Goal: Transaction & Acquisition: Book appointment/travel/reservation

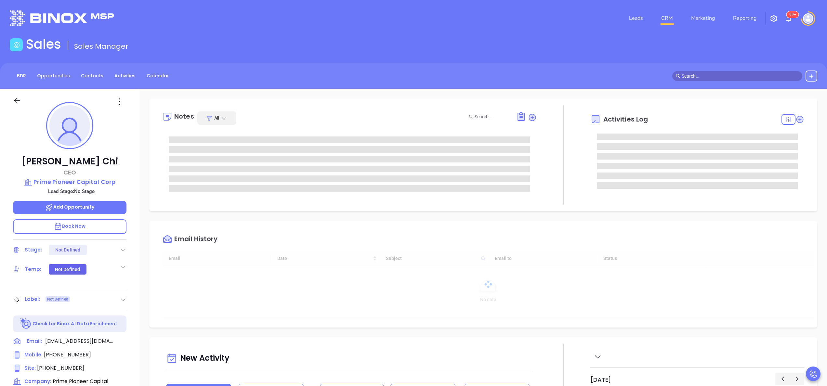
type input "09/23/2025"
type input "[PERSON_NAME]"
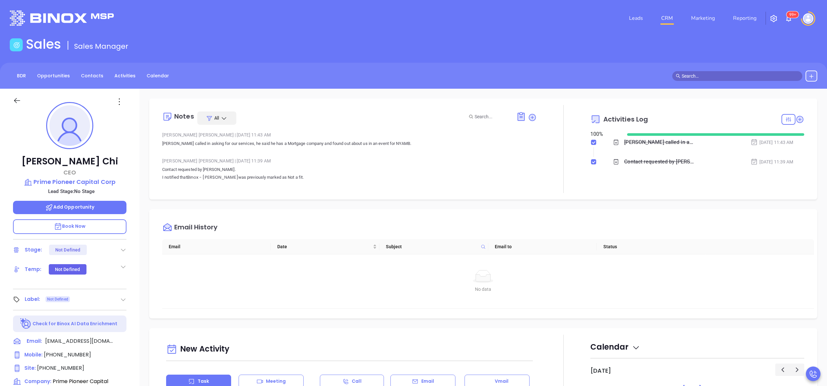
click at [216, 177] on link "Binox - Rujian Gao" at bounding box center [212, 177] width 51 height 6
click at [305, 144] on p "Owen called in asking for our services, he said he has a Mortgage company and f…" at bounding box center [349, 144] width 375 height 8
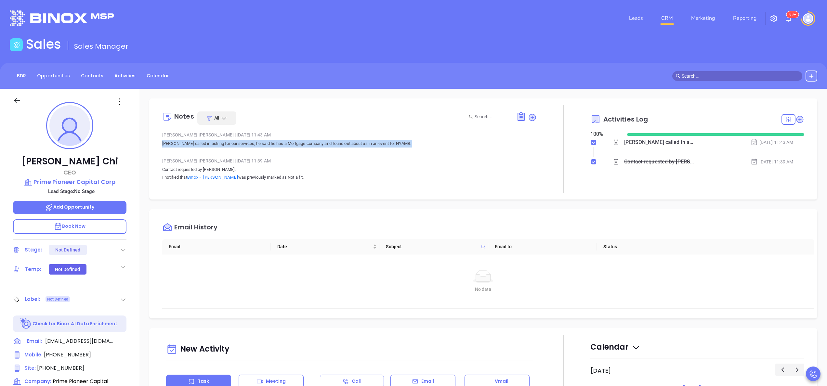
click at [305, 144] on p "Owen called in asking for our services, he said he has a Mortgage company and f…" at bounding box center [349, 144] width 375 height 8
copy p "Owen called in asking for our services, he said he has a Mortgage company and f…"
click at [305, 144] on p "Owen called in asking for our services, he said he has a Mortgage company and f…" at bounding box center [349, 144] width 375 height 8
click at [140, 192] on div "Notes All Wendy Hernandez | Sep 22, 2025 11:43 AM Owen called in asking for our…" at bounding box center [484, 316] width 688 height 455
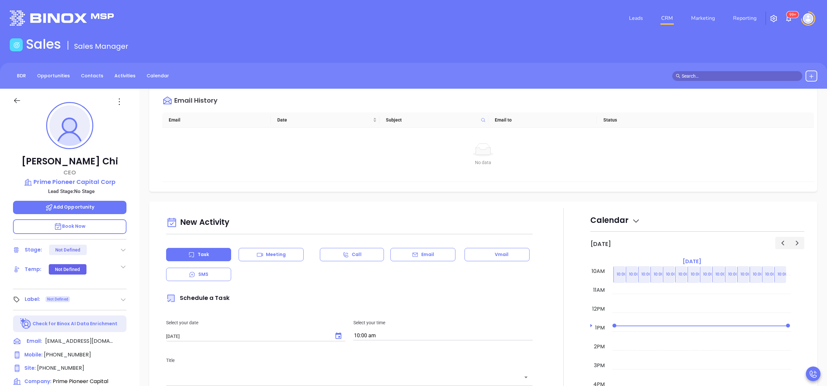
scroll to position [208, 0]
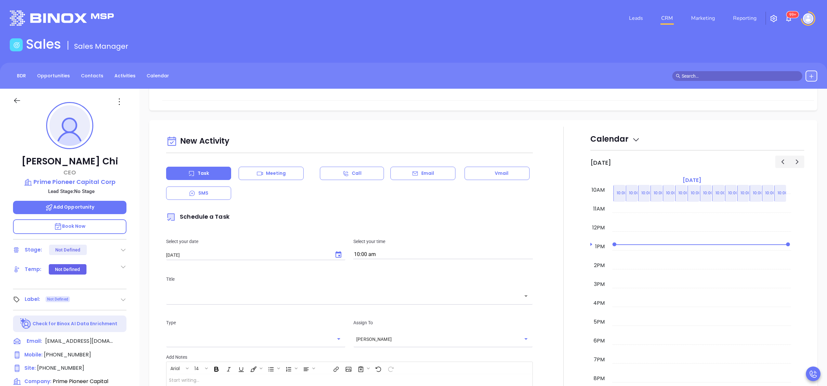
click at [133, 192] on div "Owen Chi CEO Prime Pioneer Capital Corp Lead Stage: No Stage Add Opportunity Bo…" at bounding box center [70, 330] width 140 height 483
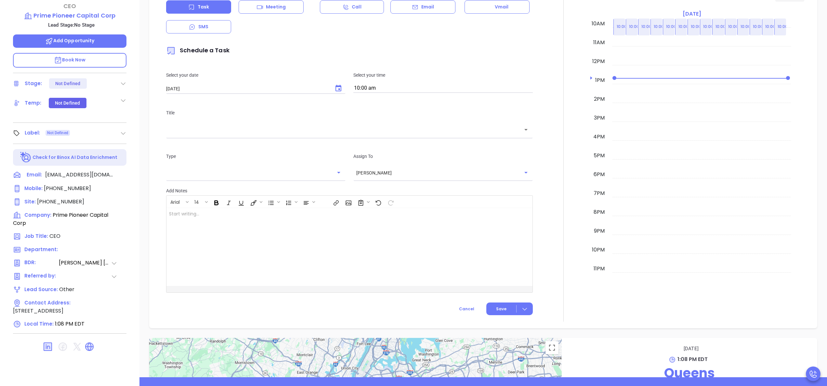
scroll to position [185, 0]
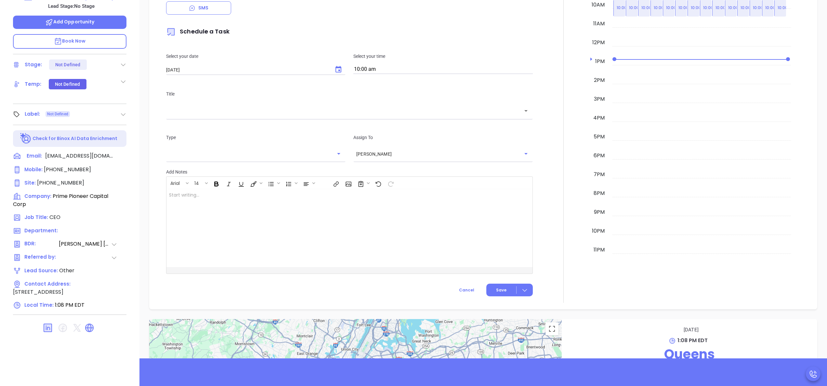
click at [87, 333] on icon at bounding box center [89, 328] width 10 height 10
click at [138, 133] on div "Owen Chi CEO Prime Pioneer Capital Corp Lead Stage: No Stage Add Opportunity Bo…" at bounding box center [70, 144] width 140 height 483
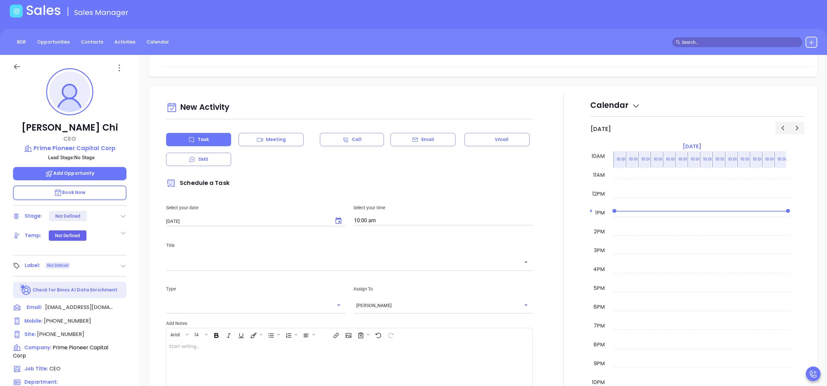
scroll to position [29, 0]
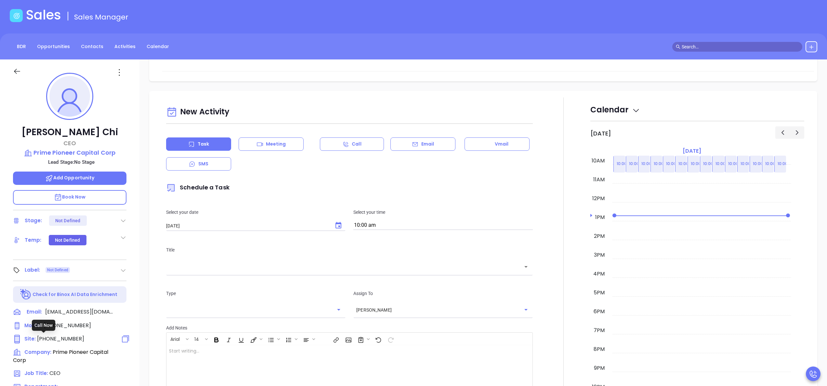
click at [67, 338] on span "(718) 514-6008" at bounding box center [60, 338] width 47 height 7
type input "(718) 514-6008"
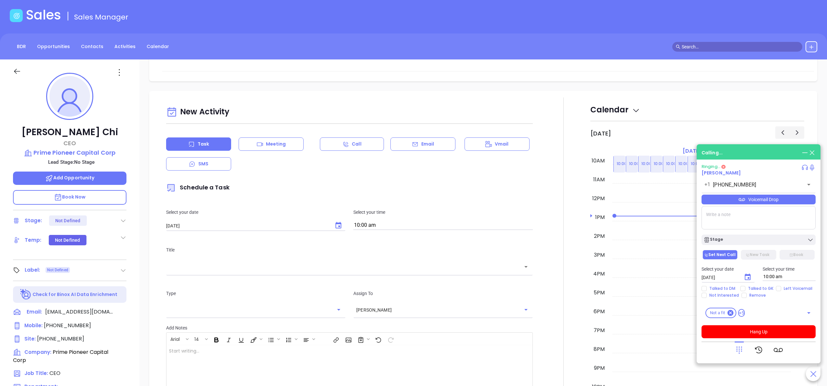
click at [554, 173] on div at bounding box center [564, 279] width 54 height 362
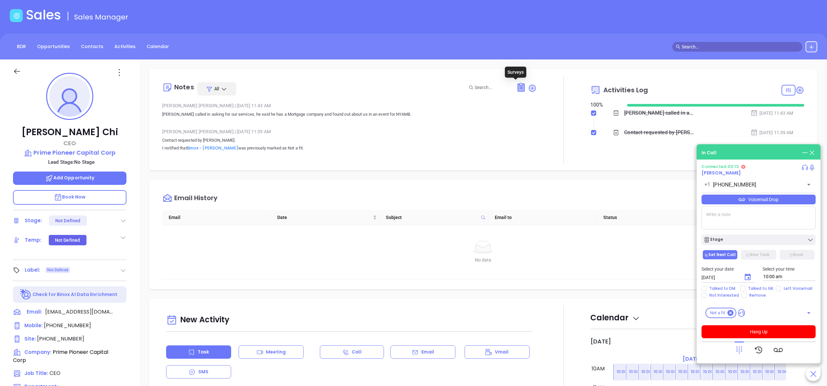
click at [518, 88] on icon at bounding box center [521, 87] width 7 height 7
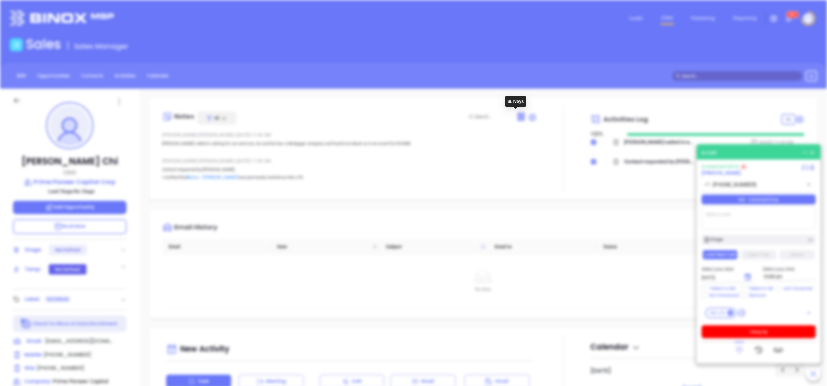
scroll to position [0, 0]
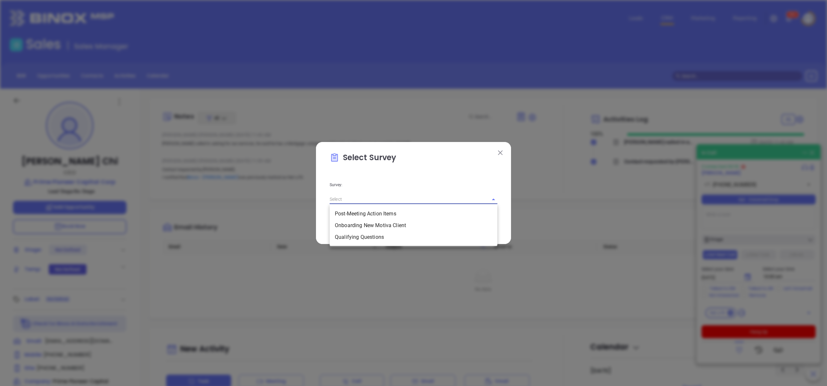
click at [464, 203] on input "text" at bounding box center [405, 199] width 150 height 9
click at [365, 236] on li "Qualifying Questions" at bounding box center [414, 238] width 168 height 12
type input "Qualifying Questions"
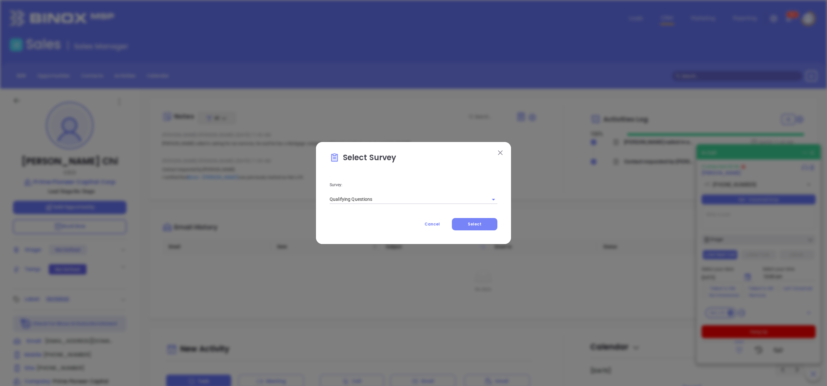
click at [471, 219] on button "Select" at bounding box center [475, 224] width 46 height 12
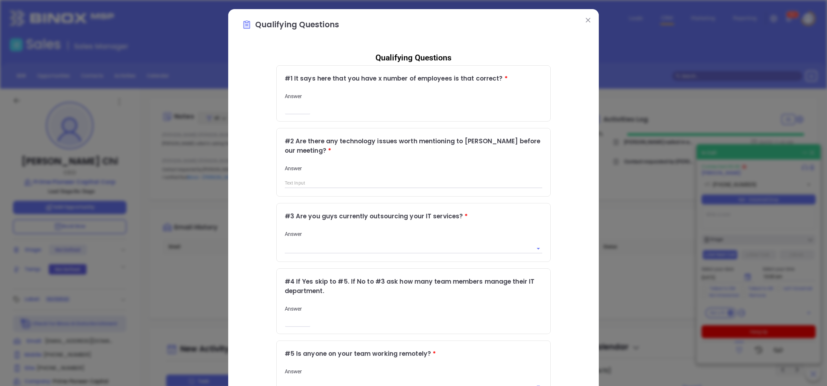
click at [586, 20] on img at bounding box center [588, 20] width 5 height 5
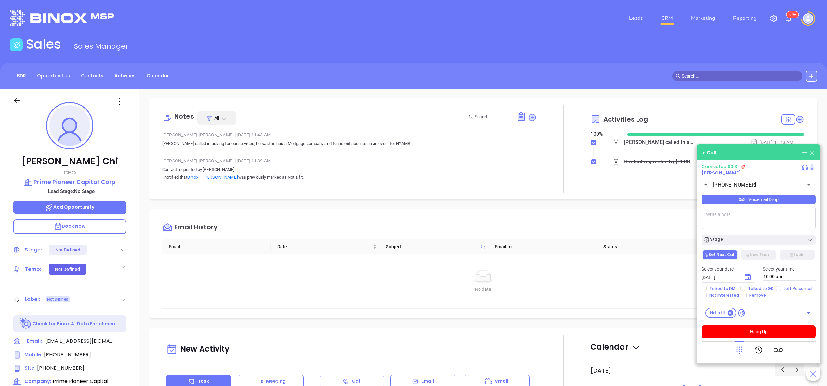
click at [138, 215] on div "Owen Chi CEO Prime Pioneer Capital Corp Lead Stage: No Stage Add Opportunity Bo…" at bounding box center [70, 330] width 140 height 483
click at [73, 226] on span "Book Now" at bounding box center [70, 226] width 32 height 7
click at [714, 222] on textarea at bounding box center [759, 217] width 114 height 23
click at [560, 185] on div at bounding box center [564, 149] width 54 height 88
click at [537, 169] on div at bounding box center [564, 149] width 54 height 88
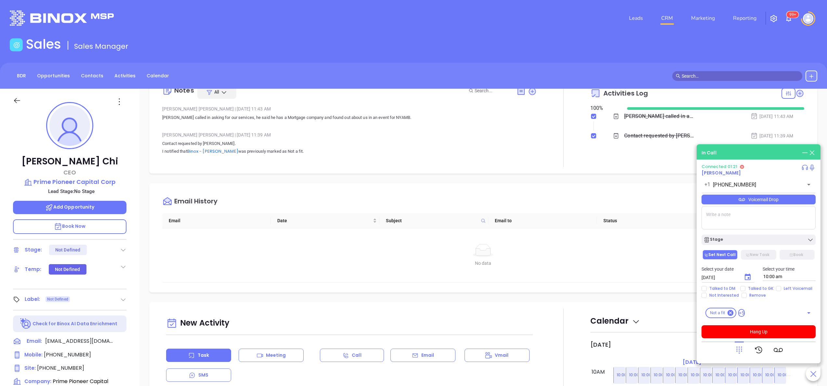
scroll to position [52, 0]
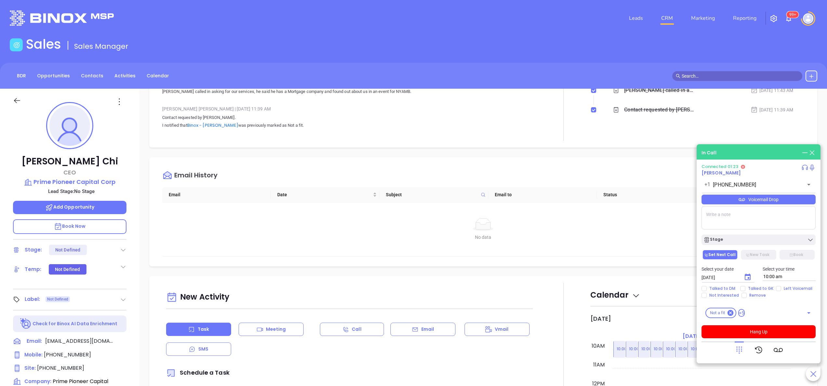
click at [136, 261] on div "Owen Chi CEO Prime Pioneer Capital Corp Lead Stage: No Stage Add Opportunity Bo…" at bounding box center [70, 330] width 140 height 483
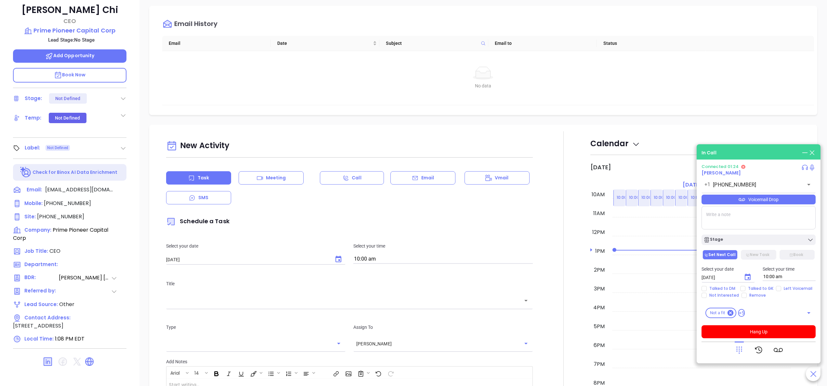
scroll to position [185, 0]
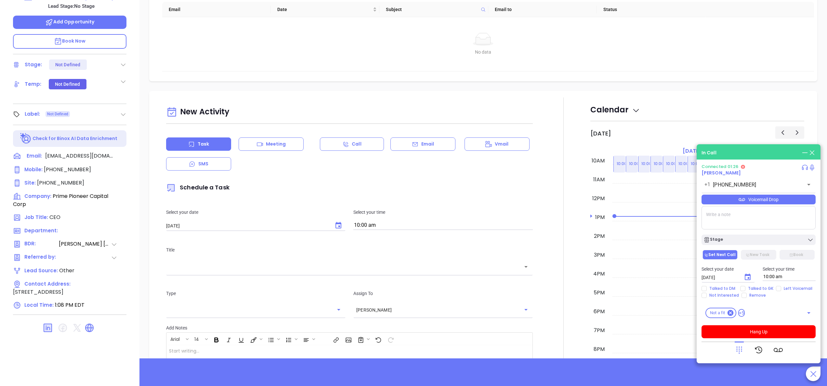
click at [734, 215] on textarea at bounding box center [759, 217] width 114 height 23
click at [743, 218] on textarea at bounding box center [759, 217] width 114 height 23
click at [746, 219] on textarea at bounding box center [759, 217] width 114 height 23
click at [109, 41] on p "Book Now" at bounding box center [69, 41] width 113 height 15
click at [510, 86] on div "Notes All Wendy Hernandez | Sep 22, 2025 11:43 AM Owen called in asking for our…" at bounding box center [484, 130] width 688 height 455
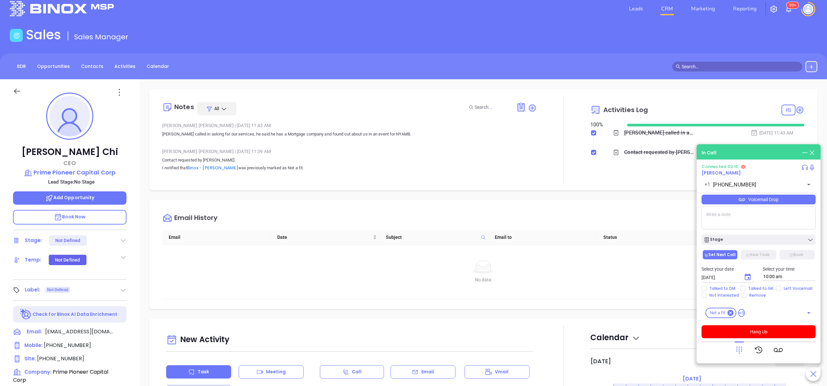
scroll to position [3, 0]
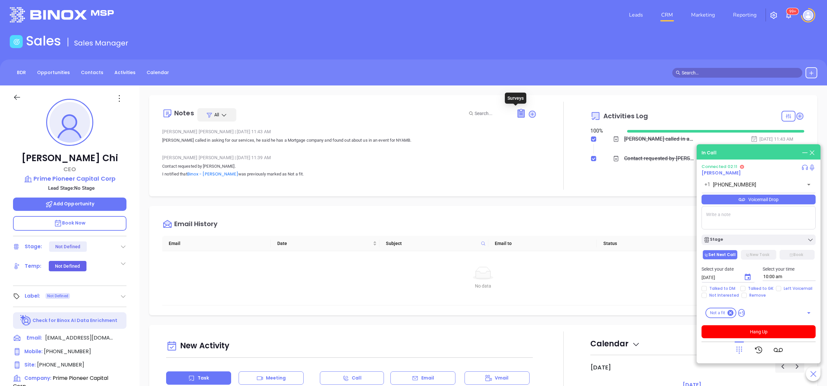
click at [518, 113] on icon at bounding box center [521, 113] width 7 height 7
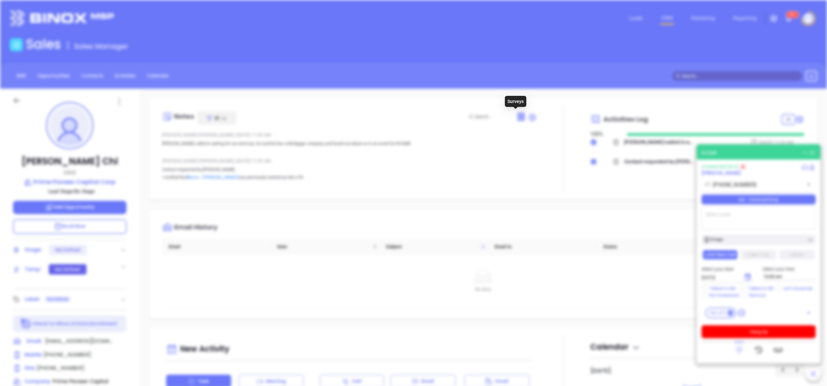
scroll to position [0, 0]
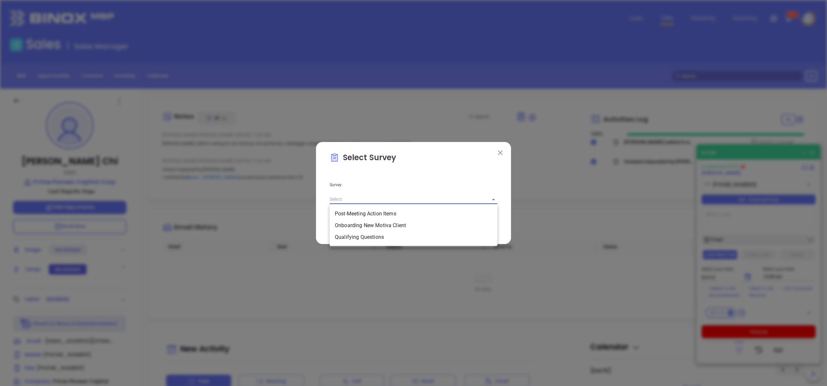
click at [412, 203] on input "text" at bounding box center [405, 199] width 150 height 9
click at [366, 234] on li "Qualifying Questions" at bounding box center [414, 238] width 168 height 12
type input "Qualifying Questions"
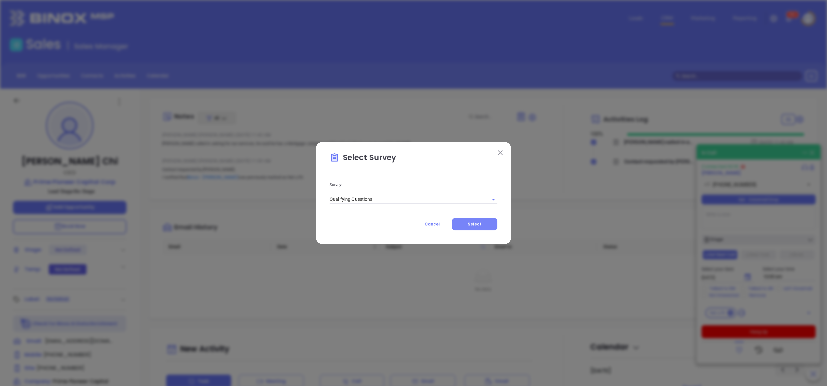
click at [484, 224] on button "Select" at bounding box center [475, 224] width 46 height 12
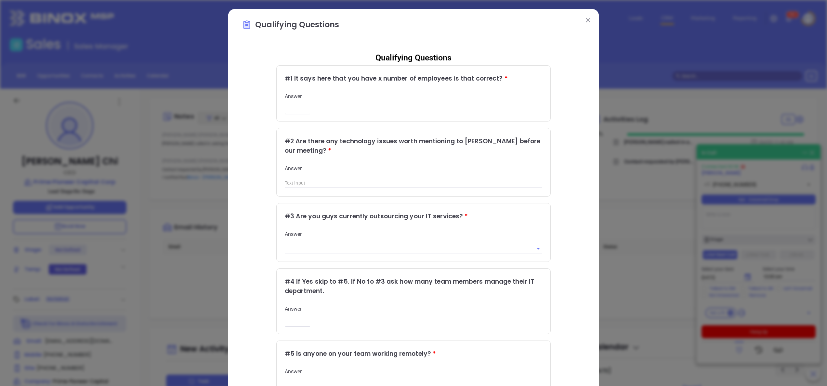
click at [584, 17] on button at bounding box center [588, 20] width 8 height 8
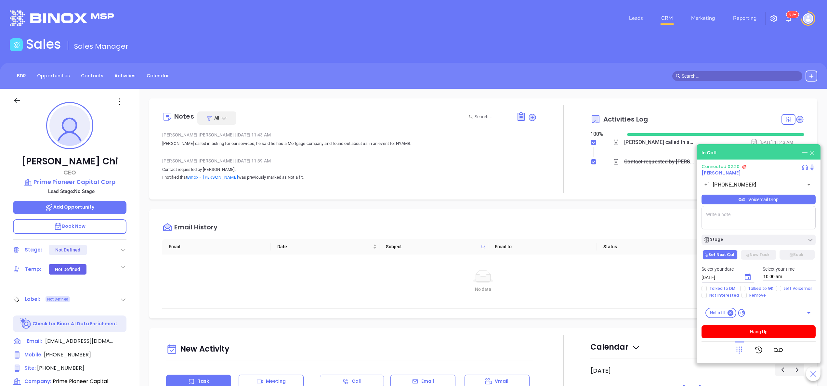
click at [734, 220] on textarea at bounding box center [759, 217] width 114 height 23
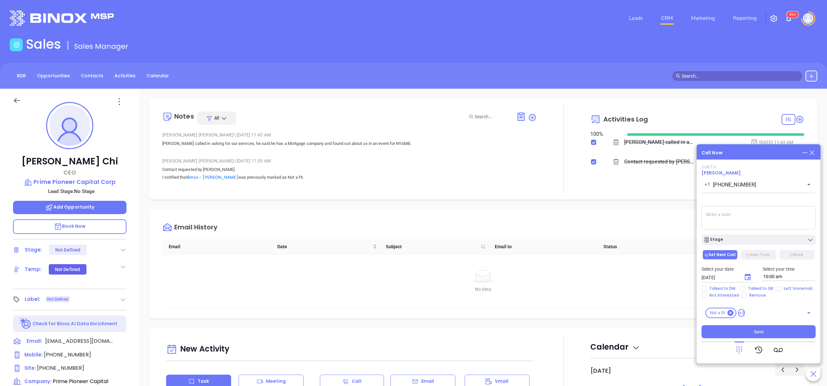
click at [137, 209] on div "Owen Chi CEO Prime Pioneer Capital Corp Lead Stage: No Stage Add Opportunity Bo…" at bounding box center [70, 330] width 140 height 483
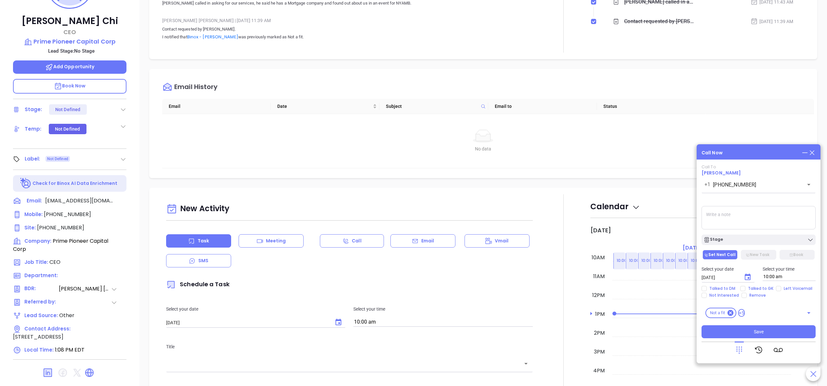
scroll to position [185, 0]
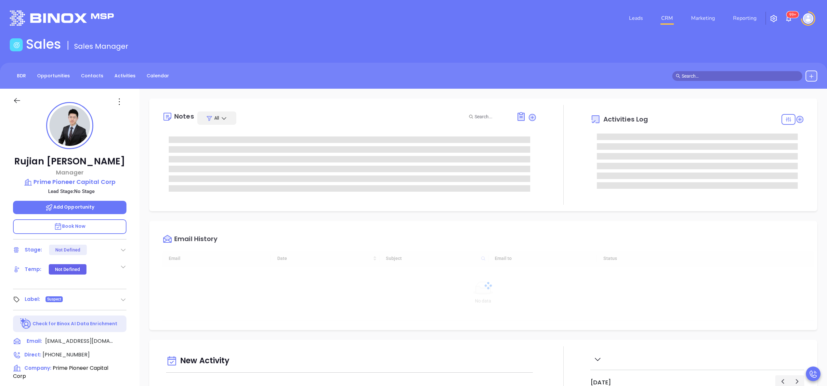
type input "[DATE]"
type input "[PERSON_NAME]"
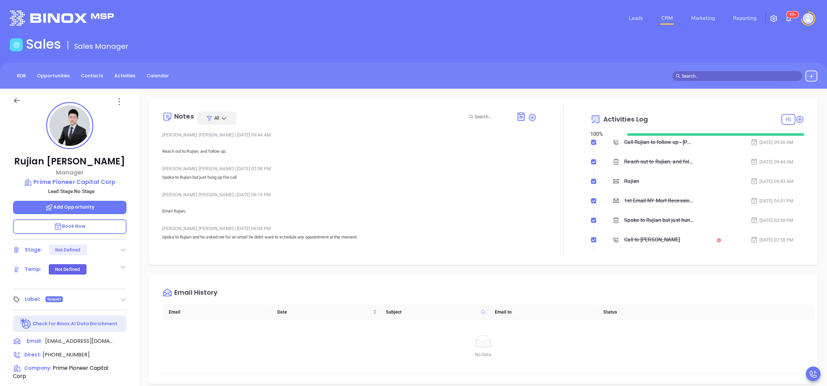
click at [293, 200] on p "Email Rujian," at bounding box center [349, 208] width 375 height 16
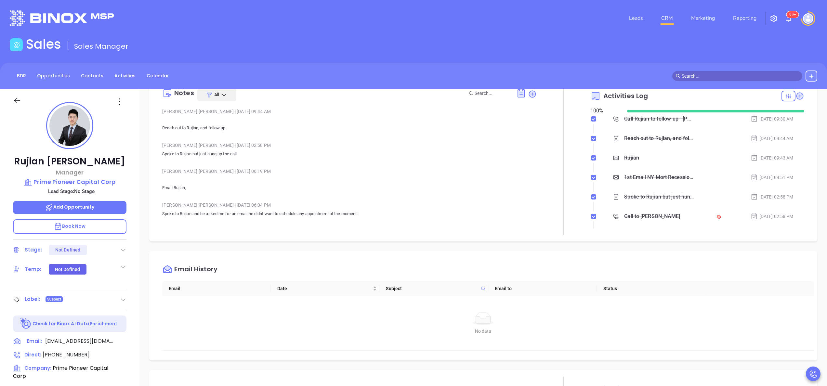
scroll to position [0, 0]
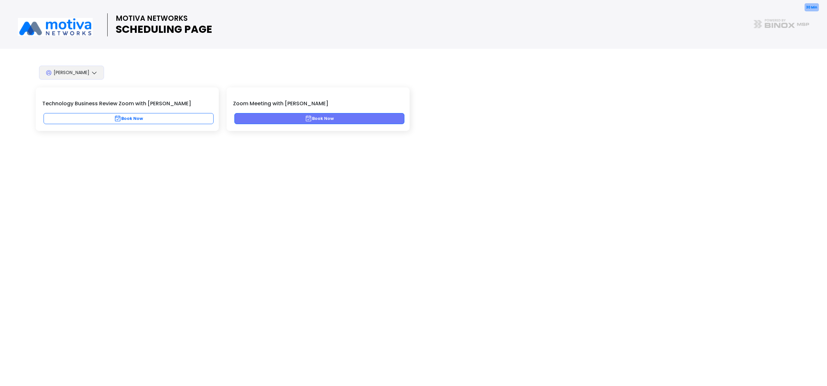
click at [338, 116] on button "Book Now" at bounding box center [319, 118] width 170 height 11
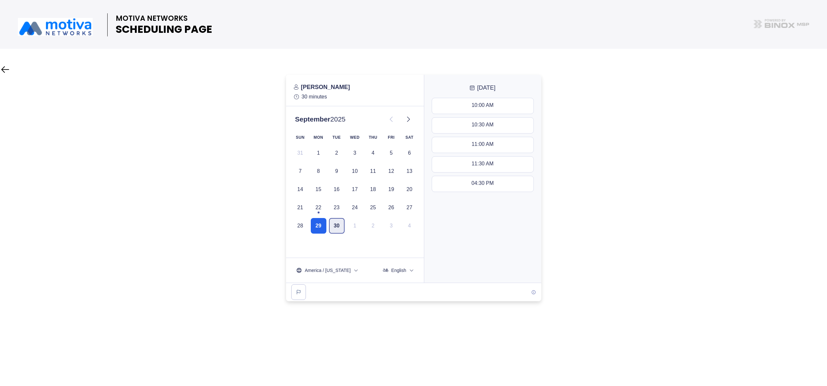
click at [342, 232] on button "30" at bounding box center [337, 226] width 16 height 16
click at [407, 118] on icon at bounding box center [409, 119] width 8 height 8
click at [394, 119] on icon at bounding box center [392, 119] width 8 height 8
click at [339, 228] on button "30" at bounding box center [337, 226] width 16 height 16
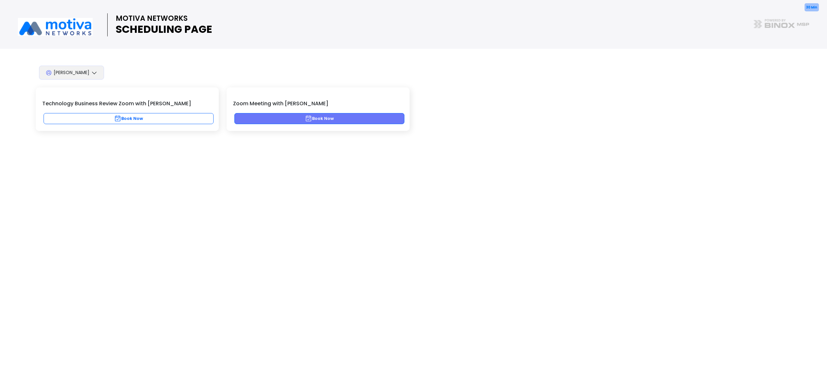
click at [332, 123] on button "Book Now" at bounding box center [319, 118] width 170 height 11
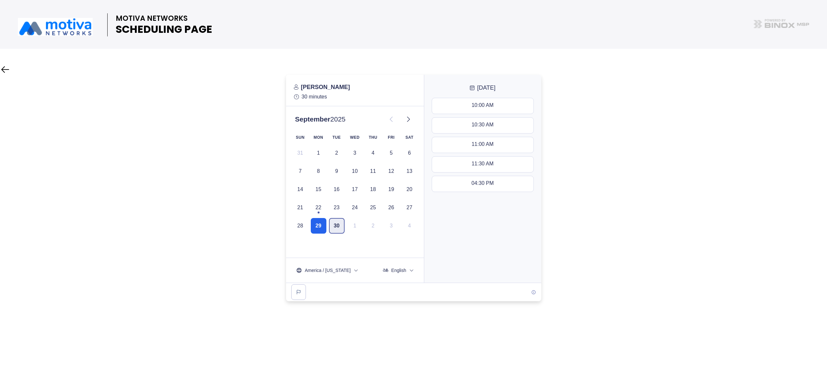
click at [340, 221] on button "30" at bounding box center [337, 226] width 16 height 16
click at [474, 120] on button "10:30 AM - 11:00 AM" at bounding box center [482, 126] width 101 height 16
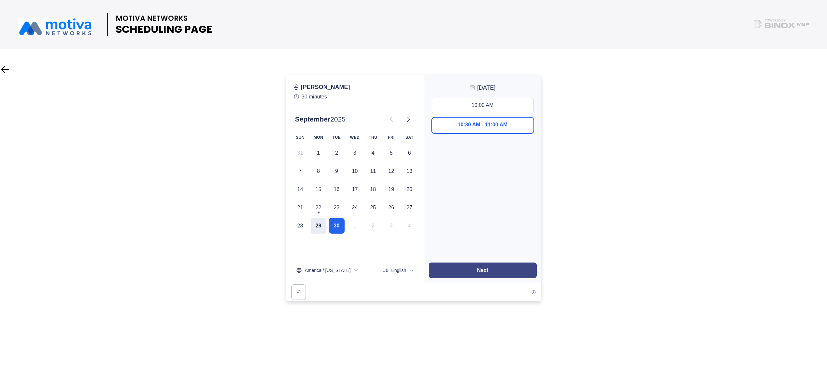
click at [483, 274] on button "Next" at bounding box center [483, 271] width 108 height 16
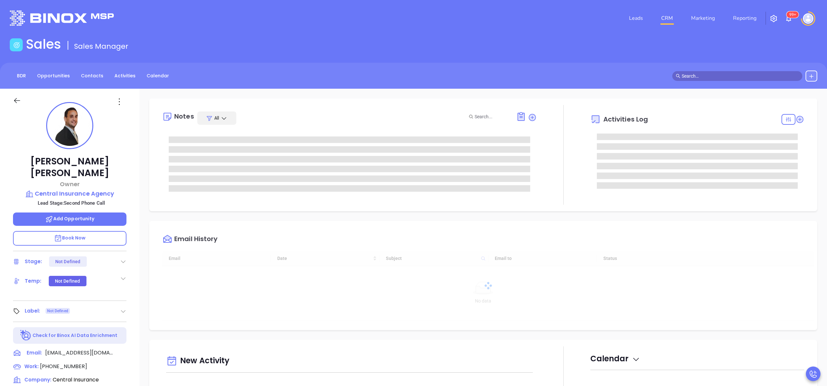
type input "[DATE]"
click at [129, 292] on div "George Gavaris Owner Central Insurance Agency Lead Stage: Second Phone Call Add…" at bounding box center [70, 330] width 140 height 483
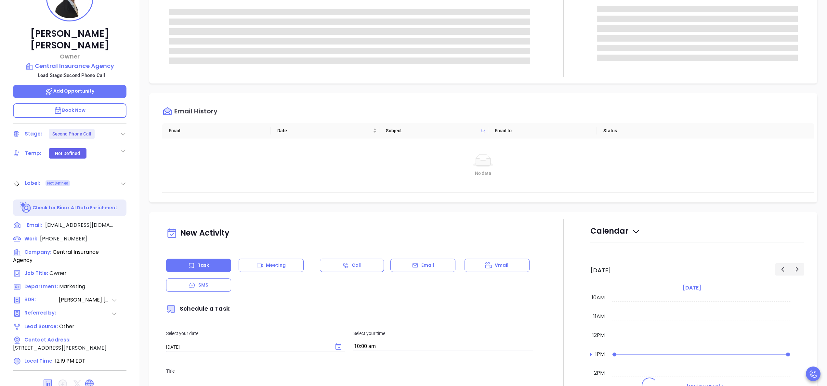
scroll to position [185, 0]
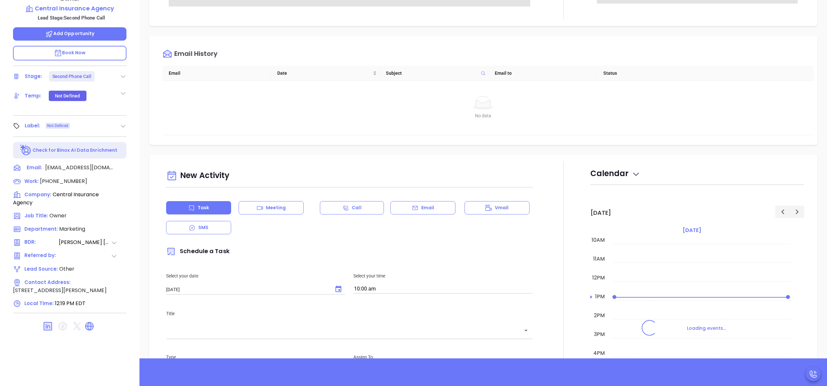
type input "[PERSON_NAME]"
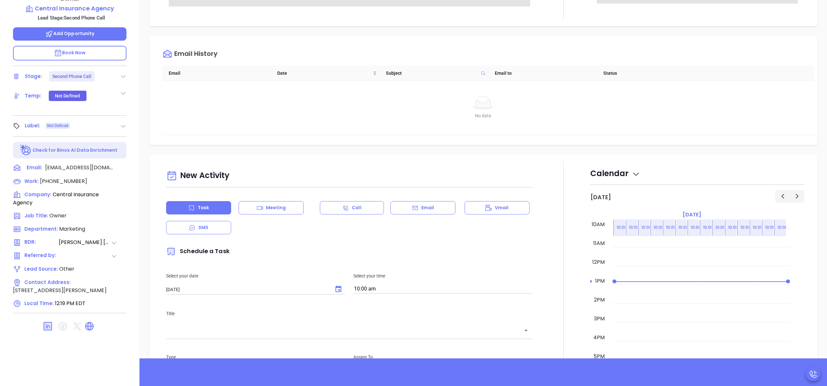
click at [549, 198] on div at bounding box center [564, 342] width 54 height 362
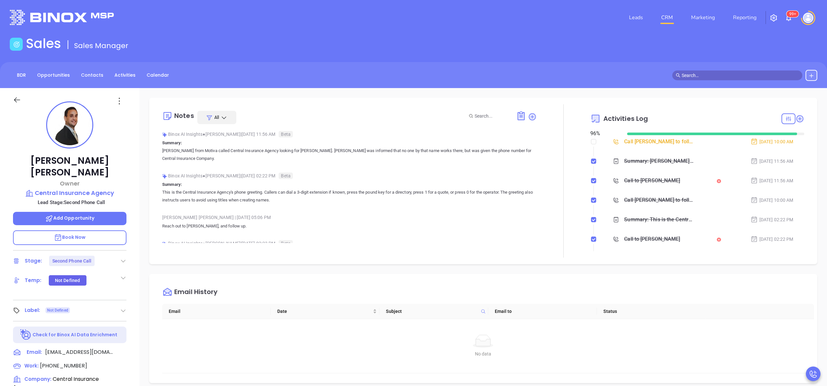
scroll to position [0, 0]
click at [304, 167] on div "Binox AI Insights ● Vicky Mendoza | Sep 22, 2025 11:56 AM Beta Summary: Vicki f…" at bounding box center [349, 149] width 375 height 38
click at [132, 224] on div "George Gavaris Owner Central Insurance Agency Lead Stage: Second Phone Call Add…" at bounding box center [70, 330] width 140 height 483
click at [541, 228] on div at bounding box center [564, 181] width 54 height 153
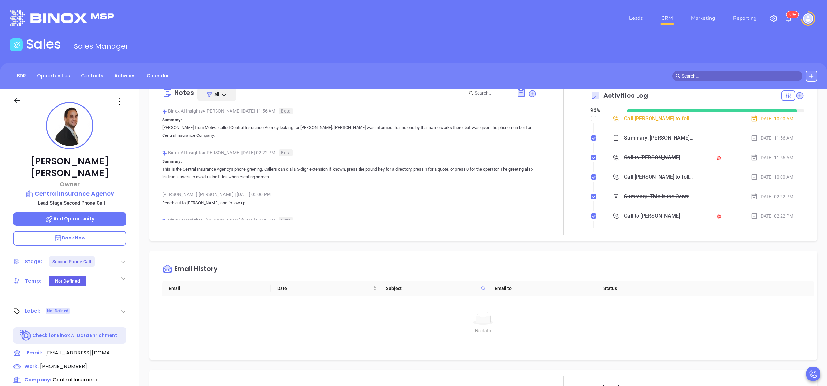
scroll to position [26, 0]
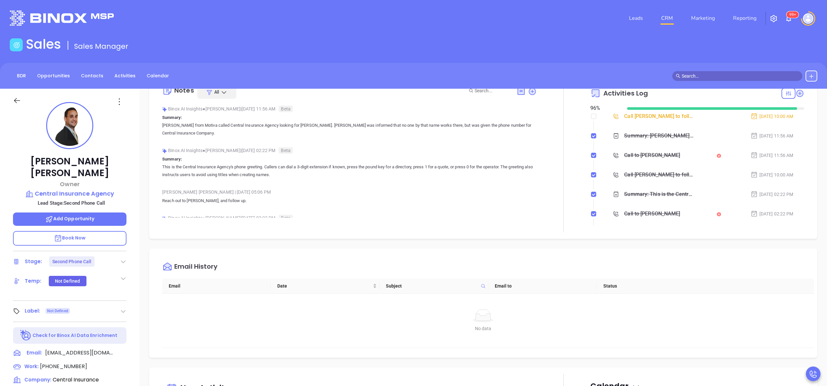
click at [350, 200] on p "Reach out to George, and follow up." at bounding box center [349, 201] width 375 height 8
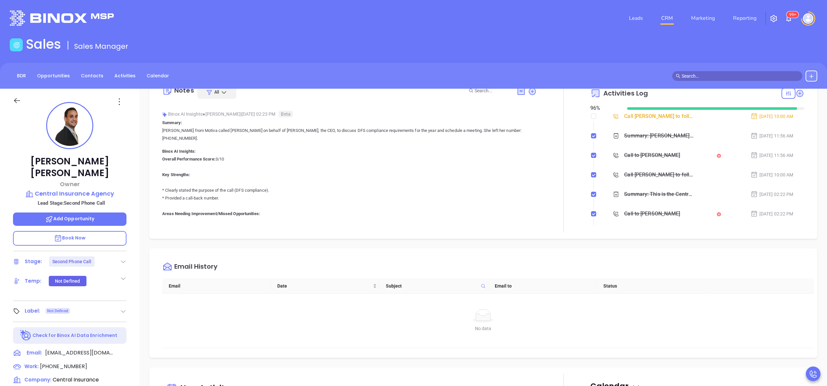
scroll to position [130, 0]
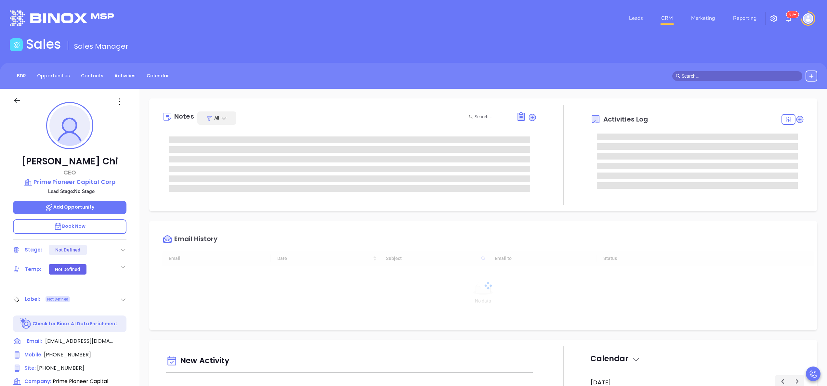
scroll to position [189, 0]
type input "[PERSON_NAME]"
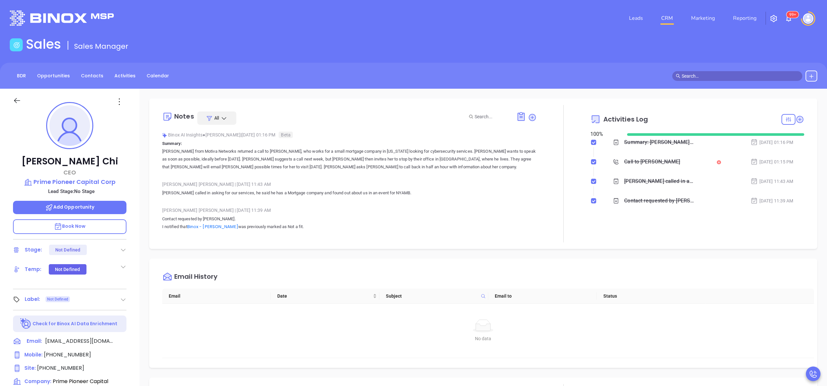
click at [136, 317] on div "Owen Chi CEO Prime Pioneer Capital Corp Lead Stage: No Stage Add Opportunity Bo…" at bounding box center [70, 330] width 140 height 483
click at [66, 367] on span "(718) 514-6008" at bounding box center [60, 368] width 47 height 7
type input "(718) 514-6008"
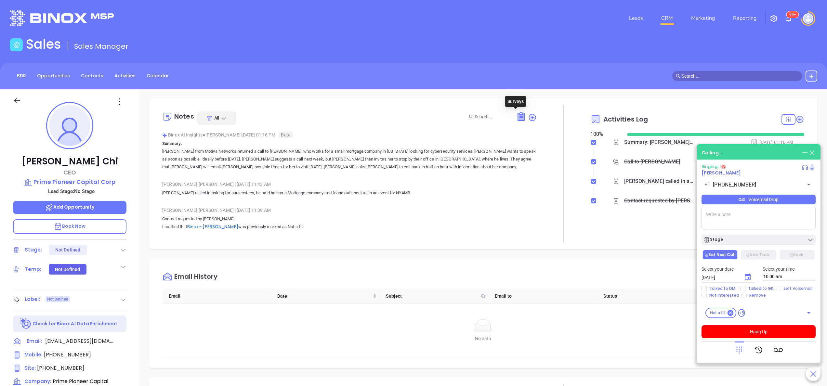
click at [518, 118] on icon at bounding box center [521, 116] width 7 height 7
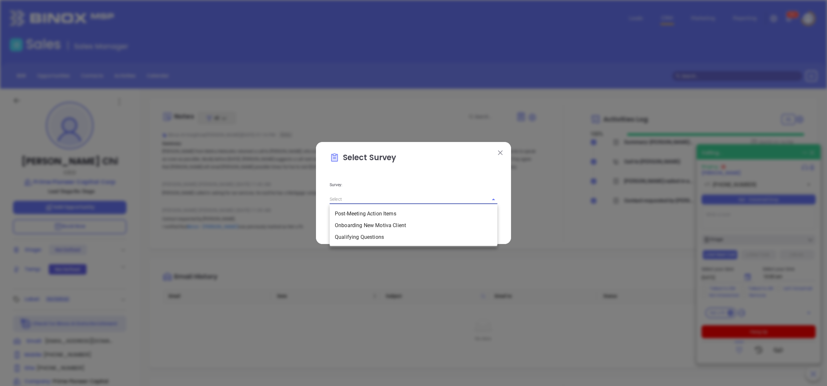
click at [461, 195] on input "text" at bounding box center [405, 199] width 150 height 9
click at [382, 236] on li "Qualifying Questions" at bounding box center [414, 238] width 168 height 12
type input "Qualifying Questions"
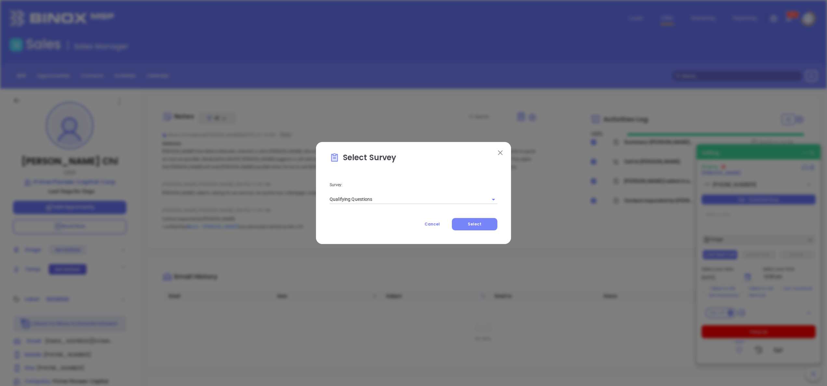
click at [467, 223] on button "Select" at bounding box center [475, 224] width 46 height 12
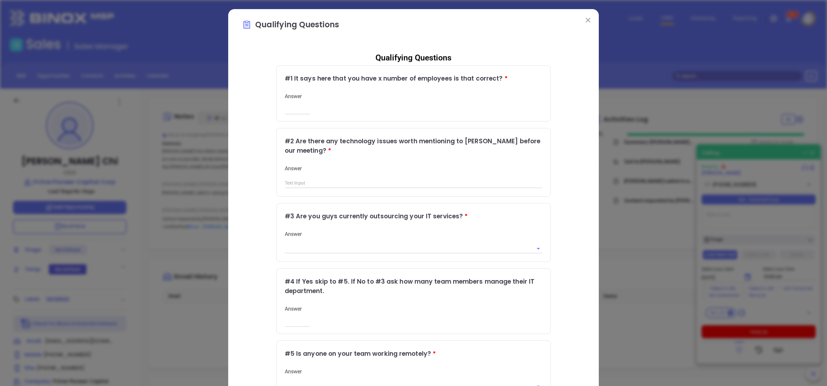
click at [285, 105] on div "Answer ​" at bounding box center [414, 103] width 258 height 20
click at [285, 107] on input "number" at bounding box center [298, 110] width 26 height 6
click at [555, 83] on div "Qualifying Questions # 1 It says here that you have x number of employees is th…" at bounding box center [413, 266] width 343 height 439
click at [586, 20] on button at bounding box center [588, 20] width 8 height 8
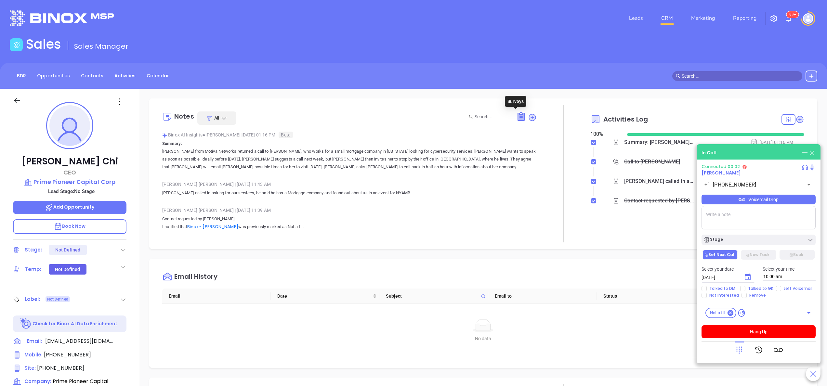
click at [518, 117] on icon at bounding box center [521, 116] width 7 height 7
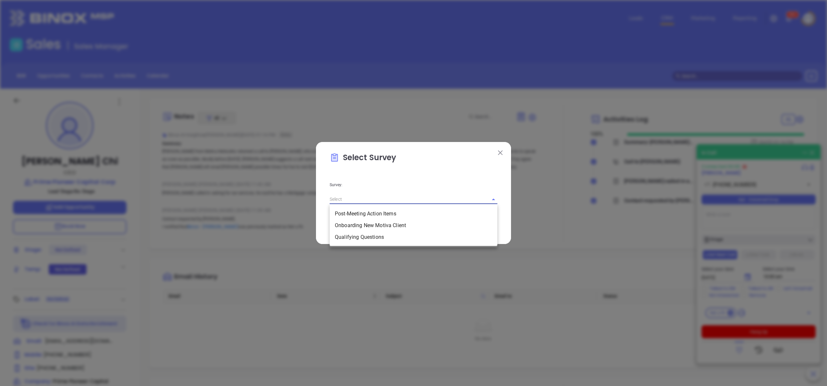
click at [379, 201] on input "text" at bounding box center [405, 199] width 150 height 9
click at [387, 237] on li "Qualifying Questions" at bounding box center [414, 238] width 168 height 12
type input "Qualifying Questions"
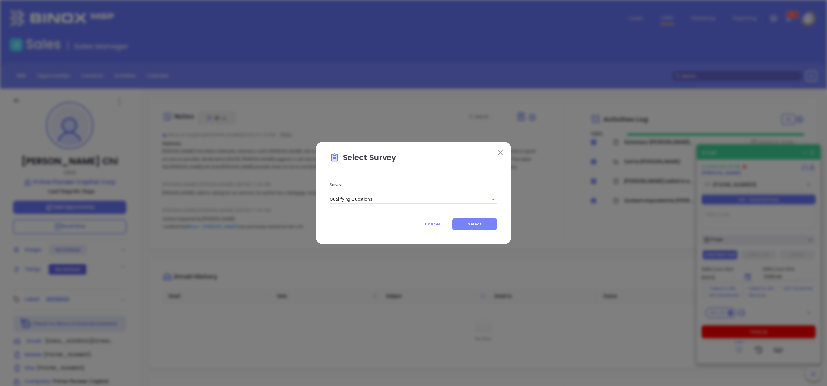
click at [475, 230] on button "Select" at bounding box center [475, 224] width 46 height 12
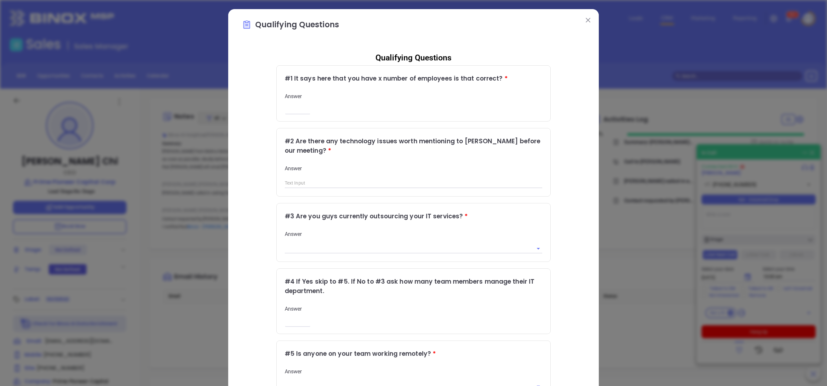
click at [288, 107] on input "number" at bounding box center [298, 110] width 26 height 6
click at [586, 20] on button at bounding box center [588, 20] width 8 height 8
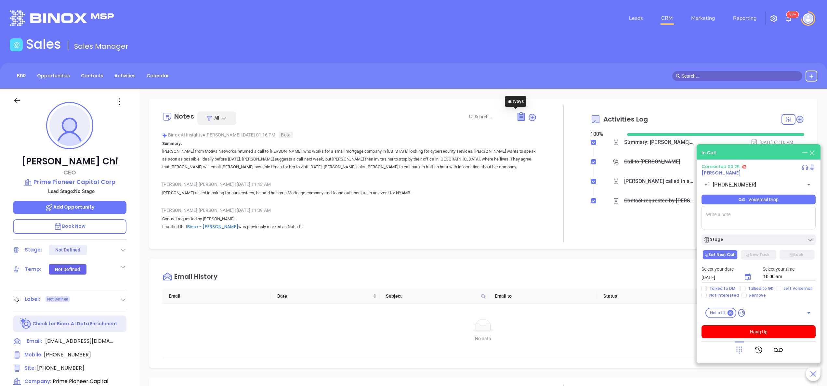
click at [518, 119] on icon at bounding box center [521, 116] width 7 height 7
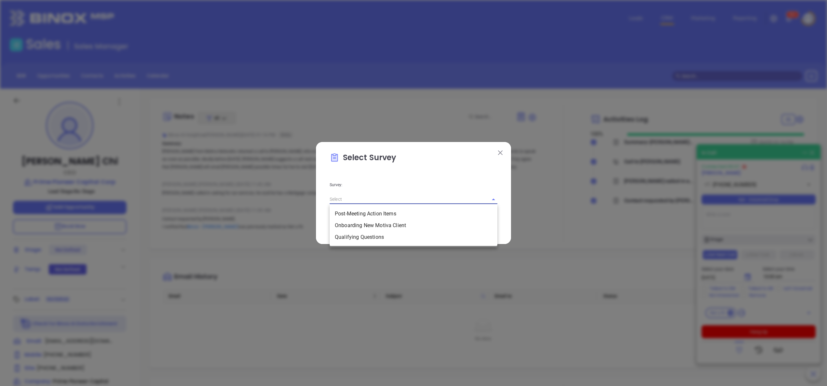
click at [477, 196] on input "text" at bounding box center [405, 199] width 150 height 9
click at [398, 238] on li "Qualifying Questions" at bounding box center [414, 238] width 168 height 12
type input "Qualifying Questions"
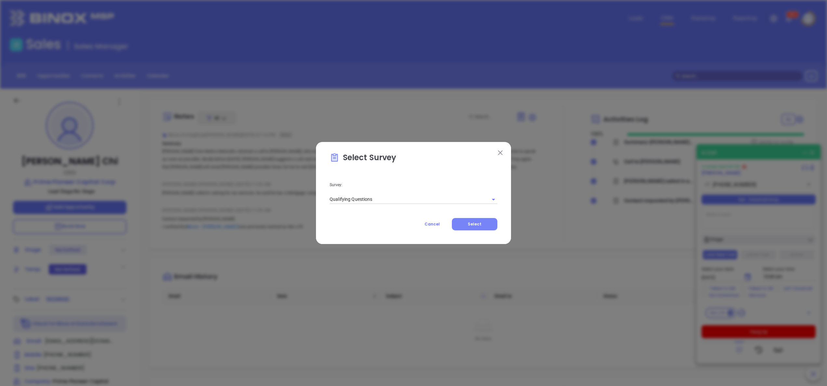
click at [486, 221] on button "Select" at bounding box center [475, 224] width 46 height 12
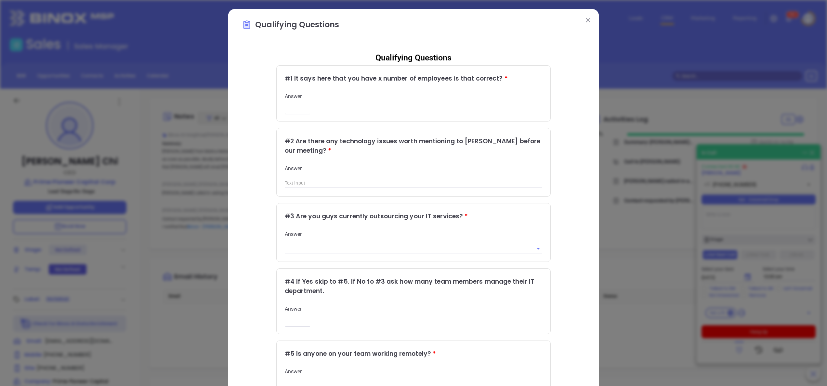
click at [287, 105] on div "Answer ​" at bounding box center [414, 103] width 258 height 20
click at [287, 107] on input "number" at bounding box center [298, 110] width 26 height 6
type input "1"
click at [552, 228] on div "Qualifying Questions # 1 It says here that you have x number of employees is th…" at bounding box center [413, 266] width 343 height 439
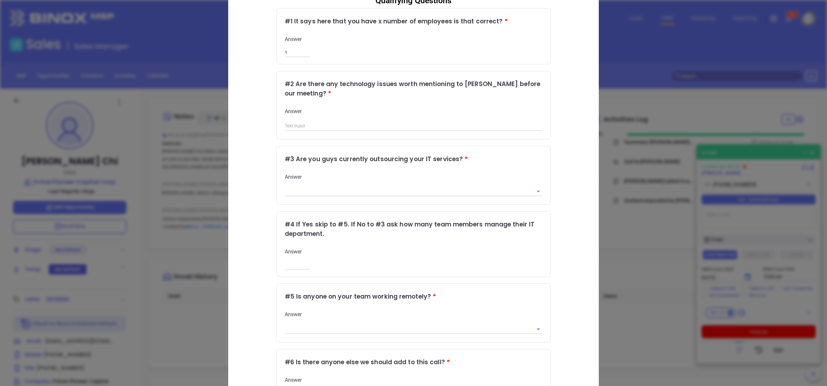
scroll to position [78, 0]
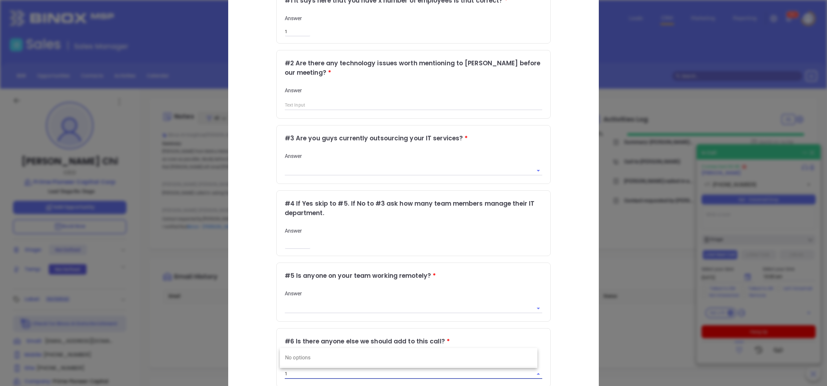
click at [313, 369] on input "1" at bounding box center [405, 373] width 240 height 9
type input "1"
click at [567, 278] on div "Qualifying Questions # 1 It says here that you have x number of employees is th…" at bounding box center [413, 188] width 343 height 439
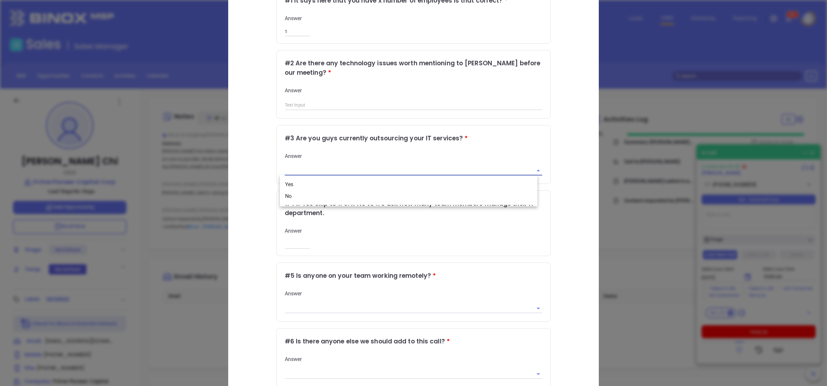
click at [292, 169] on input "text" at bounding box center [405, 170] width 240 height 9
click at [298, 192] on li "No" at bounding box center [409, 197] width 258 height 12
type input "No"
click at [260, 180] on div "Qualifying Questions # 1 It says here that you have x number of employees is th…" at bounding box center [413, 188] width 343 height 439
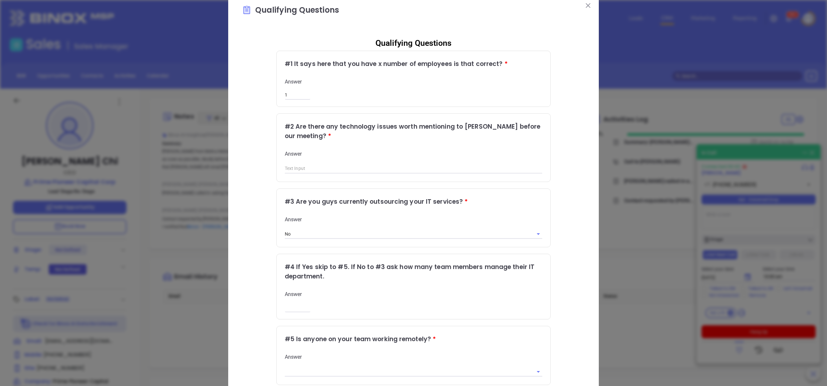
scroll to position [0, 0]
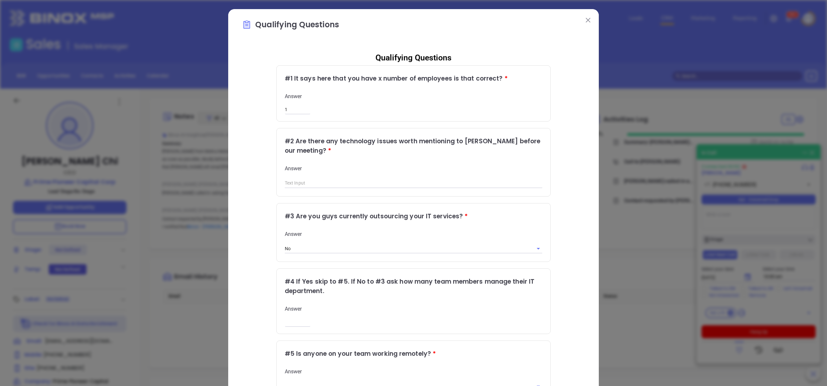
click at [366, 177] on div "Answer" at bounding box center [414, 176] width 258 height 23
click at [340, 180] on input "text" at bounding box center [414, 184] width 258 height 10
click at [555, 183] on div "Qualifying Questions # 1 It says here that you have x number of employees is th…" at bounding box center [413, 266] width 343 height 439
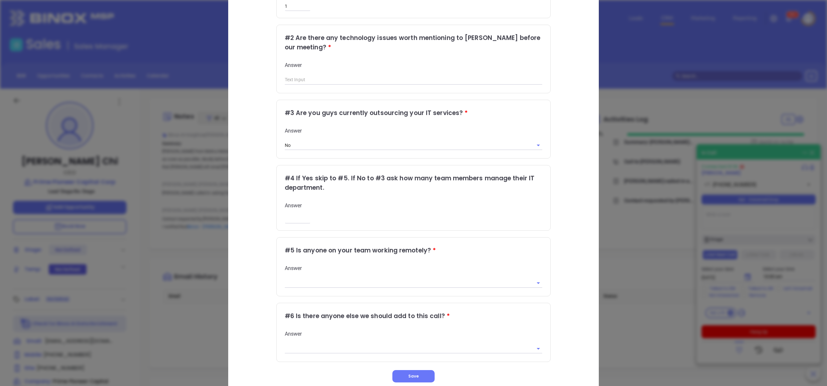
scroll to position [105, 0]
click at [555, 183] on div "Qualifying Questions # 1 It says here that you have x number of employees is th…" at bounding box center [413, 161] width 343 height 439
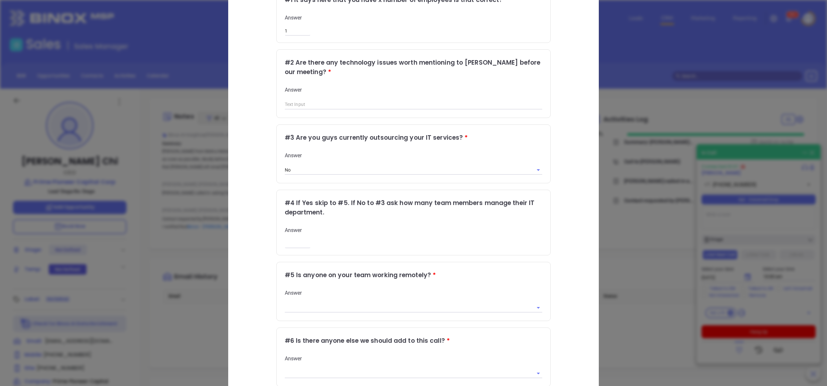
scroll to position [53, 0]
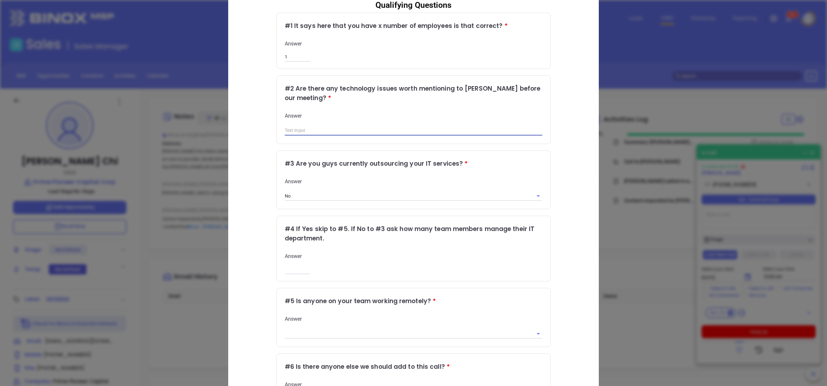
click at [319, 128] on input "text" at bounding box center [414, 131] width 258 height 10
type input "y"
click at [552, 150] on div "Qualifying Questions # 1 It says here that you have x number of employees is th…" at bounding box center [413, 213] width 343 height 439
click at [318, 126] on input "yes" at bounding box center [414, 131] width 258 height 10
type input "yes audit"
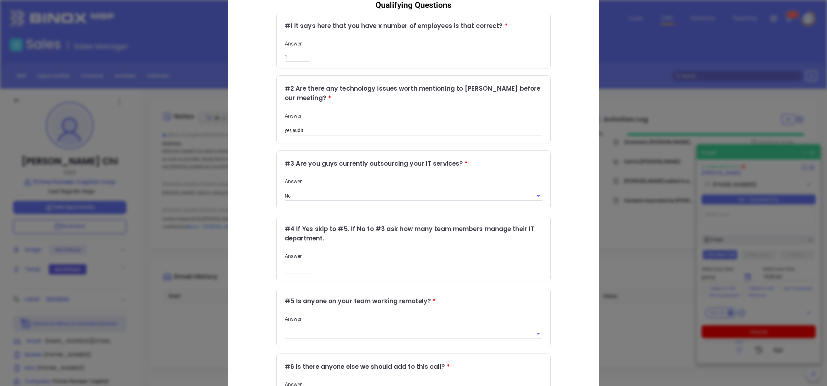
click at [568, 164] on div "Qualifying Questions # 1 It says here that you have x number of employees is th…" at bounding box center [413, 213] width 343 height 439
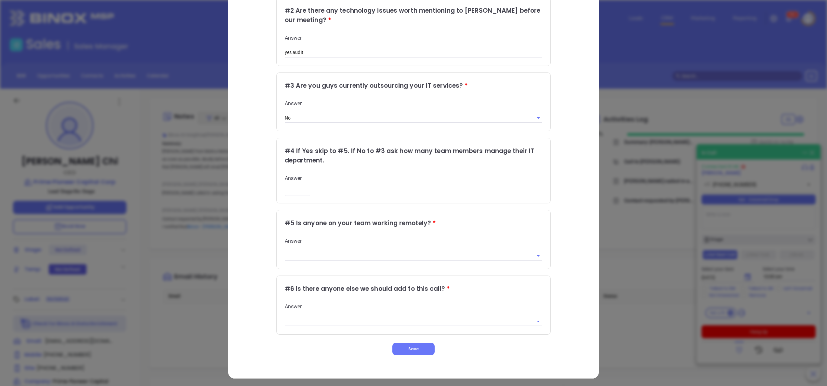
scroll to position [105, 0]
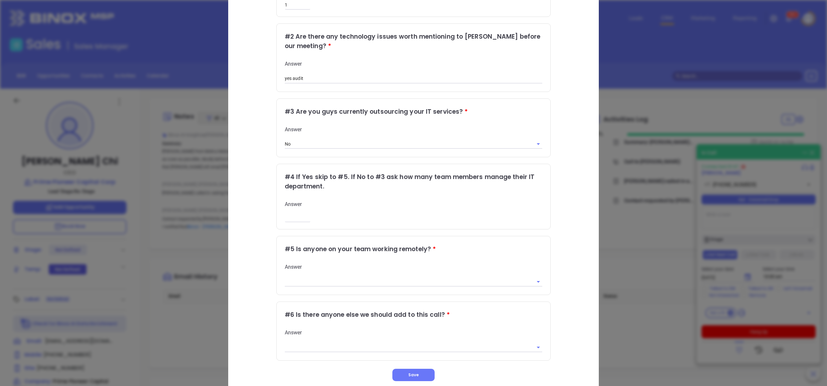
click at [567, 163] on div "Qualifying Questions # 1 It says here that you have x number of employees is th…" at bounding box center [413, 161] width 343 height 439
click at [353, 278] on input "text" at bounding box center [405, 281] width 240 height 9
click at [309, 309] on li "No" at bounding box center [409, 307] width 258 height 12
type input "No"
click at [548, 202] on div "Qualifying Questions # 1 It says here that you have x number of employees is th…" at bounding box center [413, 161] width 343 height 439
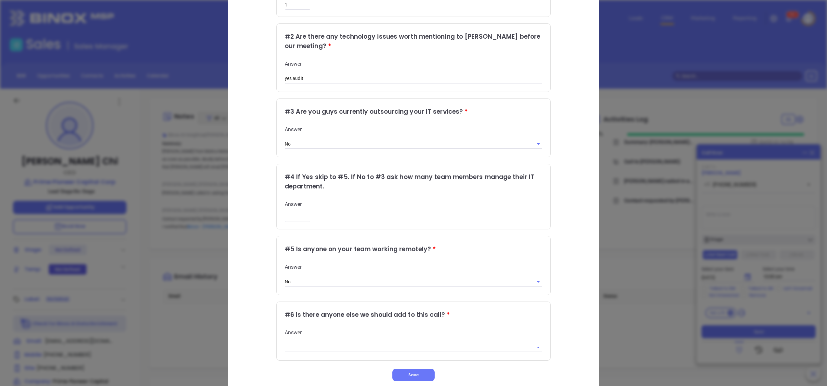
click at [260, 109] on div "Qualifying Questions # 1 It says here that you have x number of employees is th…" at bounding box center [413, 161] width 343 height 439
click at [312, 80] on input "yes audit" at bounding box center [414, 79] width 258 height 10
type input "y"
type input "no"
click at [242, 82] on div "Qualifying Questions # 1 It says here that you have x number of employees is th…" at bounding box center [413, 161] width 343 height 439
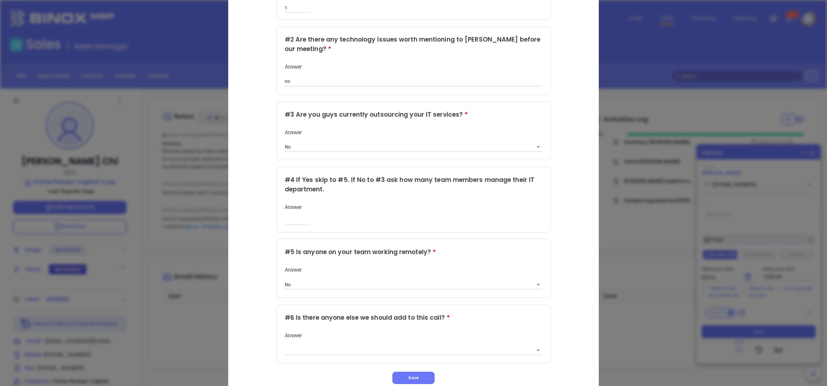
scroll to position [131, 0]
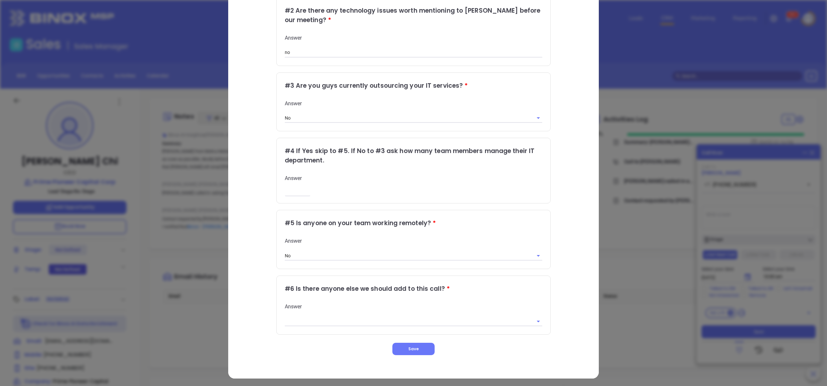
click at [581, 267] on div "Qualifying Questions Qualifying Questions # 1 It says here that you have x numb…" at bounding box center [413, 128] width 371 height 501
click at [409, 318] on input "text" at bounding box center [405, 321] width 240 height 9
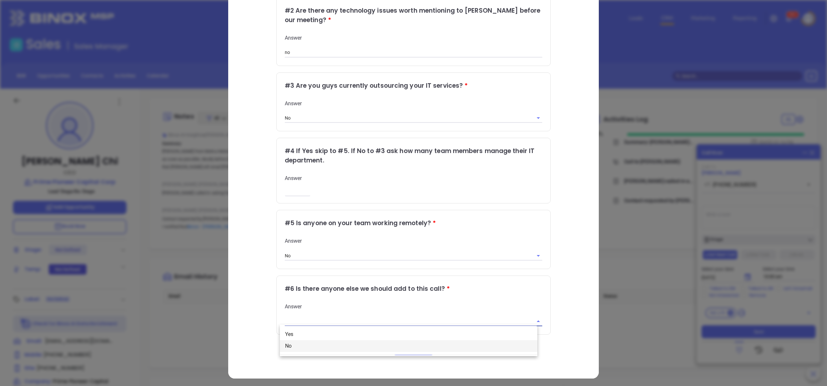
click at [341, 343] on li "No" at bounding box center [409, 346] width 258 height 12
type input "No"
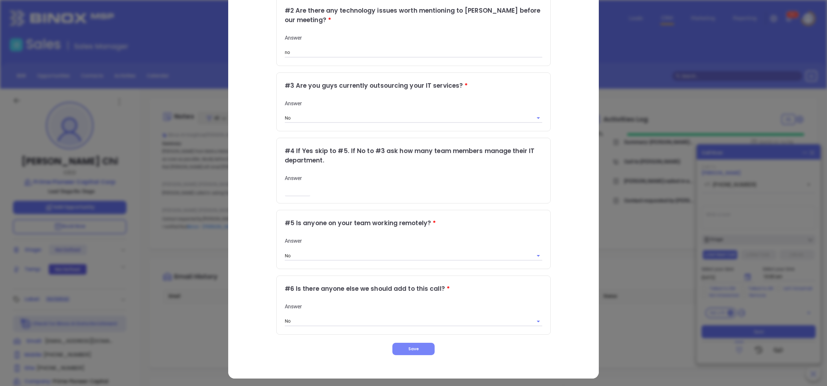
click at [415, 350] on button "Save" at bounding box center [414, 349] width 42 height 12
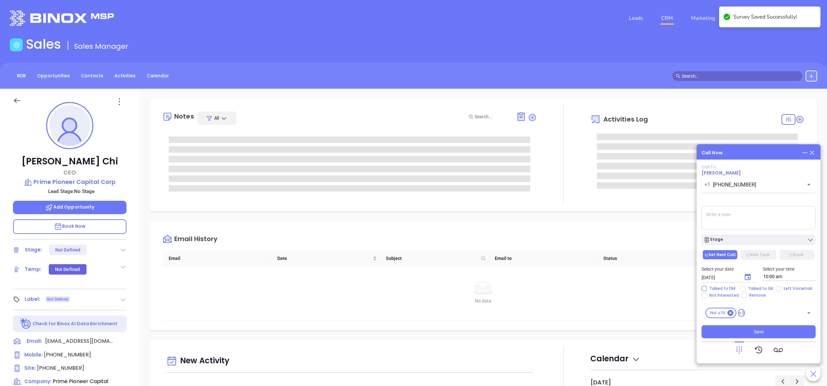
click at [725, 289] on span "Talked to DM" at bounding box center [722, 288] width 31 height 5
click at [707, 289] on input "Talked to DM" at bounding box center [704, 288] width 5 height 5
checkbox input "true"
click at [722, 220] on textarea at bounding box center [759, 217] width 114 height 23
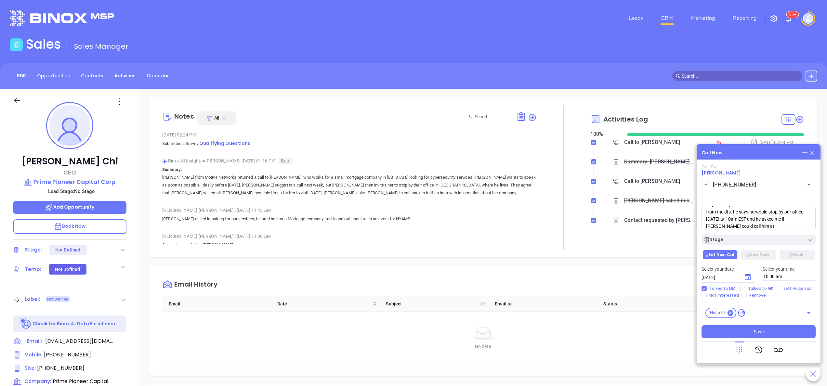
scroll to position [16, 0]
type textarea "its just own, 1 man band and he received an audit from the dfs. he says he woul…"
click at [762, 334] on span "Save" at bounding box center [759, 331] width 10 height 7
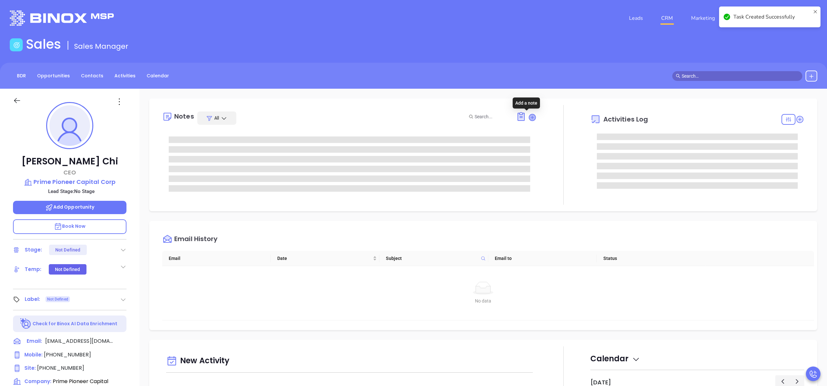
click at [529, 116] on icon at bounding box center [532, 117] width 7 height 7
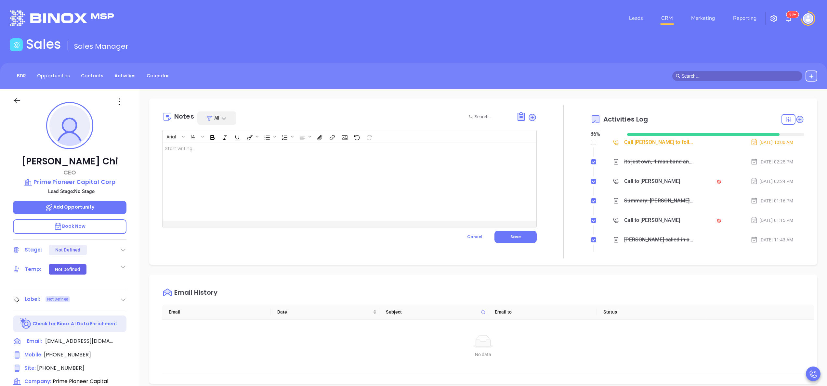
click at [278, 172] on div at bounding box center [337, 182] width 348 height 78
click at [507, 232] on button "Save" at bounding box center [516, 237] width 42 height 12
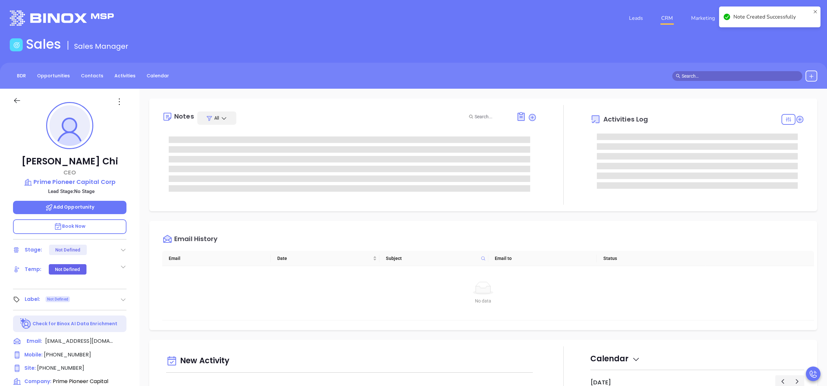
click at [541, 191] on div at bounding box center [564, 155] width 54 height 100
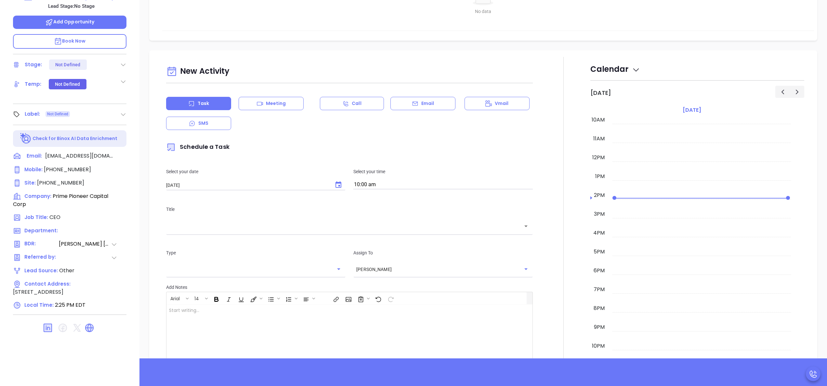
scroll to position [212, 0]
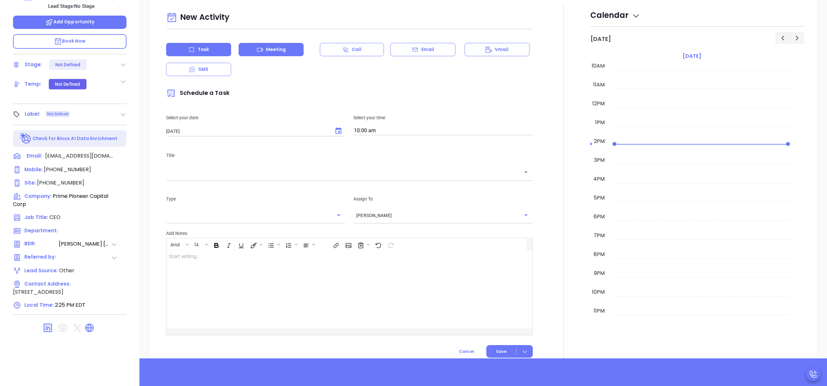
click at [278, 53] on p "Meeting" at bounding box center [276, 49] width 20 height 7
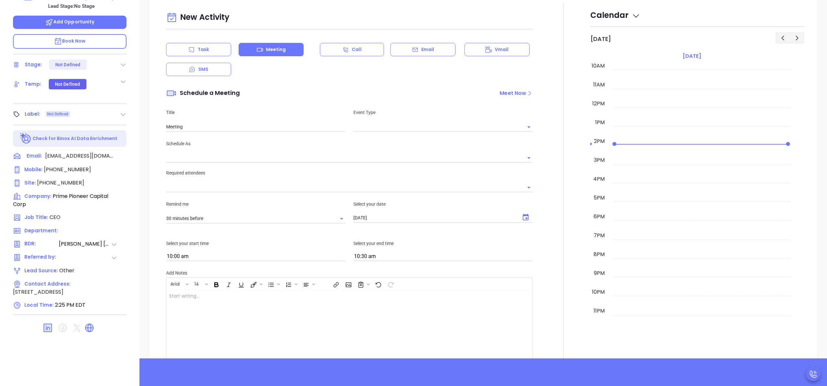
type input "Anabell Dominguez"
click at [384, 124] on input "text" at bounding box center [439, 126] width 170 height 9
click at [386, 167] on li "In Person" at bounding box center [439, 166] width 177 height 12
type input "In Person Meeting"
type input "In Person"
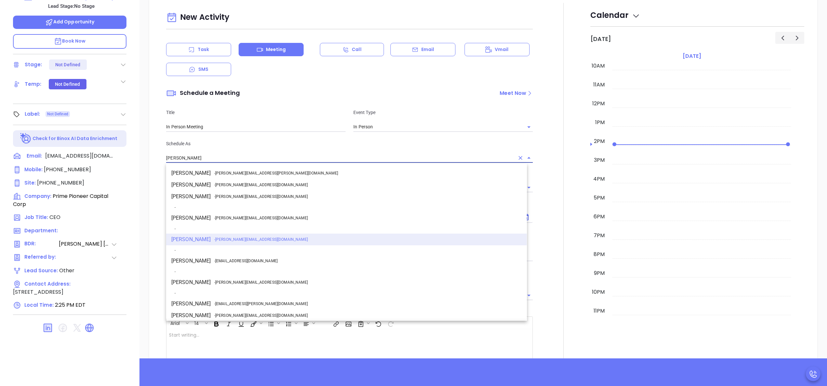
click at [350, 159] on input "Anabell Dominguez" at bounding box center [340, 157] width 349 height 9
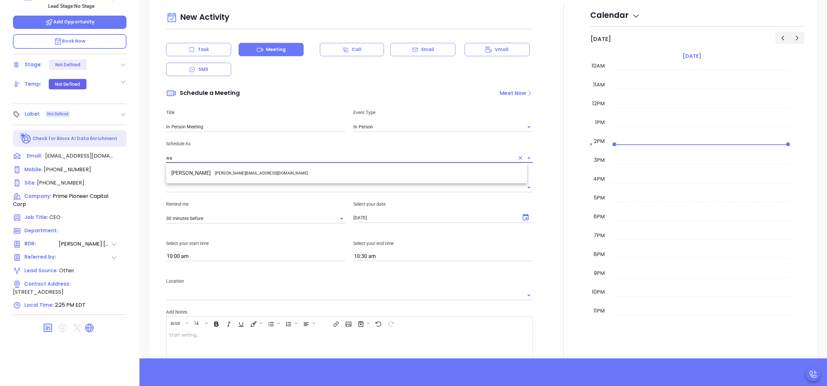
click at [394, 171] on li "Walter Contreras - walter@motiva.net" at bounding box center [346, 173] width 361 height 12
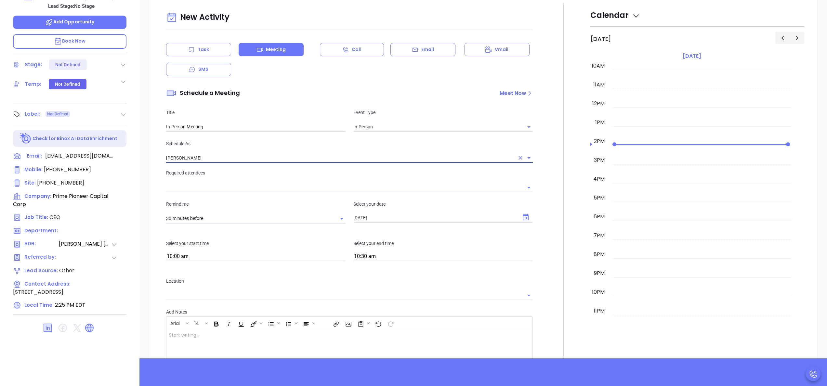
type input "[PERSON_NAME]"
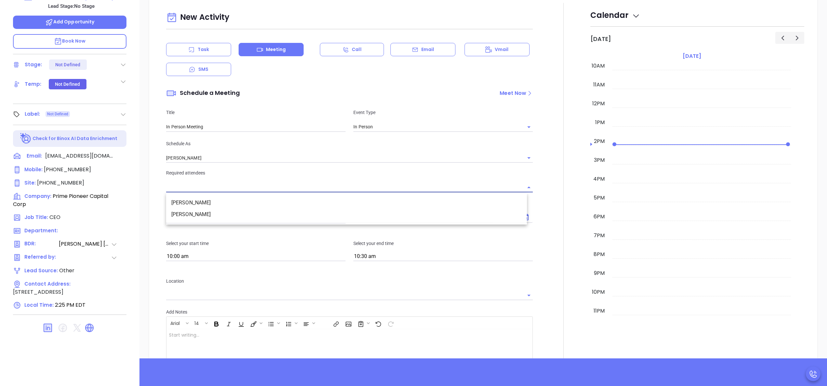
click at [355, 185] on input "text" at bounding box center [344, 187] width 357 height 9
click at [263, 215] on li "Owen Chi" at bounding box center [346, 215] width 361 height 12
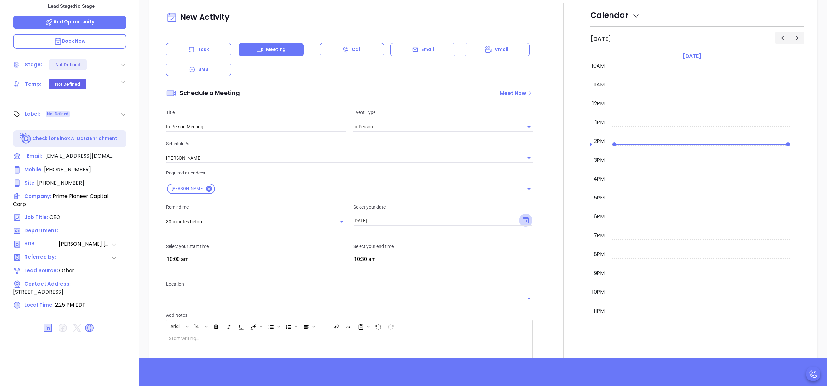
click at [522, 217] on icon "Choose date, selected date is Sep 23, 2025" at bounding box center [526, 221] width 8 height 8
click at [388, 310] on button "30" at bounding box center [390, 311] width 12 height 12
type input "09/30/2025"
click at [506, 303] on input "text" at bounding box center [344, 298] width 357 height 9
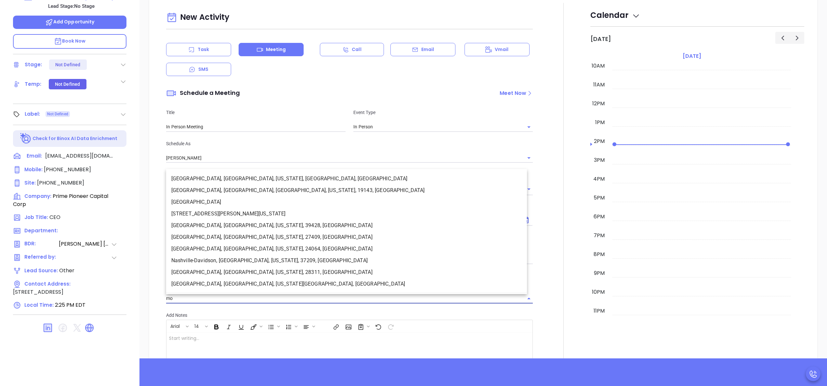
type input "m"
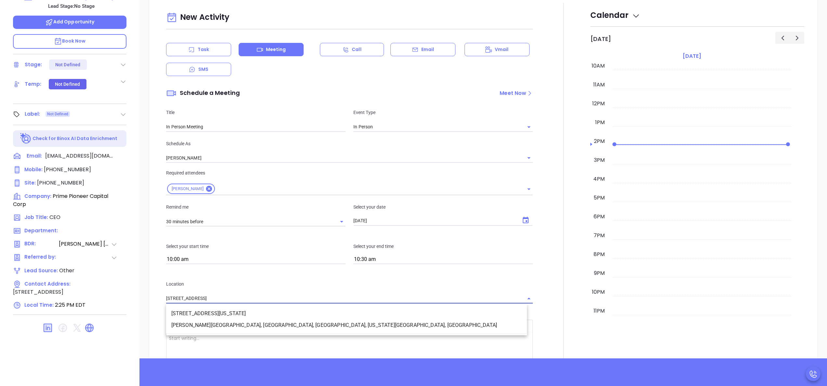
click at [252, 311] on li "1100, Franklin Avenue, Garden City, Nassau County, New York, 11530, USA" at bounding box center [346, 314] width 361 height 12
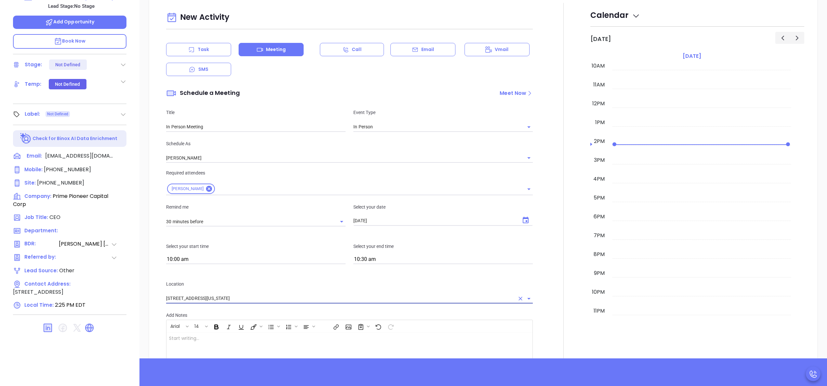
type input "1100, Franklin Avenue, Garden City, Nassau County, New York, 11530, USA"
click at [547, 272] on div at bounding box center [564, 224] width 54 height 443
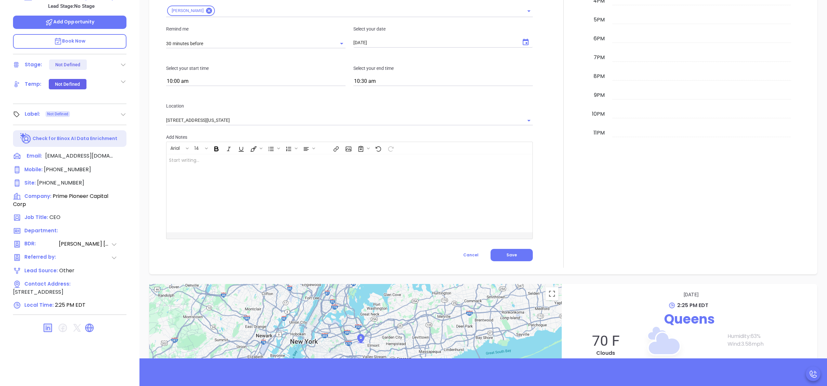
scroll to position [420, 0]
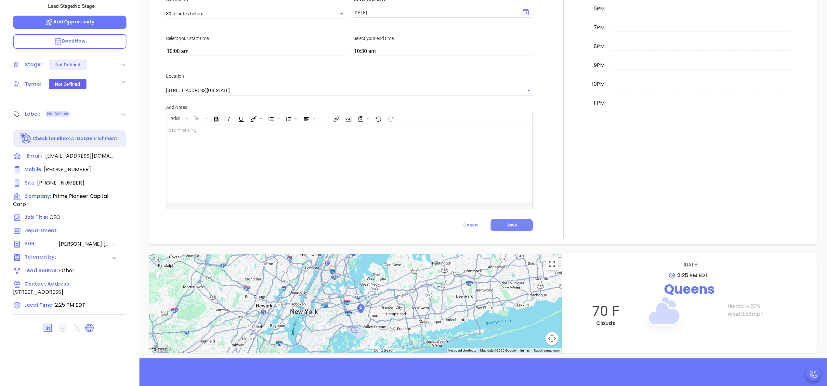
click at [507, 226] on span "Save" at bounding box center [512, 225] width 10 height 6
type input "Meeting"
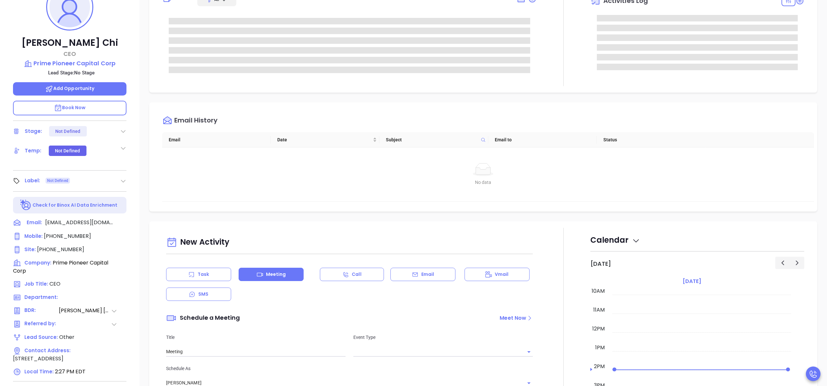
scroll to position [0, 0]
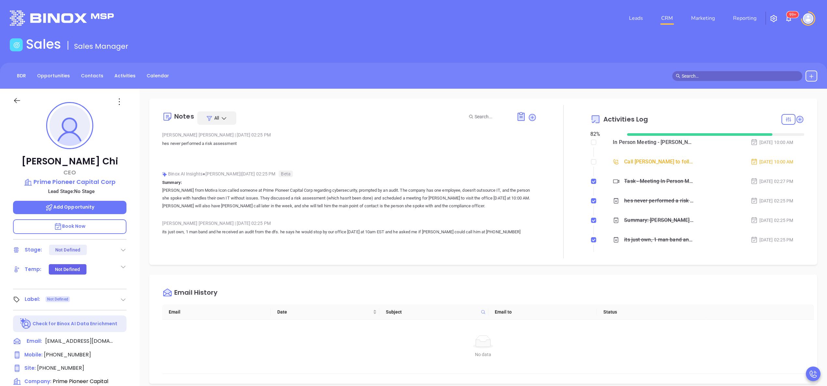
click at [592, 163] on li "Call Owen Chi to follow up Sep 23, 2025 | 10:00 AM" at bounding box center [698, 168] width 212 height 18
click at [591, 163] on input "checkbox" at bounding box center [593, 161] width 5 height 5
checkbox input "true"
click at [133, 308] on div "Owen Chi CEO Prime Pioneer Capital Corp Lead Stage: No Stage Add Opportunity Bo…" at bounding box center [70, 330] width 140 height 483
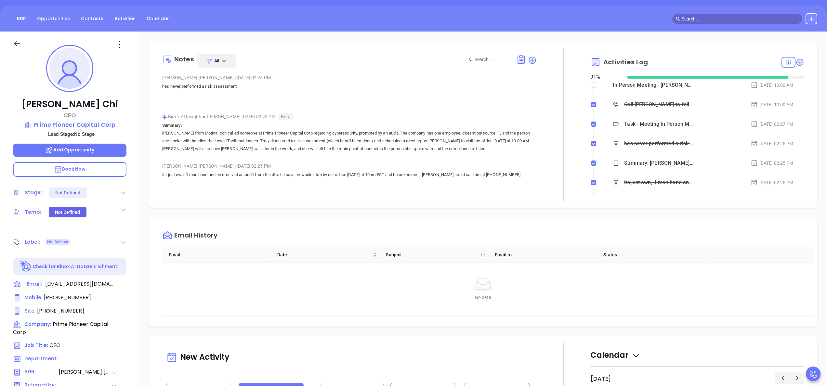
scroll to position [104, 0]
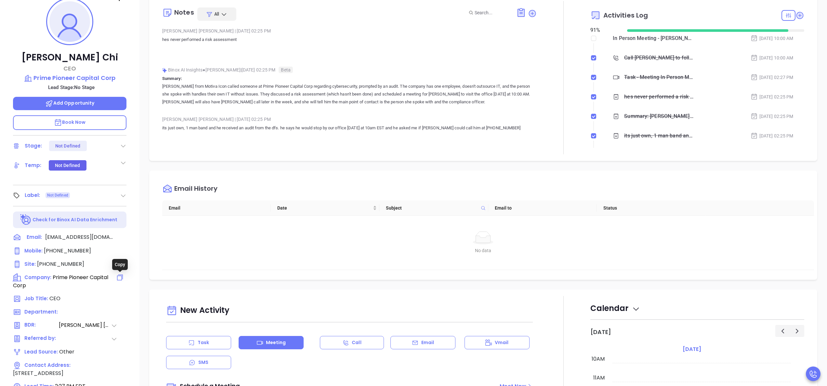
click at [120, 277] on icon at bounding box center [120, 278] width 8 height 8
click at [77, 106] on p "Add Opportunity" at bounding box center [69, 103] width 113 height 13
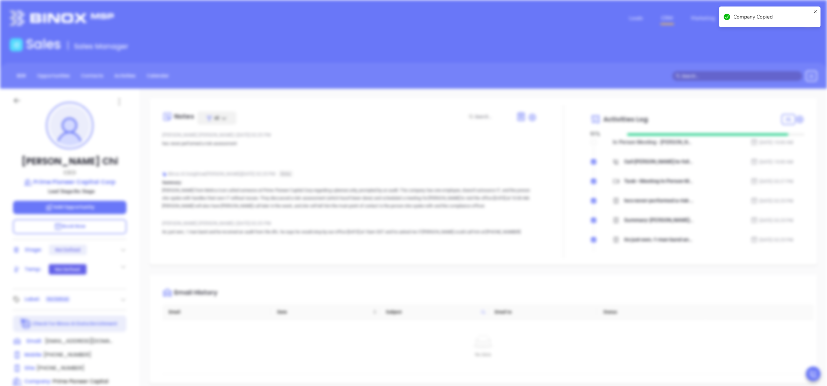
type input "Owen Chi"
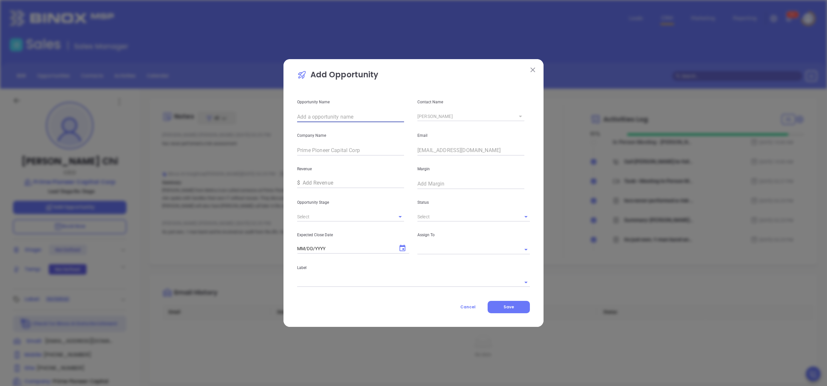
click at [355, 116] on input "text" at bounding box center [350, 117] width 107 height 10
paste input "Prime Pioneer Capital Corp"
type input "Prime Pioneer Capital Corp"
click at [349, 232] on li "Interview" at bounding box center [350, 232] width 107 height 12
type input "Interview"
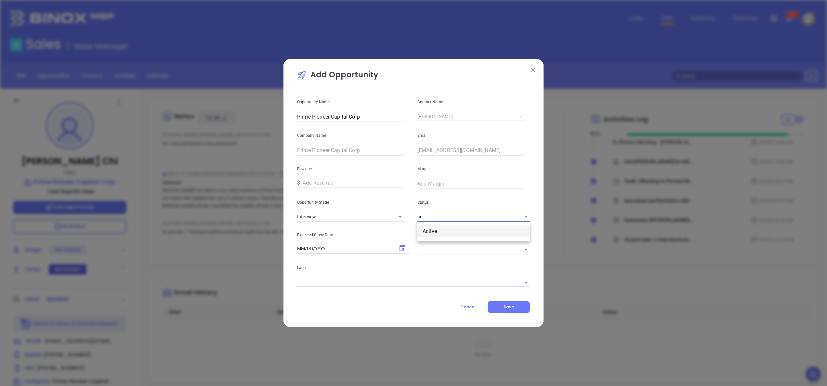
click at [430, 229] on li "Active" at bounding box center [474, 232] width 113 height 12
type input "Active"
click at [403, 247] on icon "Choose date" at bounding box center [403, 249] width 8 height 8
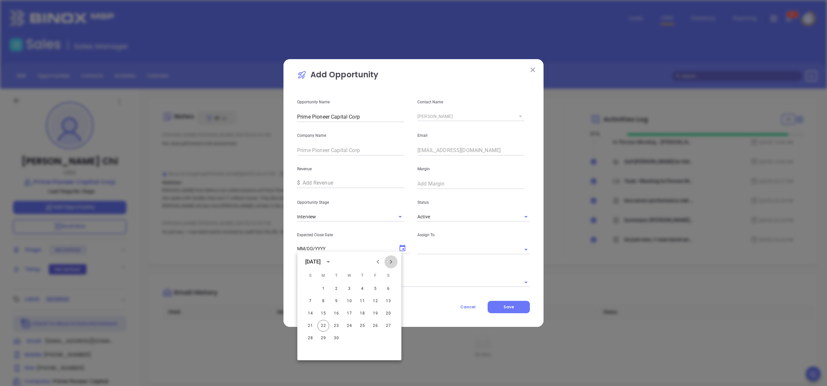
click at [393, 259] on icon "Next month" at bounding box center [391, 262] width 8 height 8
click at [346, 325] on button "22" at bounding box center [350, 326] width 12 height 12
type input "10/22/2025"
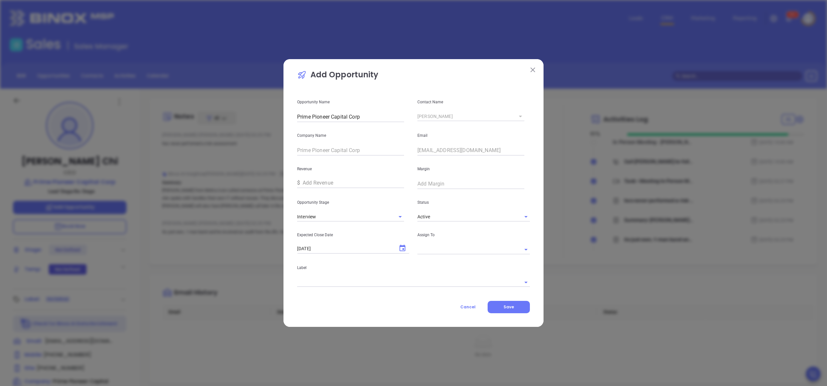
click at [425, 245] on input "text" at bounding box center [465, 249] width 94 height 9
click at [439, 261] on li "[PERSON_NAME]" at bounding box center [474, 265] width 113 height 12
type input "[PERSON_NAME]"
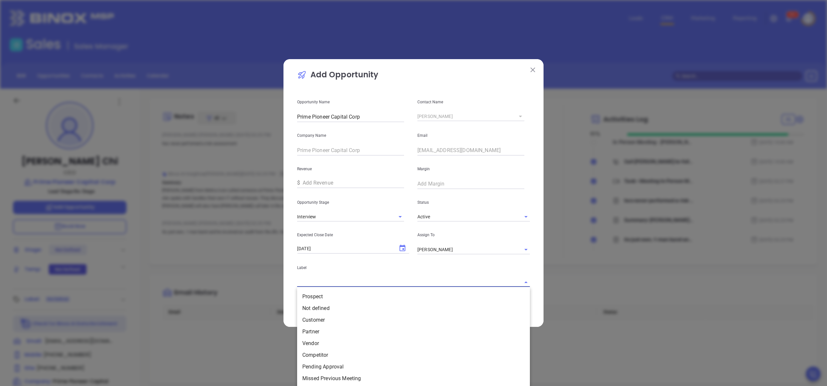
click at [407, 283] on input "text" at bounding box center [404, 282] width 215 height 9
click at [372, 294] on li "Prospect" at bounding box center [413, 297] width 233 height 12
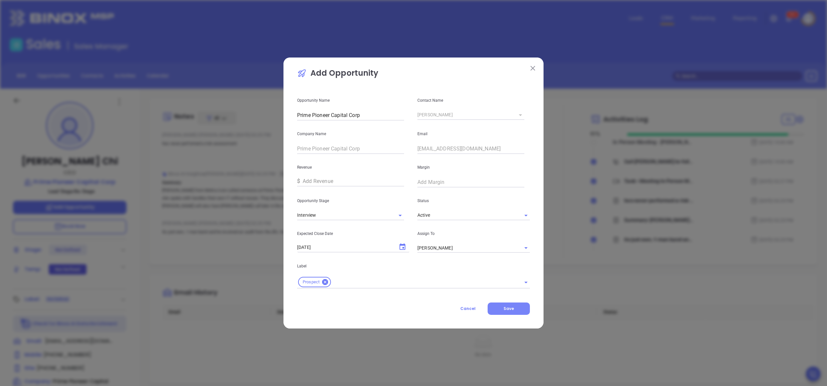
click at [505, 311] on span "Save" at bounding box center [509, 309] width 10 height 6
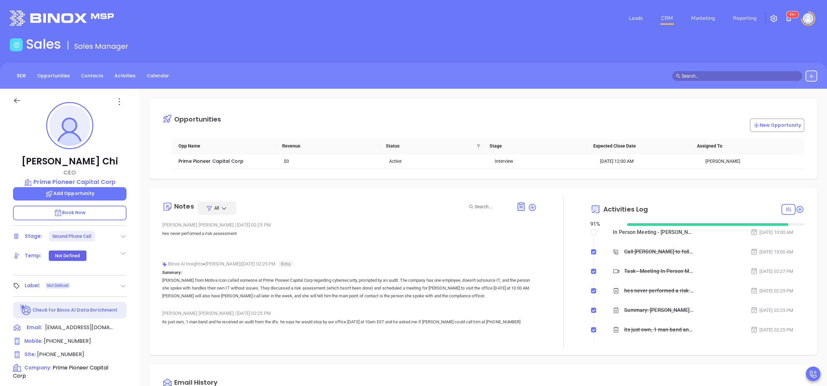
click at [548, 330] on div at bounding box center [564, 271] width 54 height 153
click at [226, 161] on span "Prime Pioneer Capital Corp" at bounding box center [211, 161] width 65 height 7
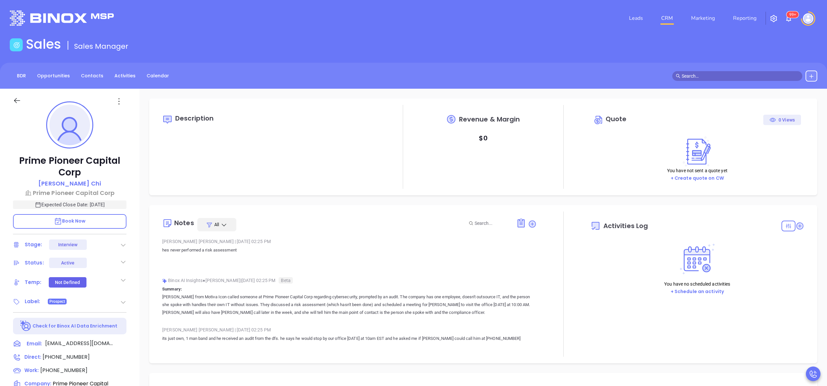
type input "09/23/2025"
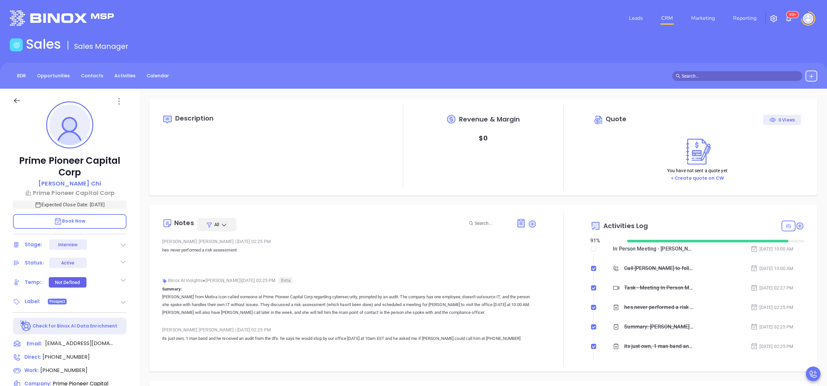
scroll to position [189, 0]
type input "Anabell Dominguez"
click at [125, 281] on icon at bounding box center [123, 280] width 7 height 7
click at [98, 347] on div "Cold" at bounding box center [91, 347] width 16 height 8
click at [121, 298] on icon at bounding box center [123, 300] width 7 height 7
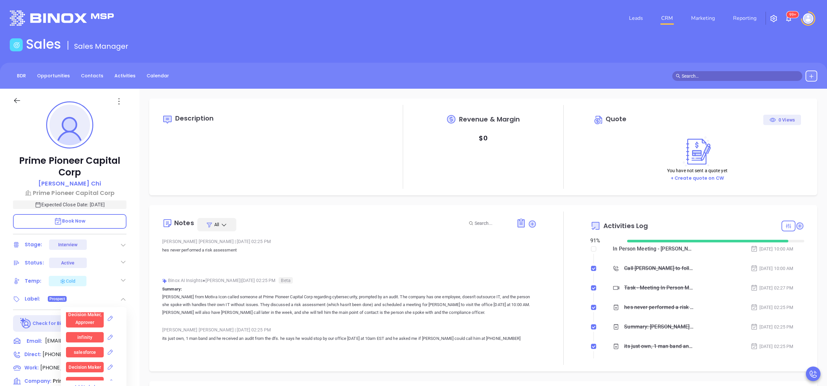
scroll to position [606, 0]
click at [83, 365] on div "Decision Maker" at bounding box center [85, 365] width 32 height 10
click at [86, 340] on div "NY" at bounding box center [85, 344] width 6 height 10
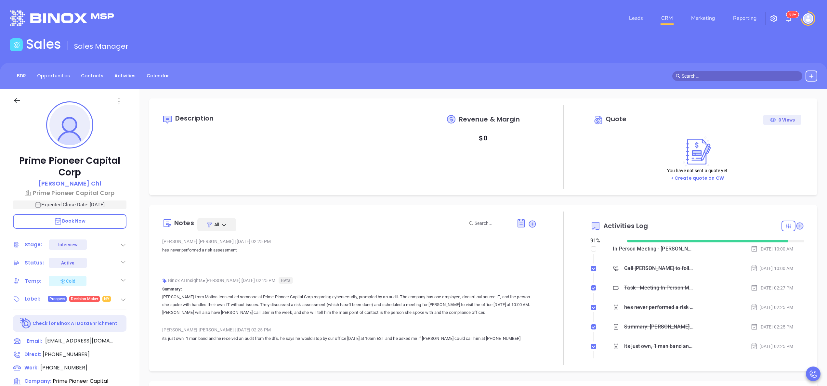
click at [146, 316] on div "Description Revenue & Margin $ 0 Quote 0 Views You have not sent a quote yet + …" at bounding box center [484, 316] width 688 height 455
click at [138, 313] on div "Prime Pioneer Capital Corp Owen Chi Prime Pioneer Capital Corp Expected Close D…" at bounding box center [70, 330] width 140 height 483
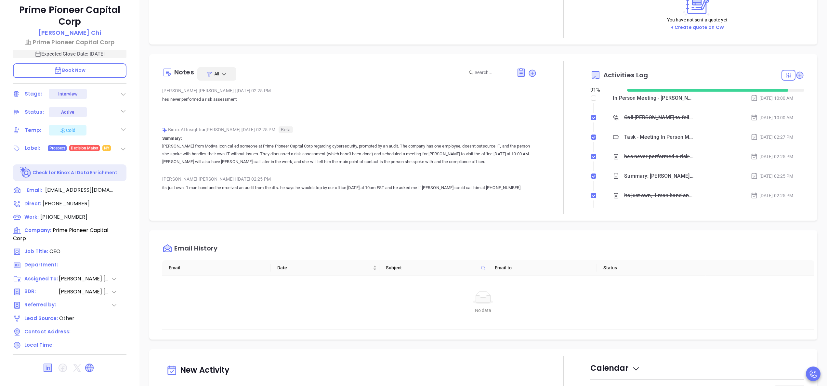
scroll to position [182, 0]
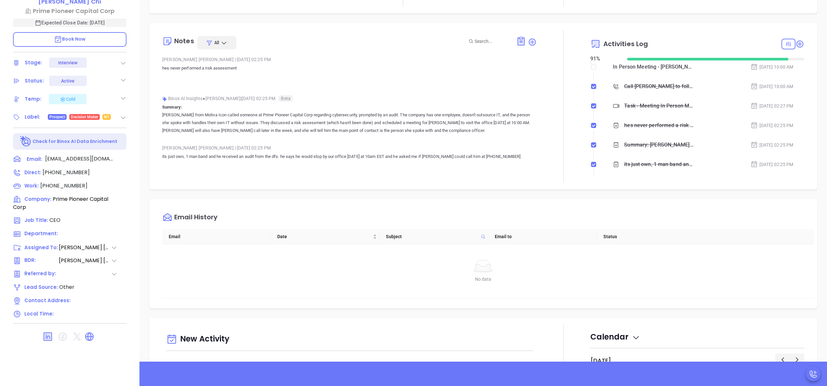
click at [122, 116] on icon at bounding box center [123, 117] width 7 height 7
click at [123, 147] on div "Not defined" at bounding box center [96, 150] width 60 height 10
click at [95, 147] on div "MORTGAGE" at bounding box center [84, 151] width 25 height 10
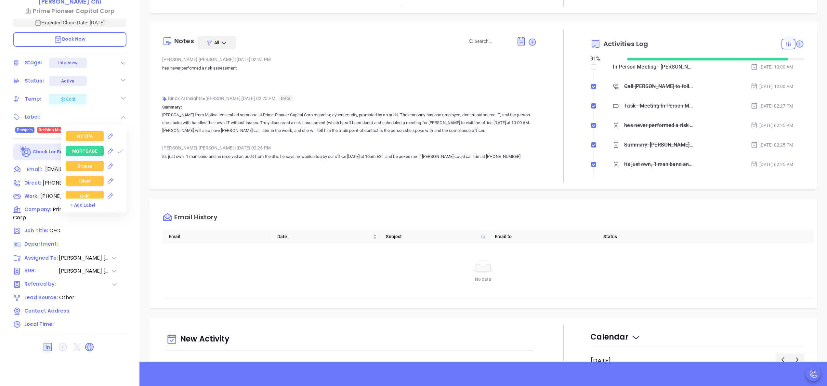
click at [87, 166] on div "Bronze" at bounding box center [84, 166] width 15 height 10
click at [221, 151] on div "Anabell Dominguez | Sep 22, 2025 02:25 PM" at bounding box center [349, 148] width 375 height 10
click at [815, 215] on div "Description Revenue & Margin $ 0 Quote 0 Views You have not sent a quote yet + …" at bounding box center [484, 134] width 688 height 455
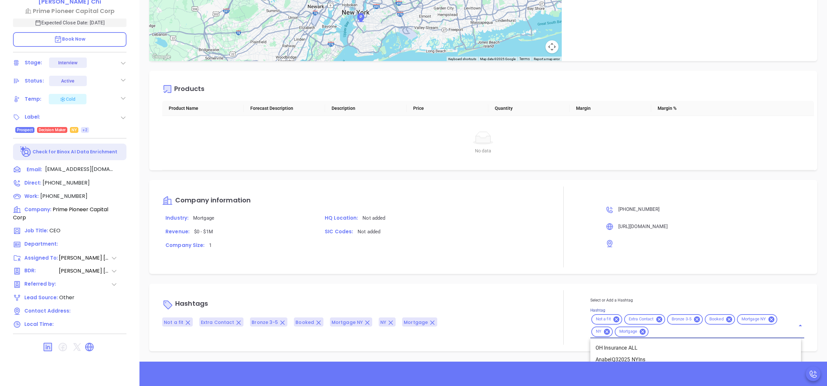
click at [654, 336] on input "Hashtag" at bounding box center [718, 332] width 137 height 8
type input "c"
click at [85, 129] on span "+2" at bounding box center [85, 130] width 5 height 7
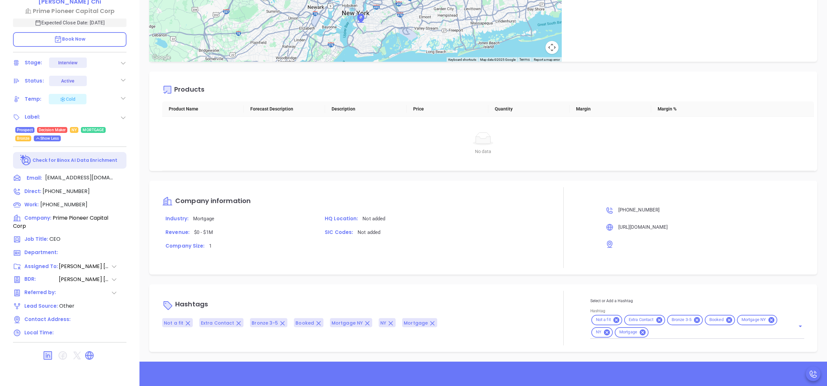
click at [24, 138] on span "Bronze" at bounding box center [23, 138] width 13 height 7
click at [29, 139] on span "Bronze" at bounding box center [23, 138] width 13 height 7
click at [120, 116] on icon at bounding box center [123, 117] width 7 height 7
click at [120, 169] on div "Customer" at bounding box center [96, 165] width 60 height 10
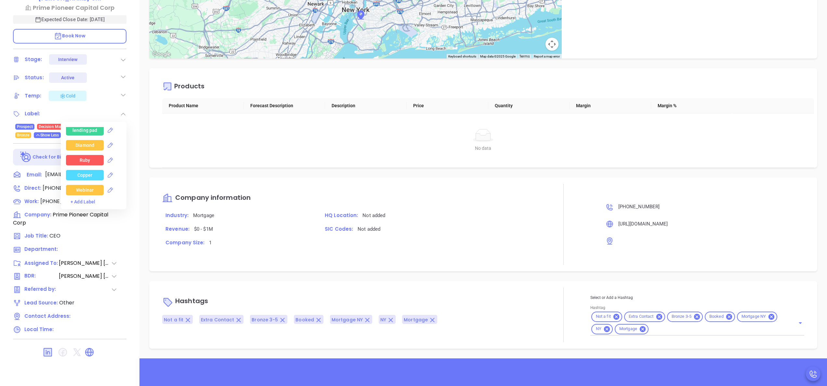
click at [90, 172] on div "Copper" at bounding box center [84, 175] width 15 height 10
click at [134, 135] on div "Prime Pioneer Capital Corp Owen Chi Prime Pioneer Capital Corp Expected Close D…" at bounding box center [70, 144] width 140 height 483
click at [26, 136] on span "Bronze" at bounding box center [23, 135] width 13 height 7
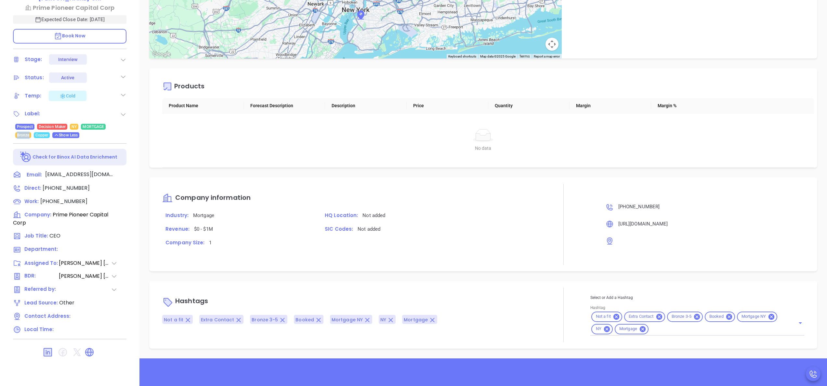
click at [26, 136] on span "Bronze" at bounding box center [23, 135] width 13 height 7
drag, startPoint x: 26, startPoint y: 136, endPoint x: 303, endPoint y: 161, distance: 278.3
click at [303, 161] on div "No data No data" at bounding box center [483, 140] width 642 height 54
click at [121, 113] on icon at bounding box center [123, 114] width 7 height 7
click at [124, 138] on div "Prospect Not defined Customer Partner Vendor Competitor Pending Approval Missed…" at bounding box center [96, 161] width 60 height 68
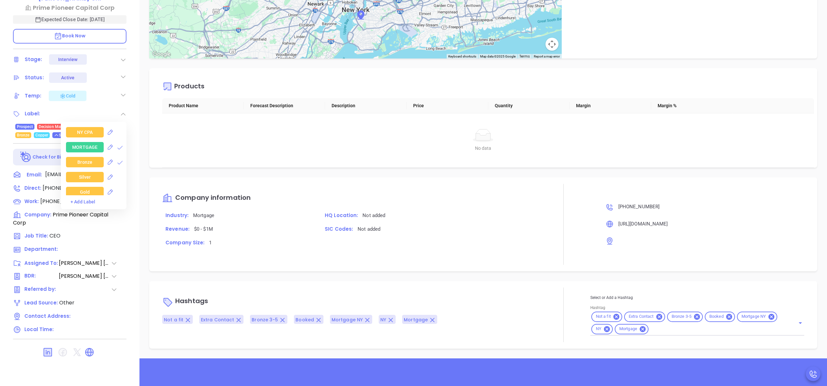
scroll to position [1457, 0]
click at [117, 163] on icon at bounding box center [120, 163] width 7 height 7
click at [164, 153] on div "No data No data" at bounding box center [483, 140] width 642 height 54
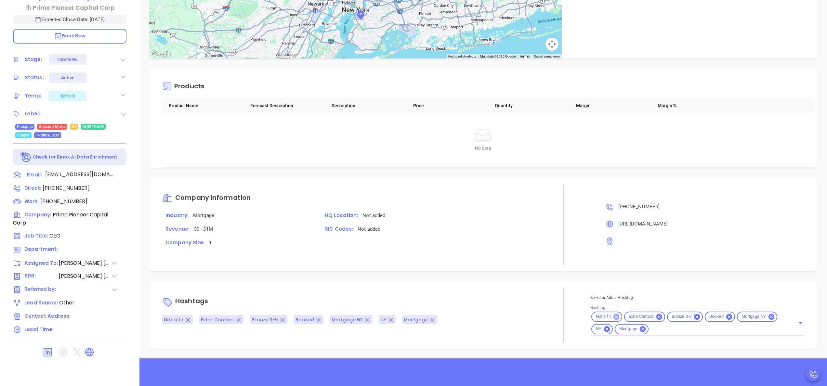
click at [613, 315] on icon at bounding box center [616, 317] width 7 height 7
click at [624, 316] on icon at bounding box center [626, 317] width 7 height 7
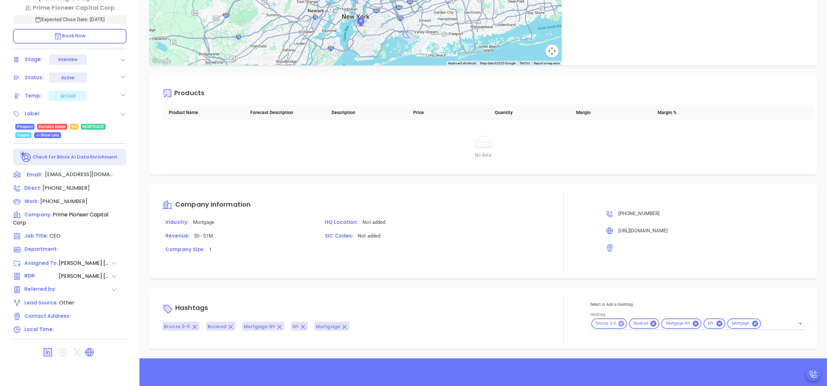
scroll to position [732, 0]
click at [618, 327] on icon at bounding box center [621, 323] width 7 height 7
click at [733, 324] on div "Select or Add a Hashtag Hashtag Booked Mortgage NY NY Mortgage" at bounding box center [698, 315] width 214 height 29
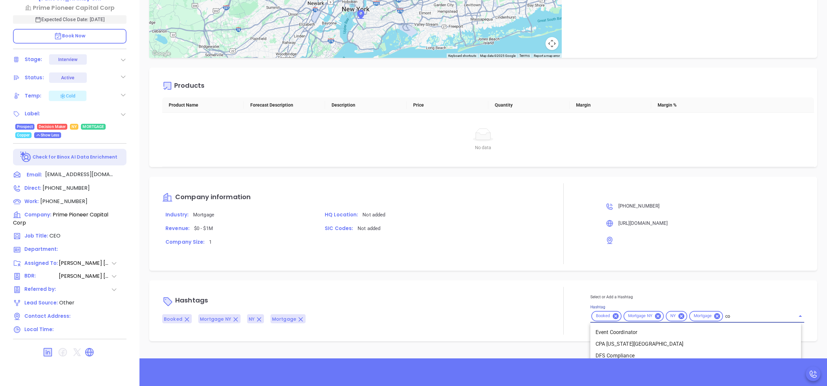
type input "cop"
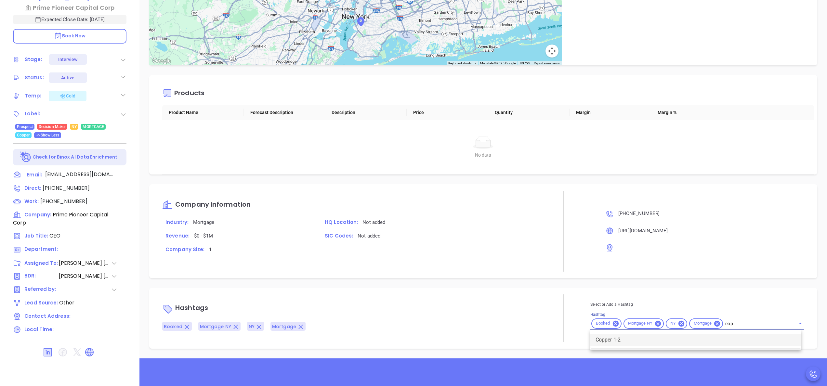
click at [649, 342] on li "Copper 1-2" at bounding box center [696, 340] width 211 height 12
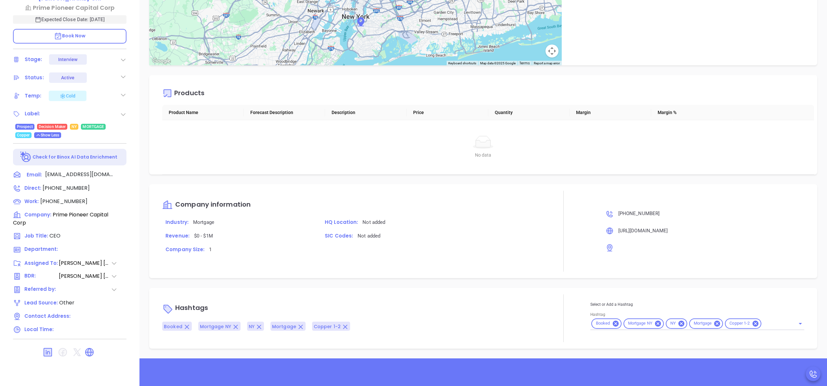
click at [486, 265] on div "Company information Industry: Mortgage HQ Location: Not added Revenue: $0 - $1M…" at bounding box center [349, 231] width 375 height 81
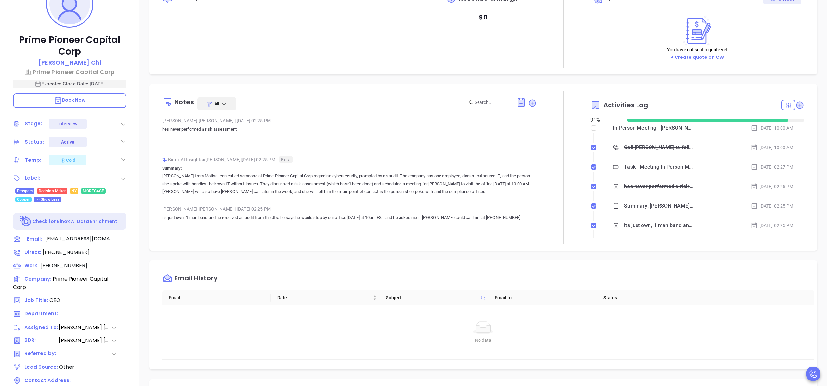
scroll to position [81, 0]
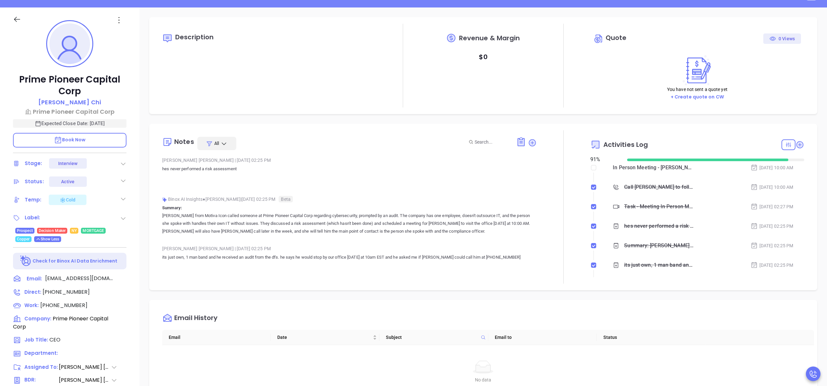
click at [614, 294] on div "Description Revenue & Margin $ 0 Quote 0 Views You have not sent a quote yet + …" at bounding box center [484, 234] width 688 height 455
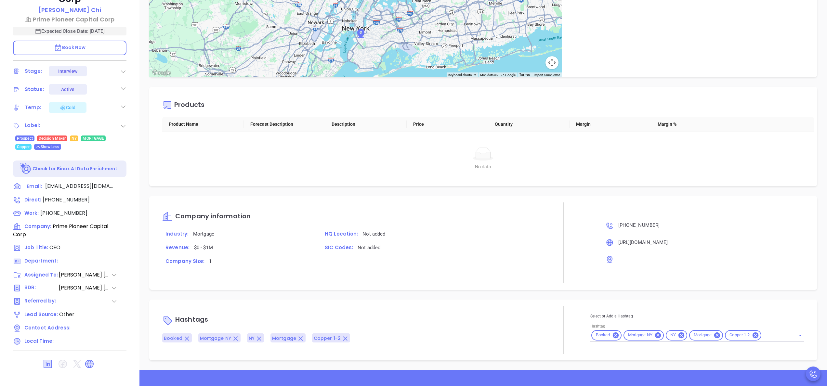
scroll to position [185, 0]
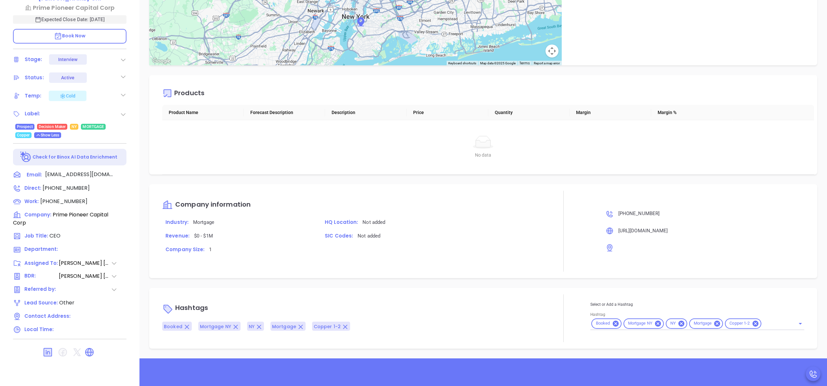
click at [765, 328] on div "Booked Mortgage NY NY Mortgage Copper 1-2" at bounding box center [698, 324] width 214 height 13
type input "opp"
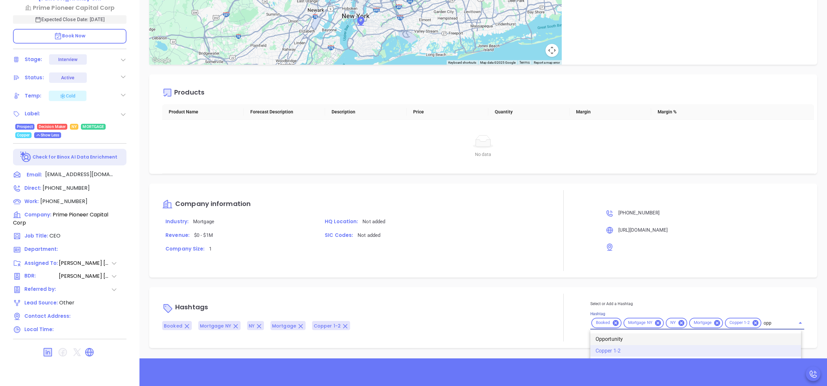
click at [721, 340] on li "Opportunity" at bounding box center [696, 340] width 211 height 12
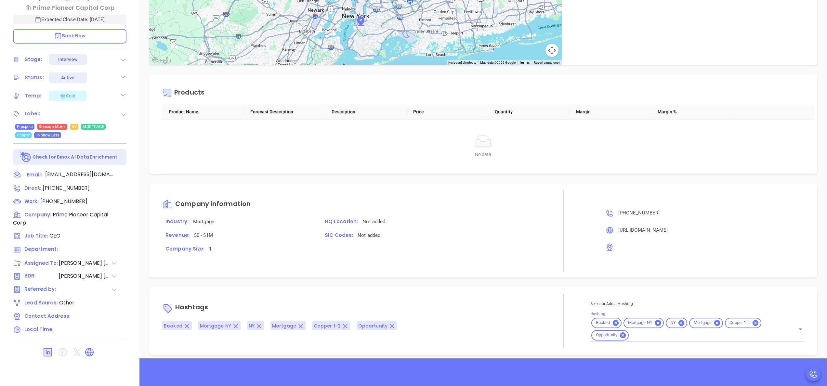
click at [441, 221] on p "HQ Location: Not added" at bounding box center [429, 222] width 215 height 8
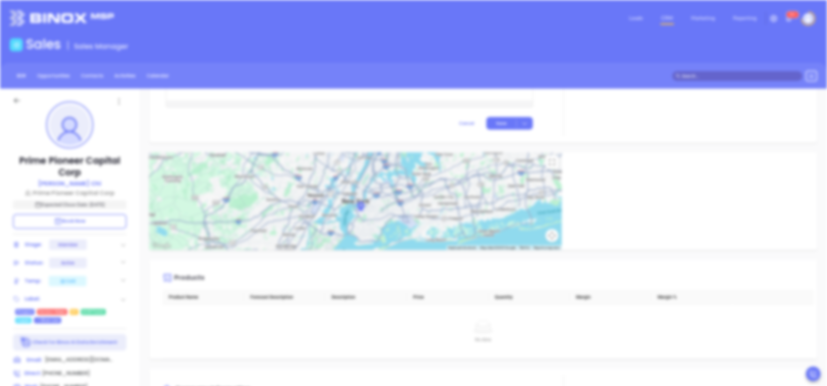
scroll to position [0, 0]
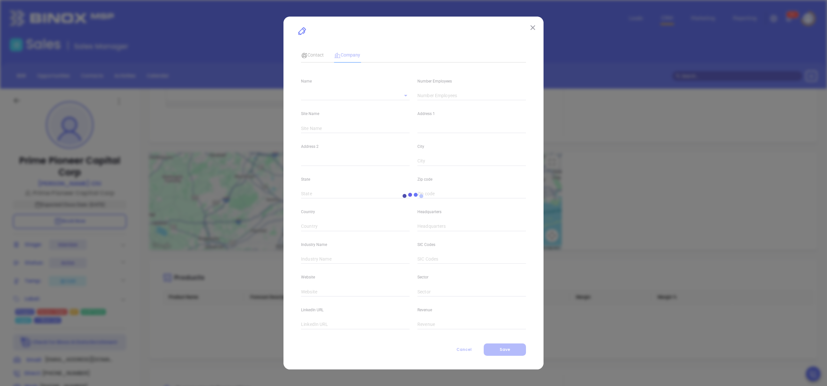
type input "1"
type input "Main"
type input "United States"
type input "(718) 514-6008"
type input "Mortgage"
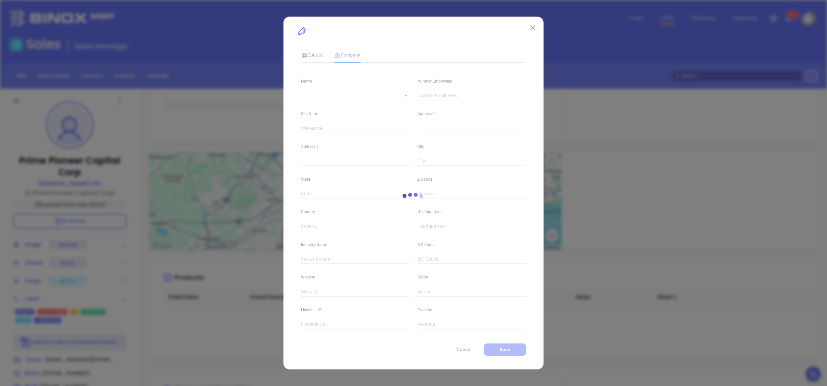
type input "https://www.primepioneer.com/"
type input "$0 - $1M"
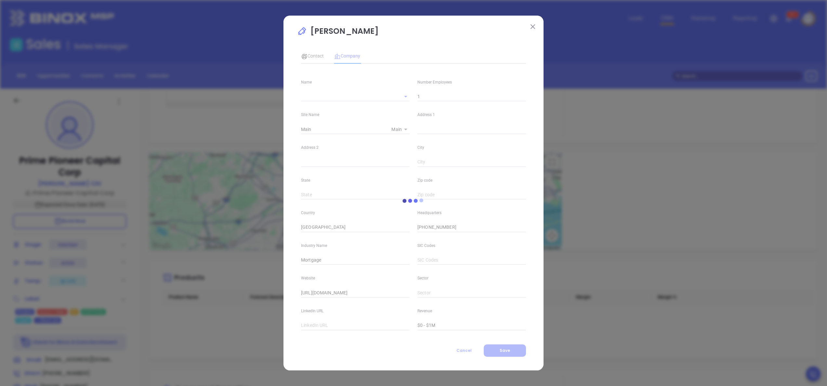
click at [532, 29] on button at bounding box center [533, 26] width 8 height 8
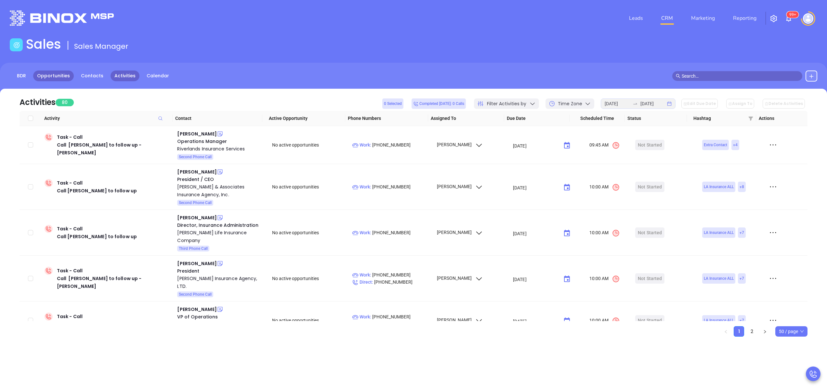
click at [44, 77] on link "Opportunities" at bounding box center [53, 76] width 41 height 11
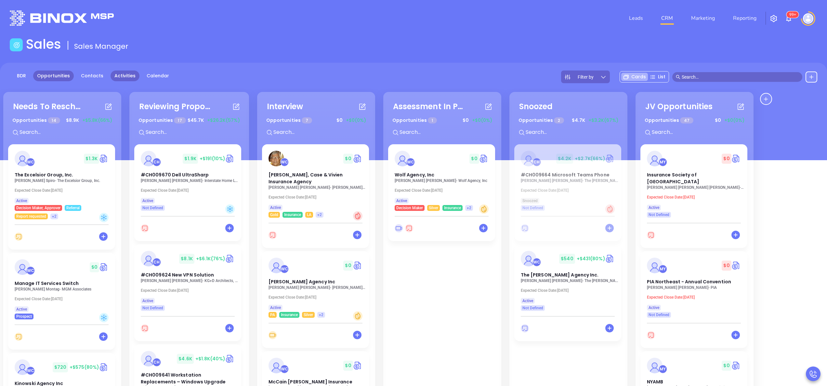
click at [117, 74] on link "Activities" at bounding box center [125, 76] width 29 height 11
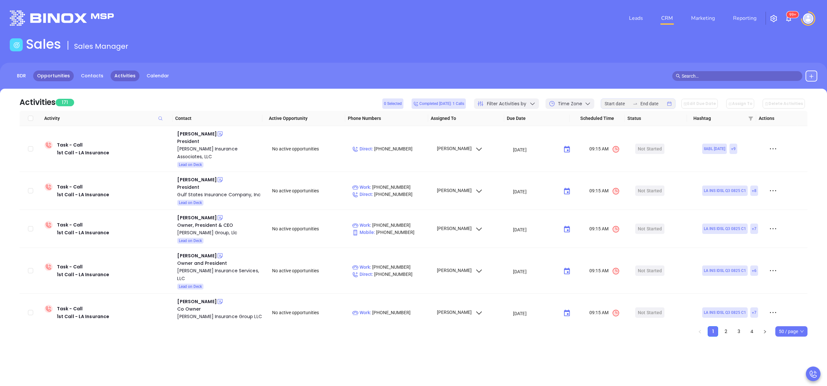
click at [50, 74] on link "Opportunities" at bounding box center [53, 76] width 41 height 11
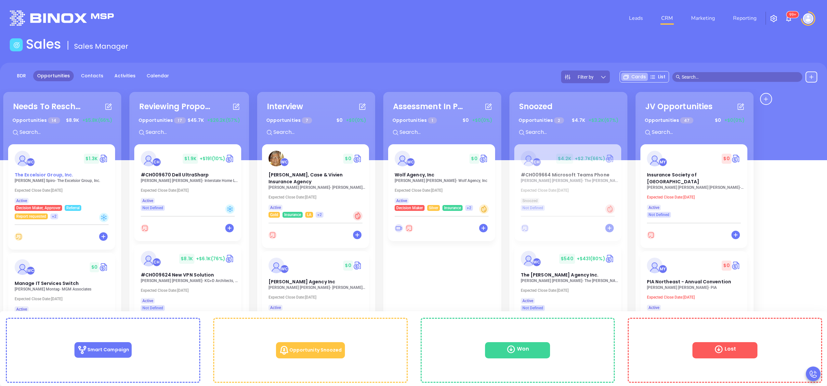
click at [31, 176] on span "The Excelsior Group, Inc." at bounding box center [44, 175] width 59 height 7
click at [54, 286] on span "Manage IT Services Switch" at bounding box center [47, 283] width 64 height 7
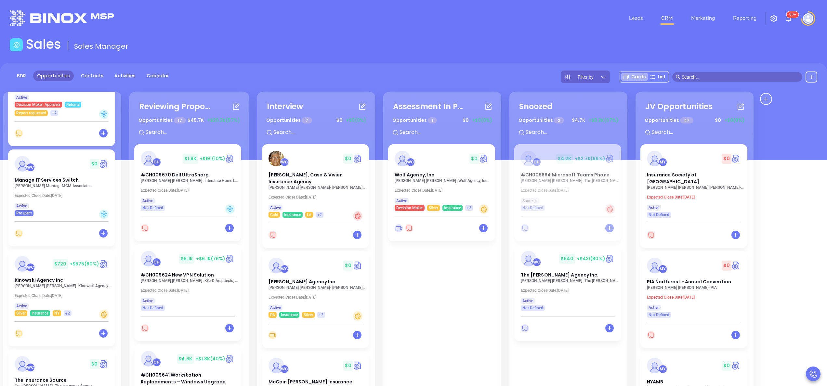
scroll to position [104, 0]
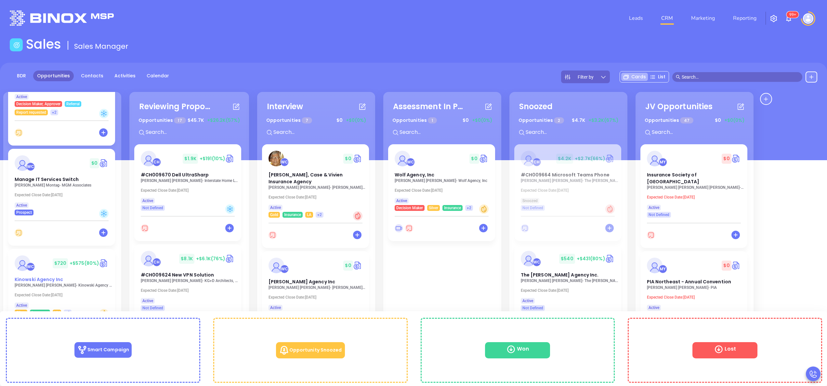
click at [38, 281] on span "Kinowski Agency Inc" at bounding box center [39, 279] width 48 height 7
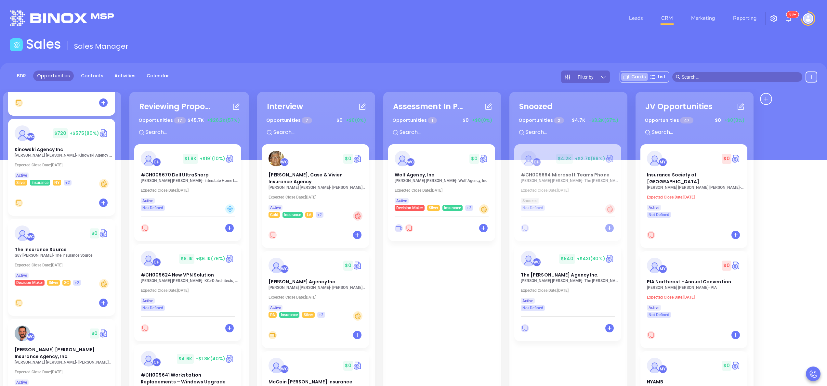
scroll to position [260, 0]
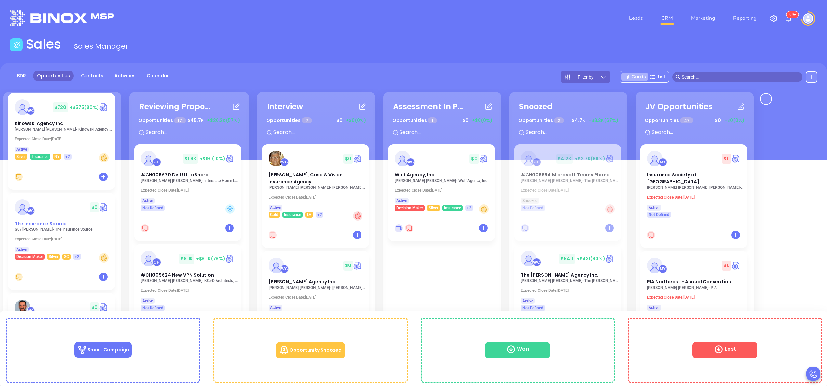
click at [48, 227] on span "The Insurance Source" at bounding box center [41, 223] width 52 height 7
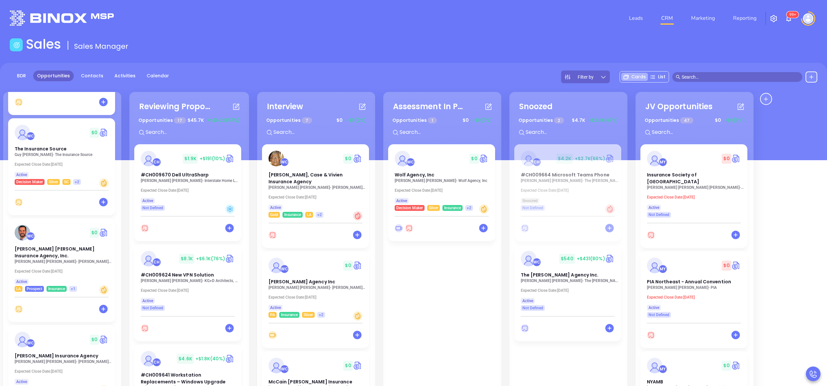
scroll to position [338, 0]
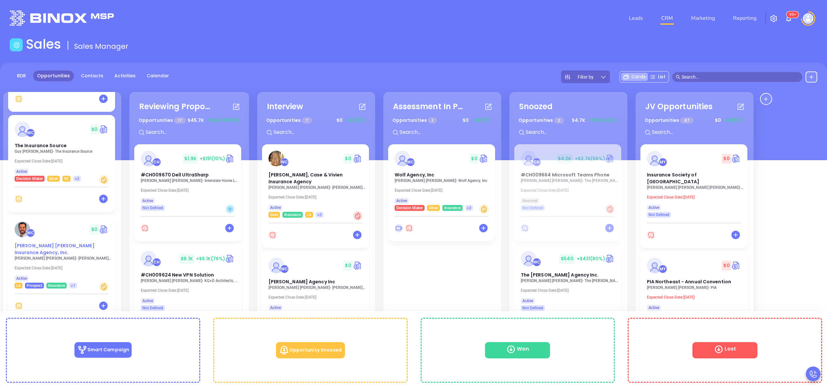
click at [76, 247] on span "[PERSON_NAME] [PERSON_NAME] Insurance Agency, Inc." at bounding box center [55, 249] width 80 height 13
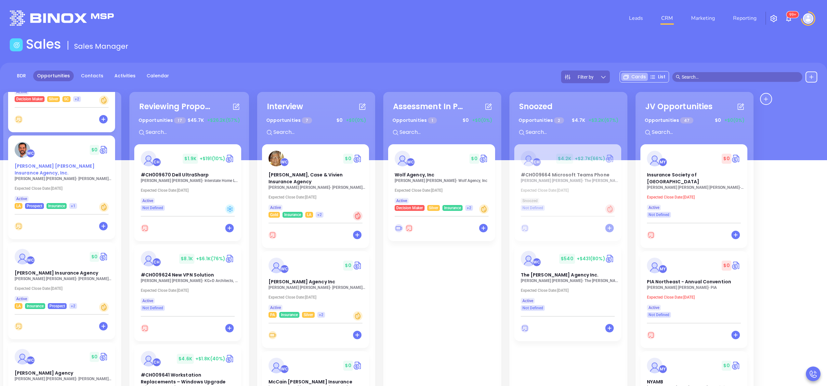
scroll to position [442, 0]
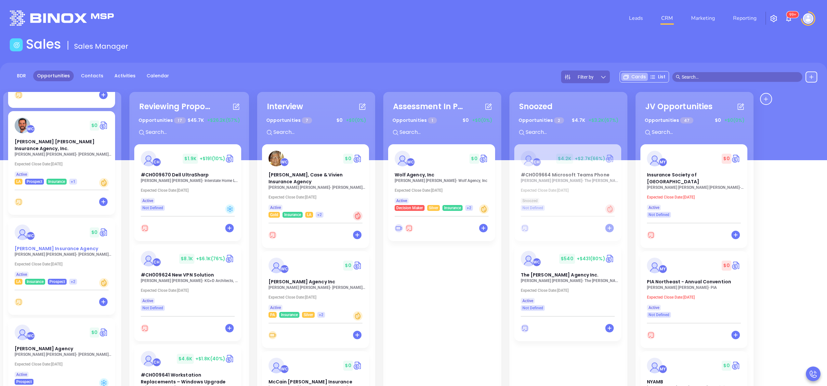
click at [55, 246] on span "[PERSON_NAME] Insurance Agency" at bounding box center [57, 249] width 84 height 7
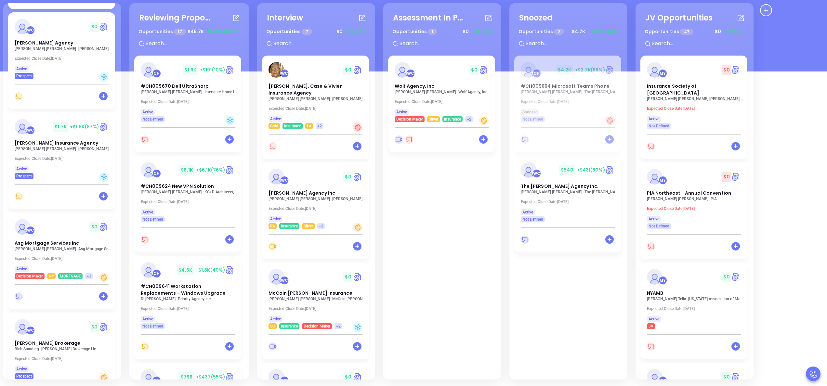
scroll to position [635, 0]
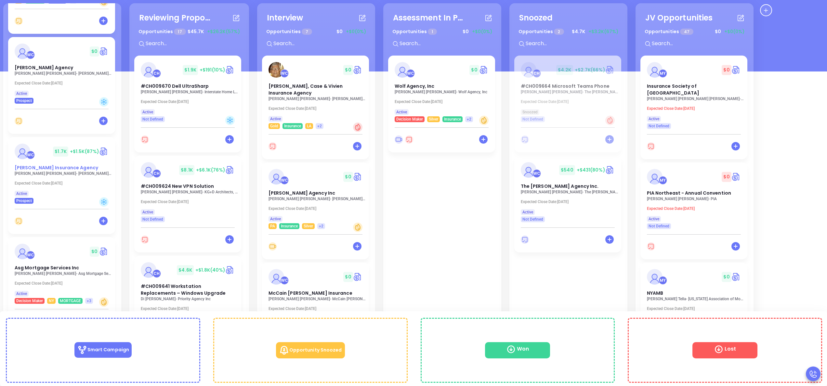
click at [59, 165] on span "[PERSON_NAME] Insurance Agency" at bounding box center [57, 168] width 84 height 7
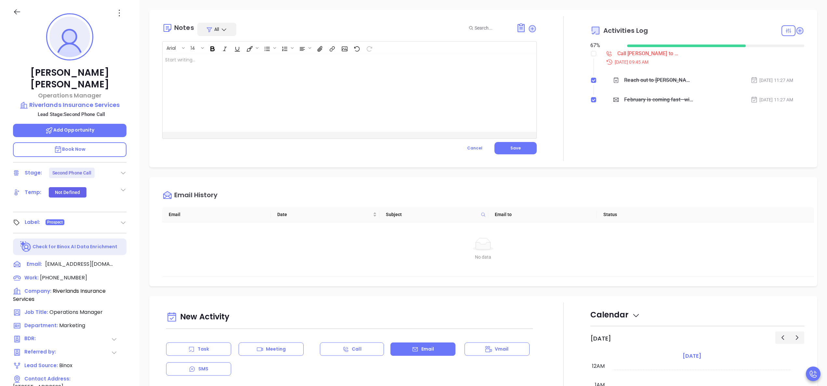
scroll to position [189, 0]
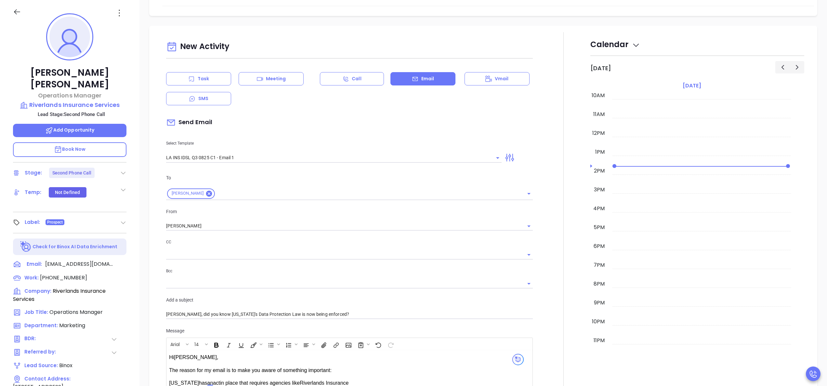
click at [547, 179] on div at bounding box center [564, 332] width 54 height 601
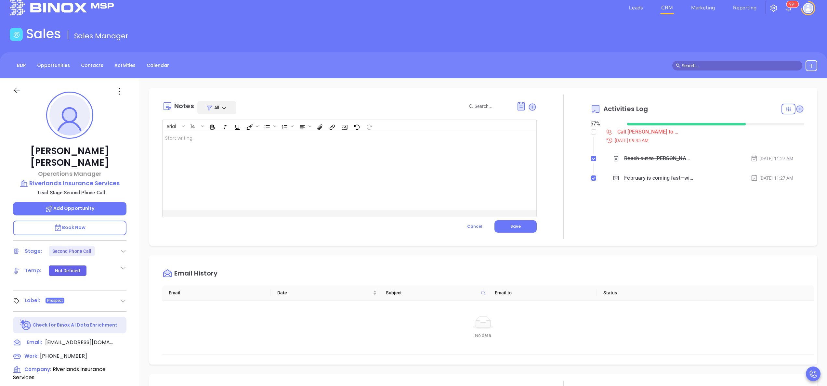
scroll to position [0, 0]
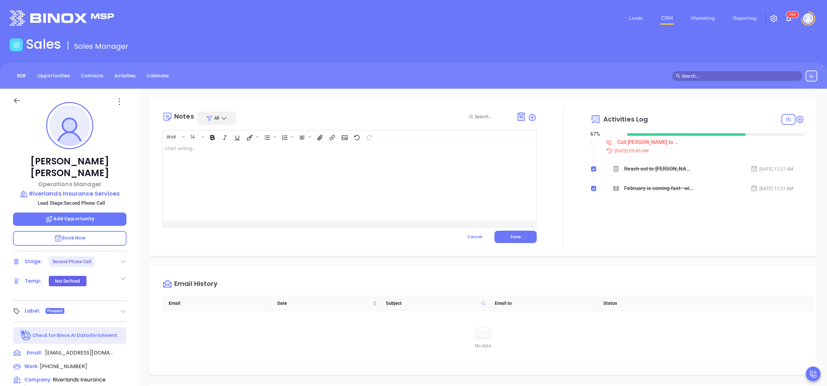
click at [153, 167] on div "Notes All Arial 14 Start writing... XXXXXXXXXXXXXXXXXXXXXXXXXXXXXXXXXXXXXXXXXXX…" at bounding box center [483, 178] width 668 height 158
click at [553, 158] on div at bounding box center [564, 177] width 54 height 145
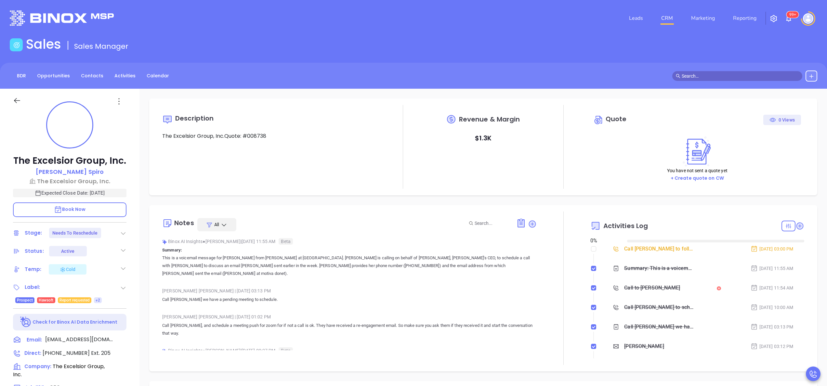
type input "[DATE]"
type input "[PERSON_NAME]"
click at [132, 291] on div "The Excelsior Group, Inc. [PERSON_NAME] The Excelsior Group, Inc. Expected Clos…" at bounding box center [70, 330] width 140 height 483
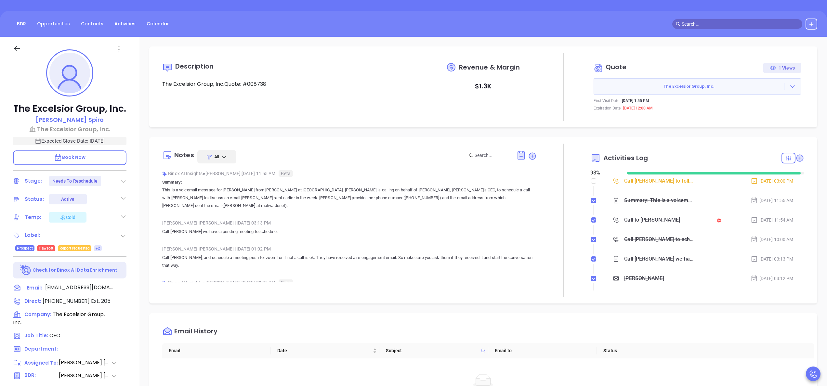
scroll to position [78, 0]
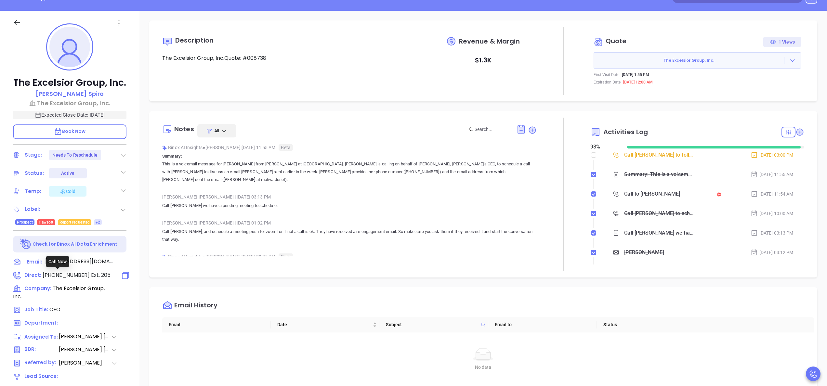
click at [69, 274] on span "[PHONE_NUMBER]" at bounding box center [66, 275] width 47 height 7
type input "[PHONE_NUMBER]"
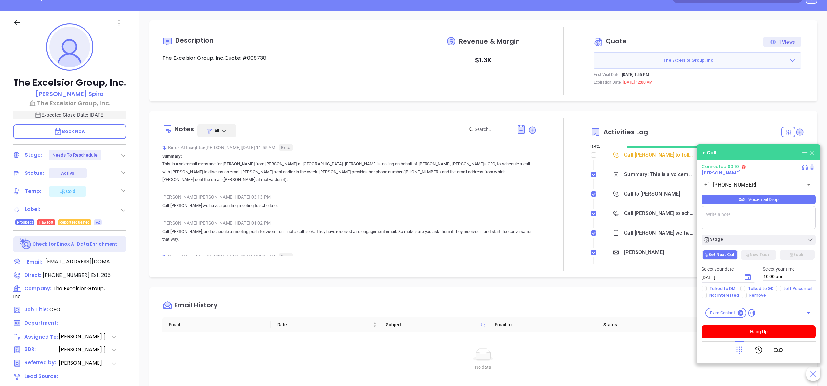
click at [736, 348] on icon at bounding box center [739, 350] width 9 height 9
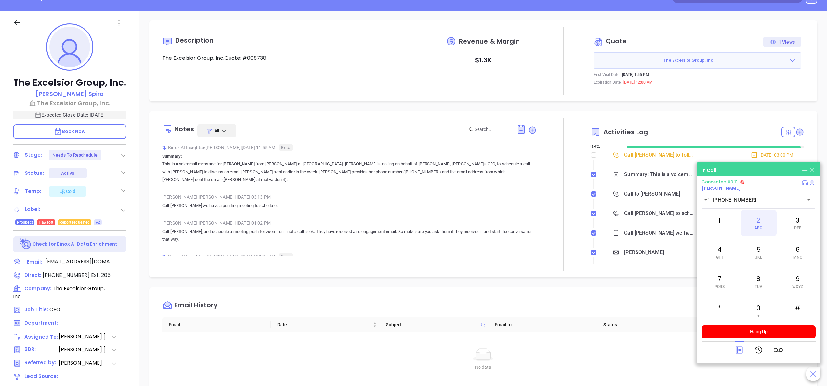
click at [756, 226] on span "ABC" at bounding box center [759, 228] width 8 height 5
click at [765, 304] on div "0 +" at bounding box center [759, 311] width 36 height 26
click at [754, 245] on div "5 JKL" at bounding box center [759, 252] width 36 height 26
click at [139, 252] on div "The Excelsior Group, Inc. David Spiro The Excelsior Group, Inc. Expected Close …" at bounding box center [70, 252] width 140 height 483
click at [136, 244] on div "The Excelsior Group, Inc. David Spiro The Excelsior Group, Inc. Expected Close …" at bounding box center [70, 252] width 140 height 483
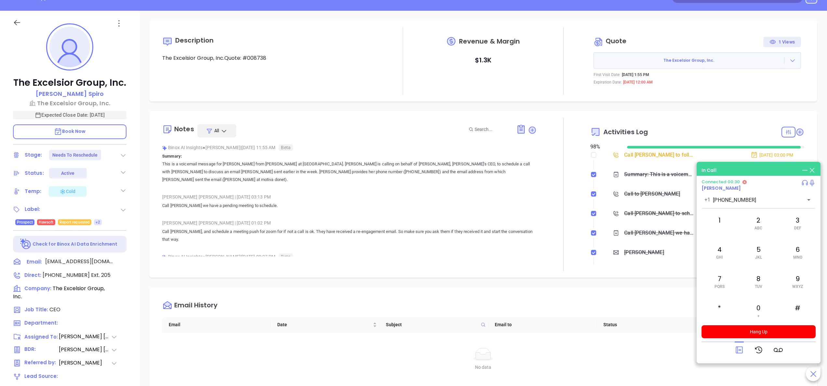
click at [77, 131] on span "Book Now" at bounding box center [70, 131] width 32 height 7
click at [773, 334] on button "Hang Up" at bounding box center [759, 332] width 114 height 13
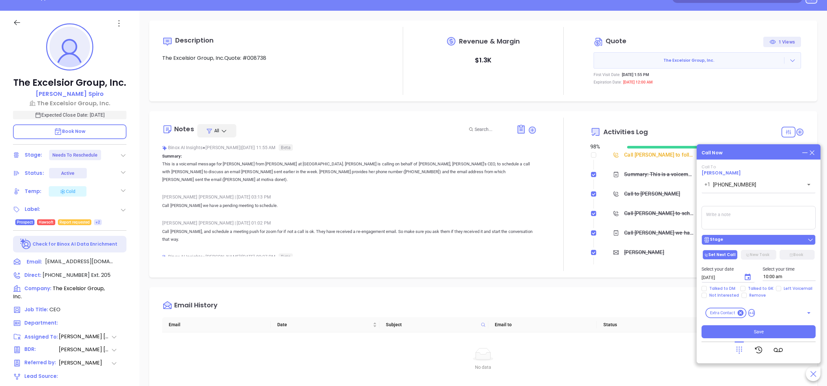
click at [730, 237] on div "Stage" at bounding box center [759, 240] width 110 height 7
click at [732, 237] on div "Stage" at bounding box center [759, 240] width 110 height 7
click at [750, 276] on icon "Choose date, selected date is Sep 23, 2025" at bounding box center [748, 277] width 6 height 7
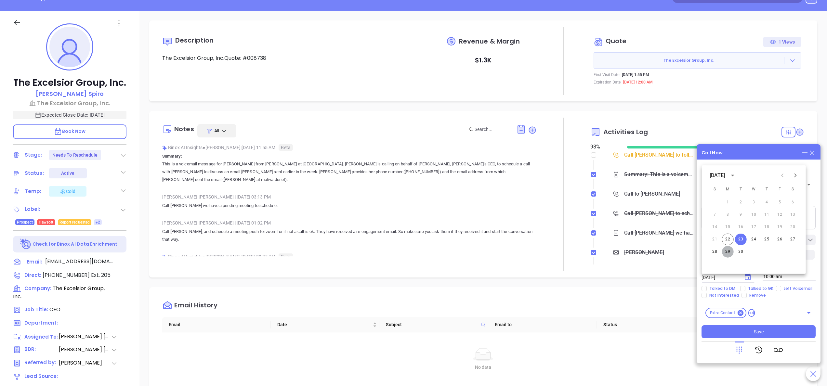
click at [730, 252] on button "29" at bounding box center [728, 252] width 12 height 12
type input "[DATE]"
click at [748, 277] on icon "Choose date, selected date is Sep 29, 2025" at bounding box center [748, 277] width 6 height 7
click at [779, 288] on input "Left Voicemail" at bounding box center [778, 288] width 5 height 5
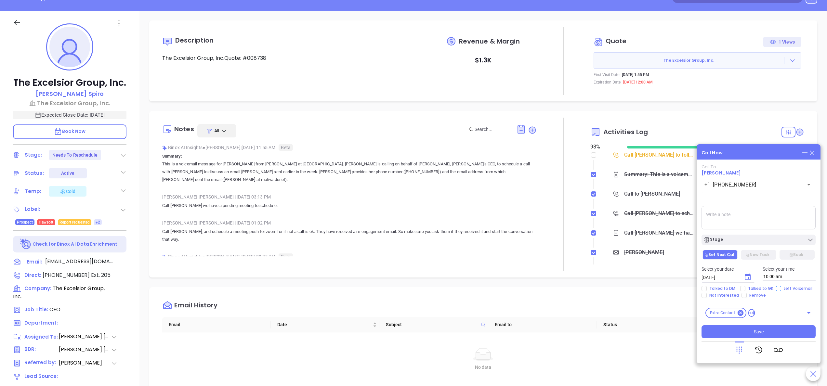
checkbox input "true"
click at [748, 332] on button "Save" at bounding box center [759, 332] width 114 height 13
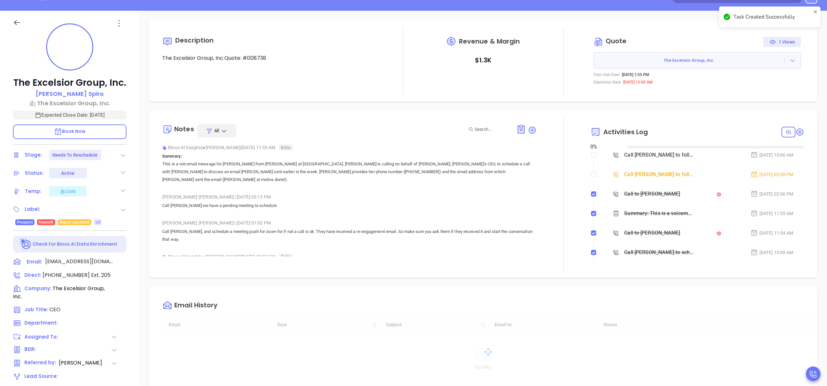
type input "[DATE]"
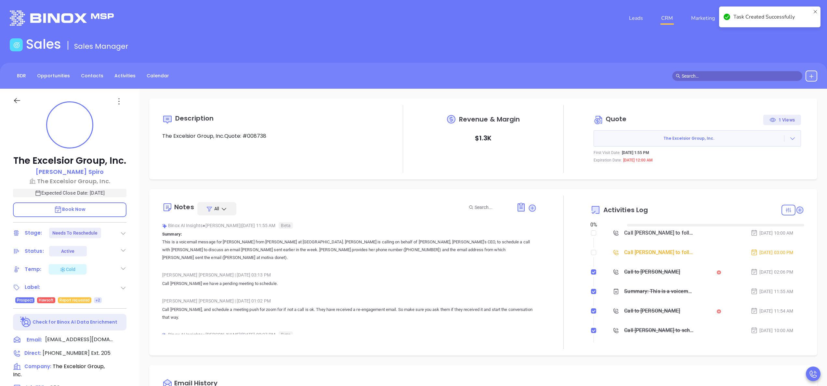
scroll to position [189, 0]
type input "[PERSON_NAME]"
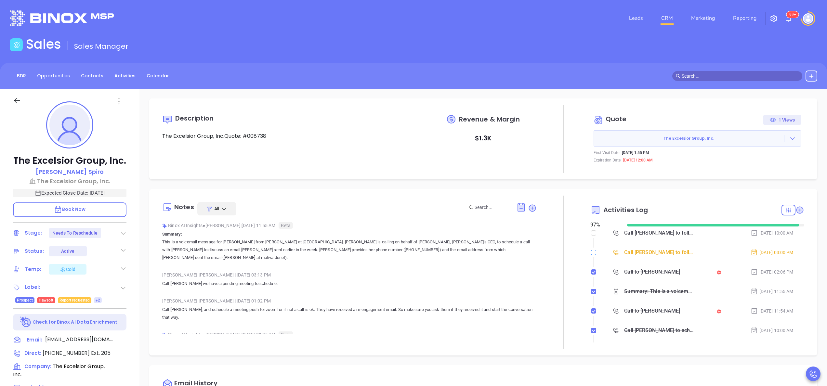
click at [591, 253] on input "checkbox" at bounding box center [593, 252] width 5 height 5
checkbox input "true"
click at [797, 211] on icon at bounding box center [800, 210] width 7 height 7
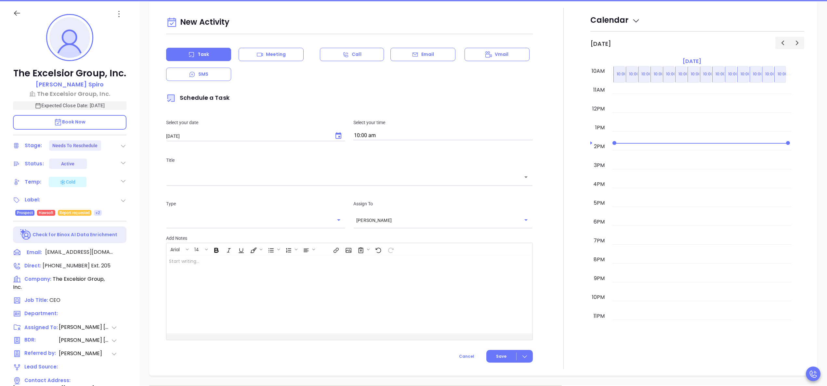
scroll to position [89, 0]
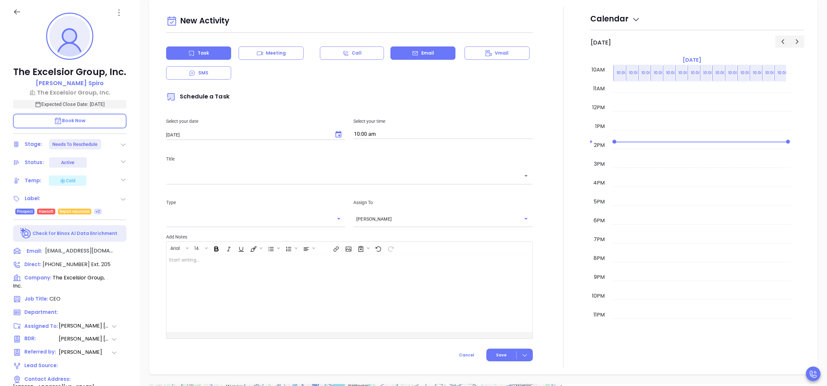
click at [412, 54] on icon at bounding box center [415, 53] width 7 height 7
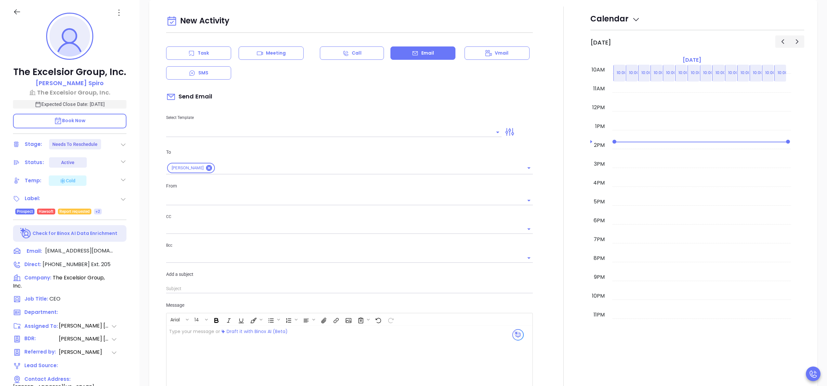
type input "[PERSON_NAME]"
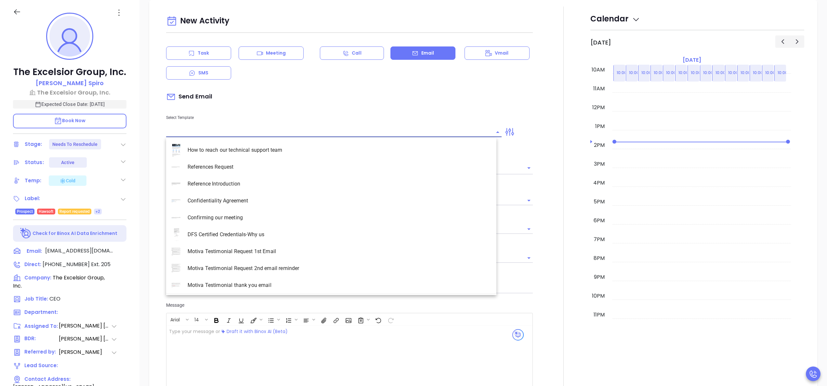
click at [252, 135] on input "text" at bounding box center [329, 131] width 326 height 9
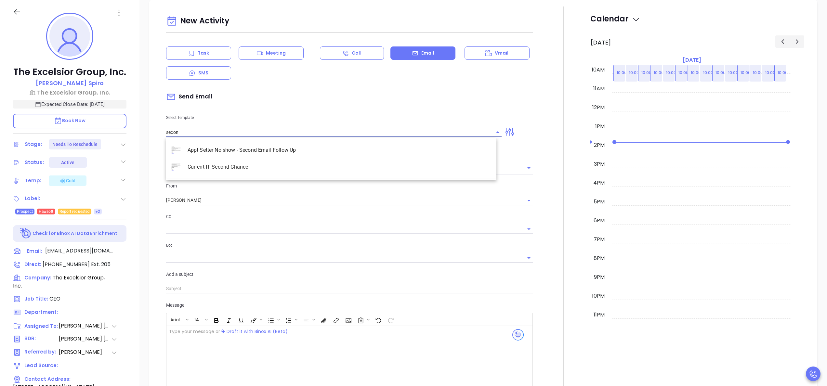
click at [261, 148] on li "Appt Setter No show - Second Email Follow Up" at bounding box center [331, 150] width 330 height 17
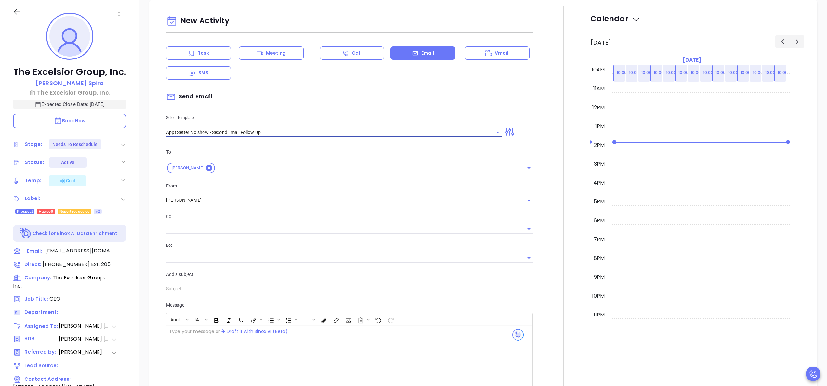
type input "Appt Setter No show - Second Email Follow Up"
type input "Have you decided this isn’t a priority?"
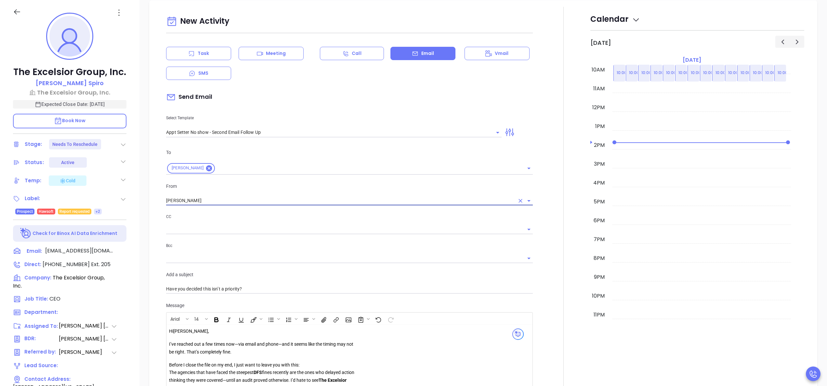
scroll to position [396, 0]
click at [136, 337] on div "The Excelsior Group, Inc. David Spiro The Excelsior Group, Inc. Expected Close …" at bounding box center [70, 241] width 140 height 483
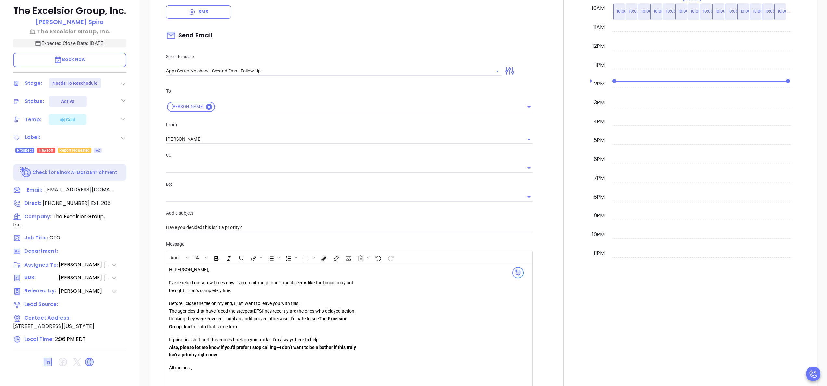
scroll to position [167, 0]
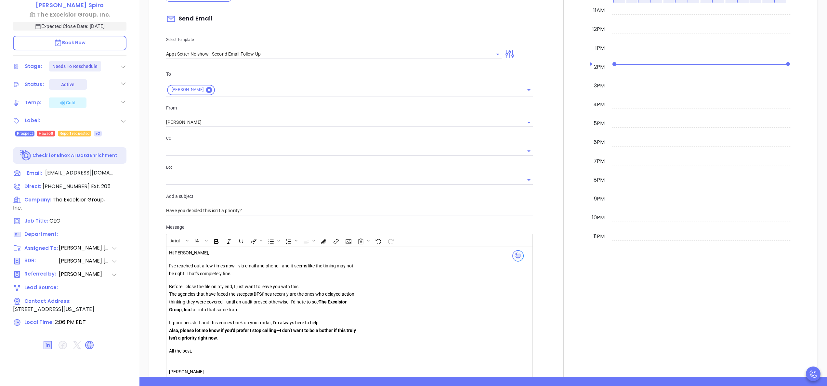
click at [555, 127] on div at bounding box center [564, 187] width 54 height 518
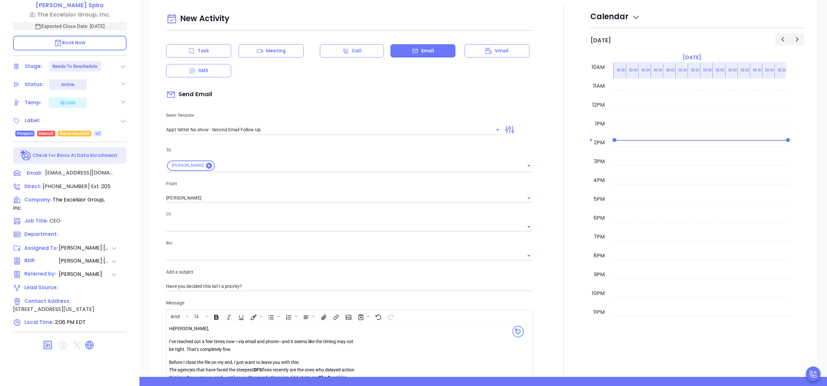
scroll to position [318, 0]
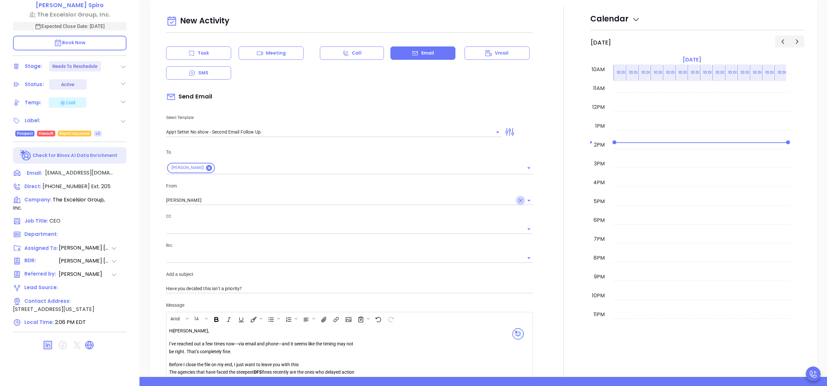
click at [517, 204] on icon "Clear" at bounding box center [520, 200] width 7 height 7
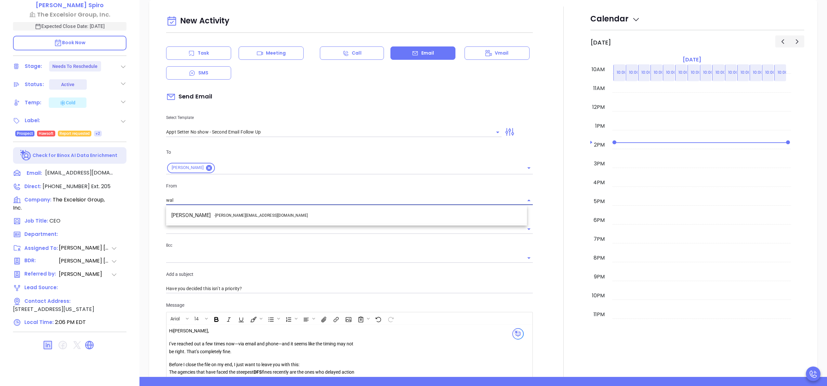
click at [398, 215] on li "Walter Contreras - walter@motiva.net" at bounding box center [346, 216] width 361 height 12
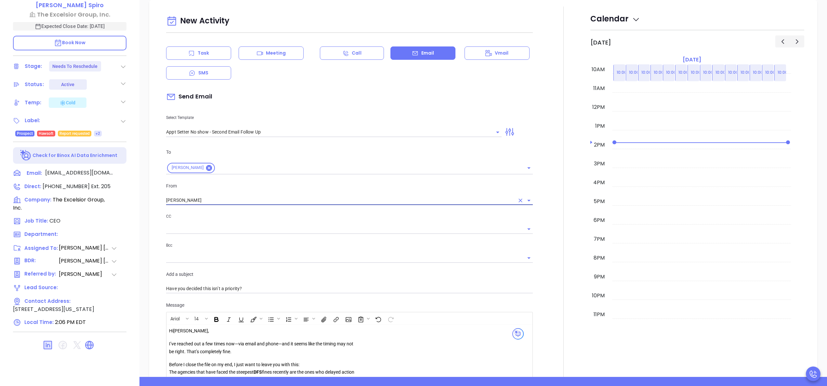
type input "[PERSON_NAME]"
click at [550, 234] on div at bounding box center [564, 266] width 54 height 518
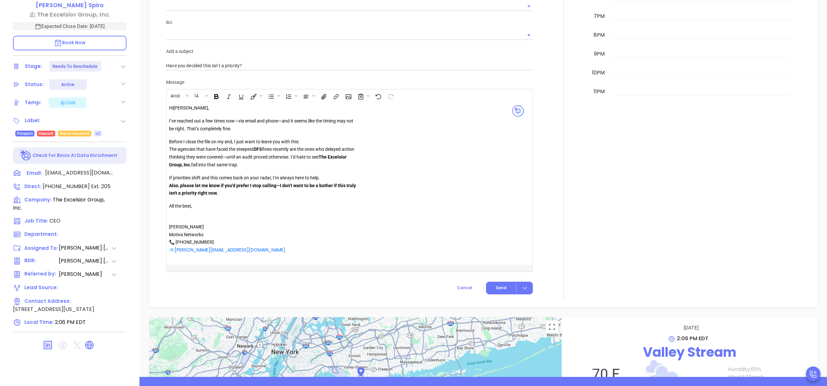
scroll to position [552, 0]
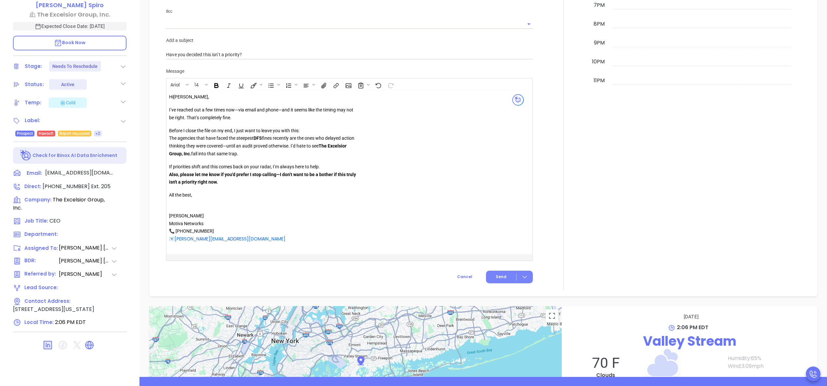
click at [499, 274] on button "Send" at bounding box center [509, 277] width 47 height 13
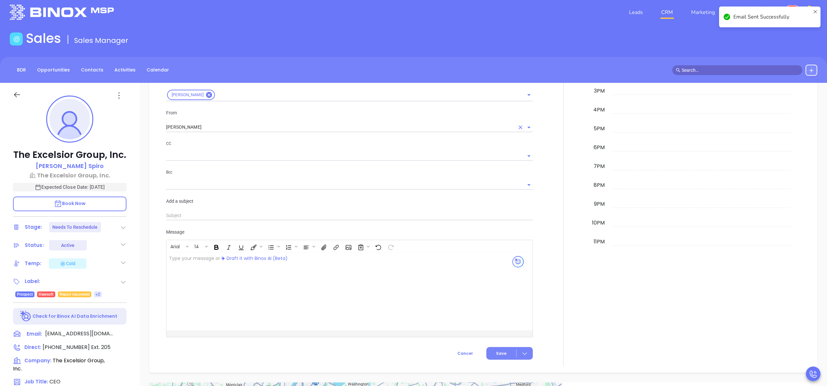
scroll to position [0, 0]
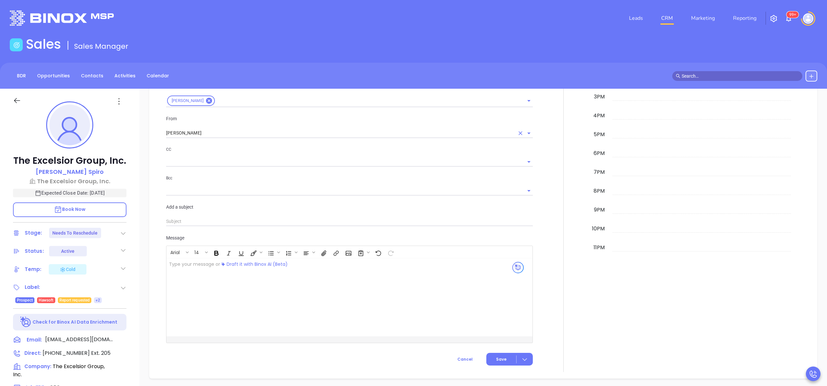
click at [138, 189] on div "The Excelsior Group, Inc. David Spiro The Excelsior Group, Inc. Expected Close …" at bounding box center [70, 330] width 140 height 483
click at [544, 230] on div at bounding box center [564, 155] width 54 height 433
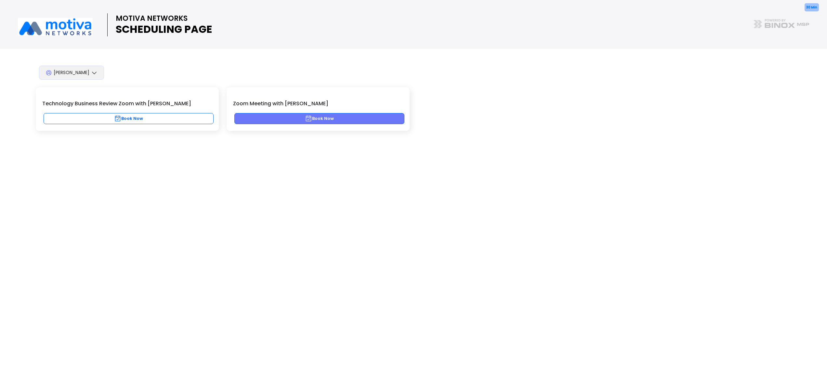
click at [361, 120] on button "Book Now" at bounding box center [319, 118] width 170 height 11
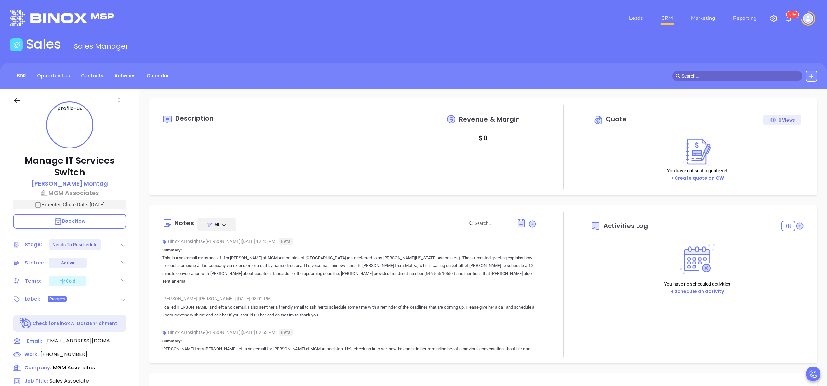
type input "[DATE]"
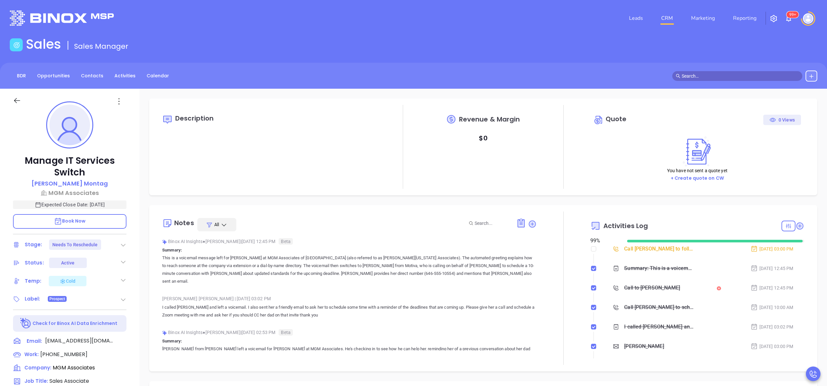
scroll to position [189, 0]
click at [133, 268] on div "Manage IT Services Switch [PERSON_NAME] MGM Associates Expected Close Date: [DA…" at bounding box center [70, 330] width 140 height 483
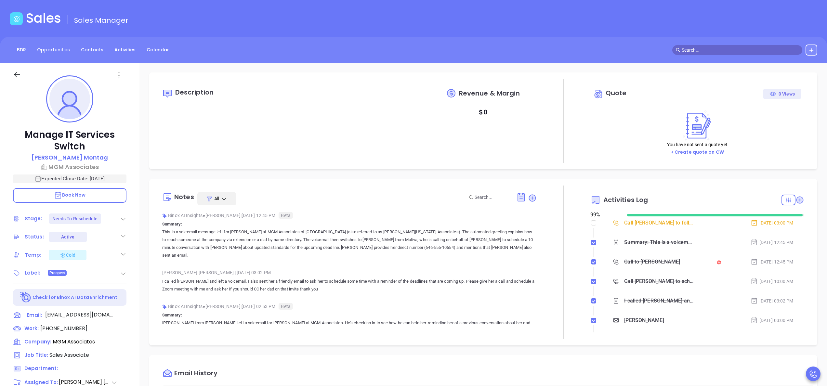
type input "[PERSON_NAME]"
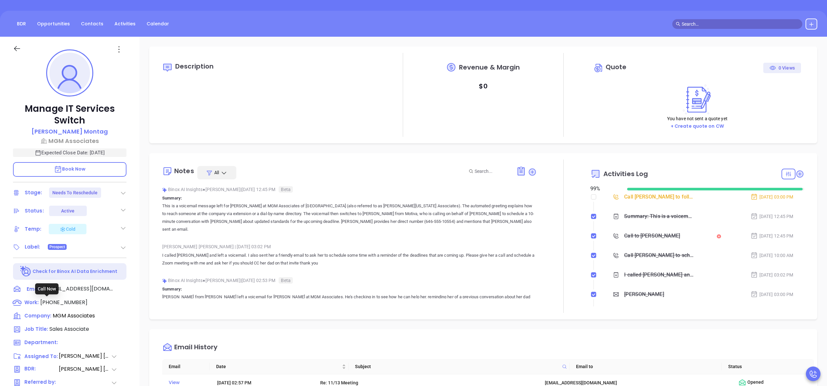
click at [62, 303] on span "[PHONE_NUMBER]" at bounding box center [63, 302] width 47 height 7
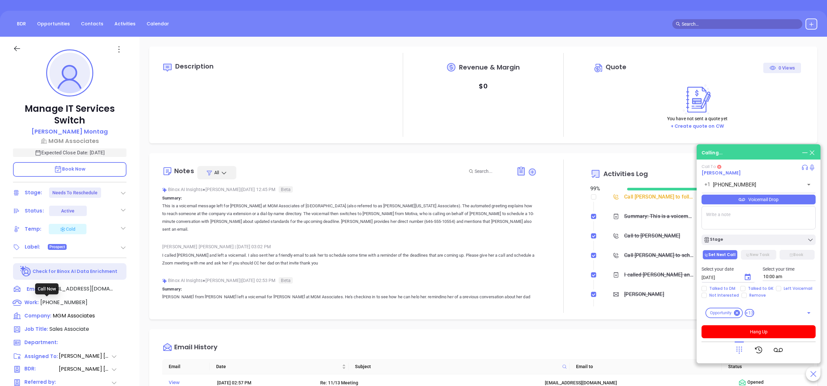
type input "[PHONE_NUMBER]"
click at [85, 167] on span "Book Now" at bounding box center [70, 169] width 32 height 7
click at [774, 219] on textarea at bounding box center [759, 217] width 114 height 23
click at [759, 335] on button "Hang Up" at bounding box center [759, 332] width 114 height 13
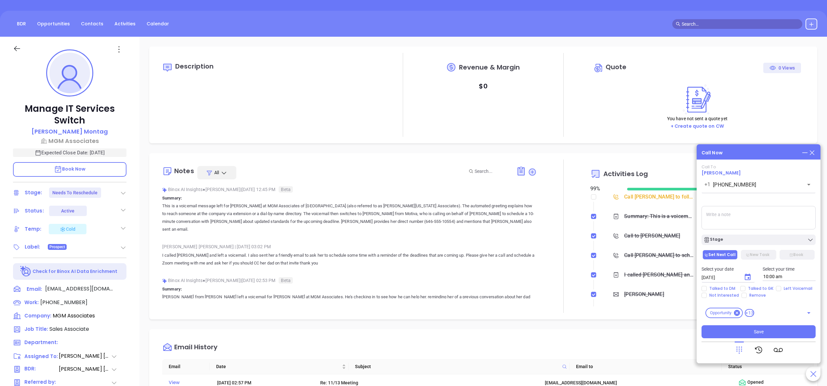
click at [781, 285] on div "Select your date 09/23/2025 ​ Select your time 10:00 am" at bounding box center [759, 273] width 122 height 25
click at [777, 289] on input "Left Voicemail" at bounding box center [778, 288] width 5 height 5
checkbox input "true"
click at [747, 281] on icon "Choose date, selected date is Sep 23, 2025" at bounding box center [748, 278] width 8 height 8
click at [729, 251] on button "29" at bounding box center [728, 252] width 12 height 12
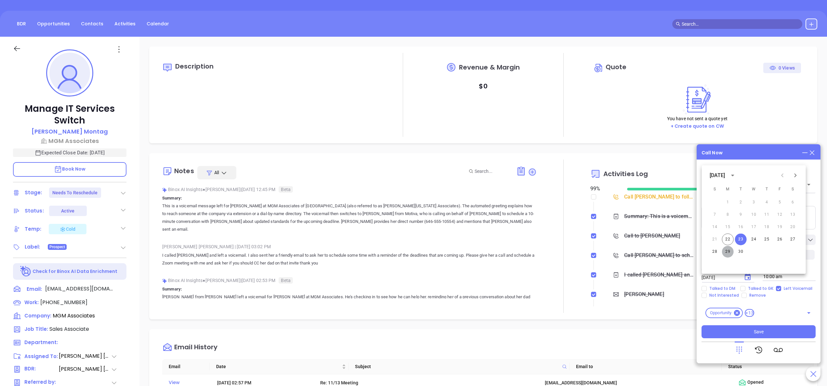
type input "[DATE]"
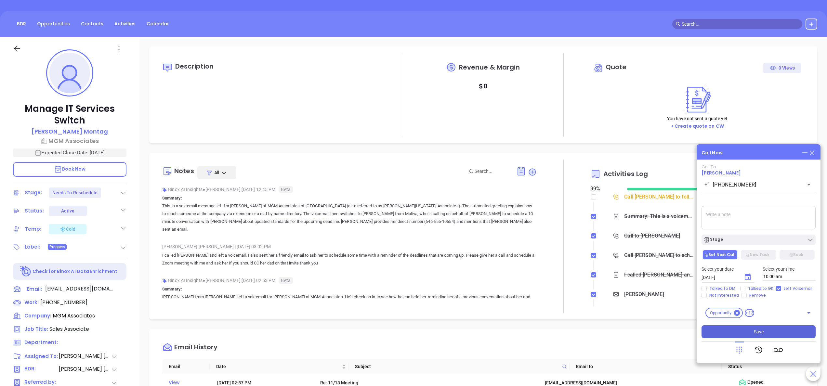
click at [742, 333] on button "Save" at bounding box center [759, 332] width 114 height 13
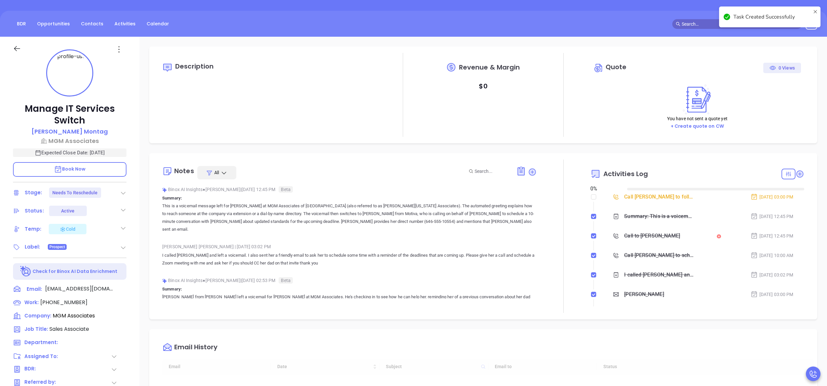
checkbox input "false"
type input "[DATE]"
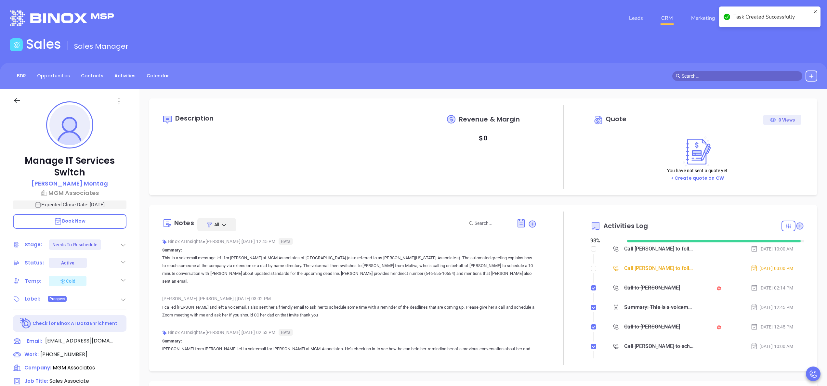
scroll to position [189, 0]
type input "[PERSON_NAME]"
click at [591, 270] on input "checkbox" at bounding box center [593, 268] width 5 height 5
checkbox input "true"
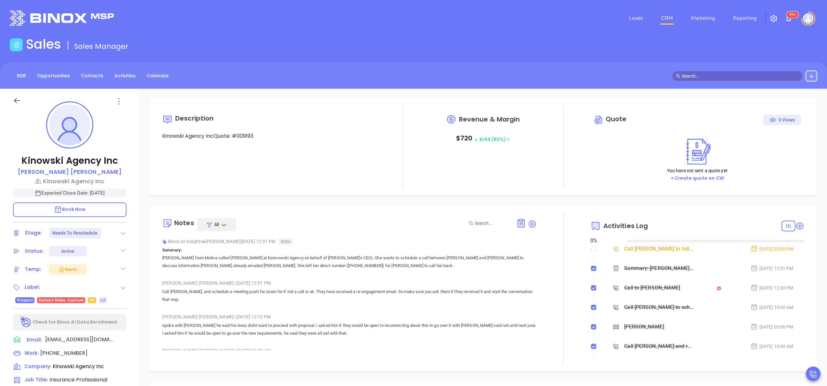
type input "[DATE]"
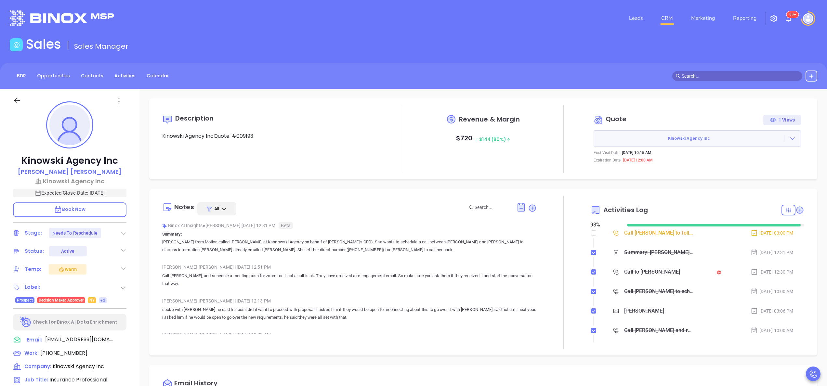
click at [134, 300] on div "Kinowski Agency Inc [PERSON_NAME] [PERSON_NAME] Agency Inc Expected Close Date:…" at bounding box center [70, 330] width 140 height 483
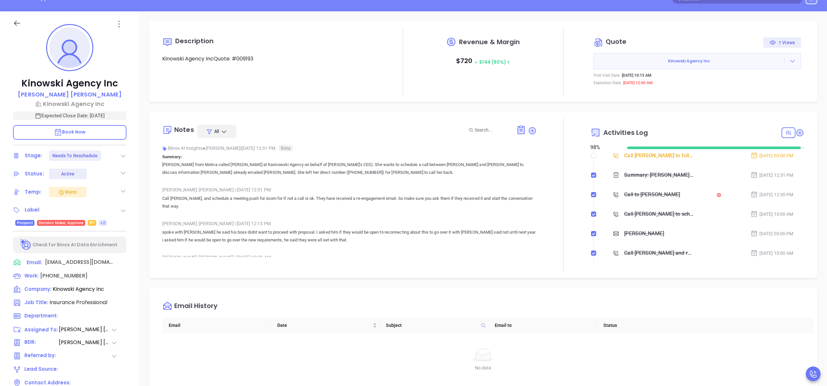
type input "[PERSON_NAME]"
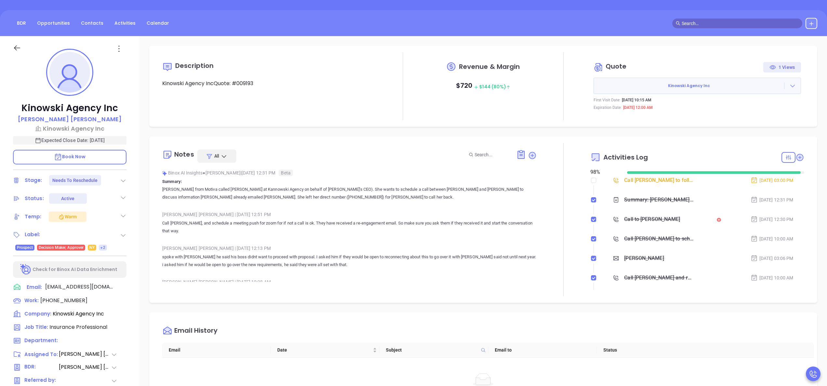
scroll to position [52, 0]
click at [69, 302] on span "[PHONE_NUMBER]" at bounding box center [63, 301] width 47 height 7
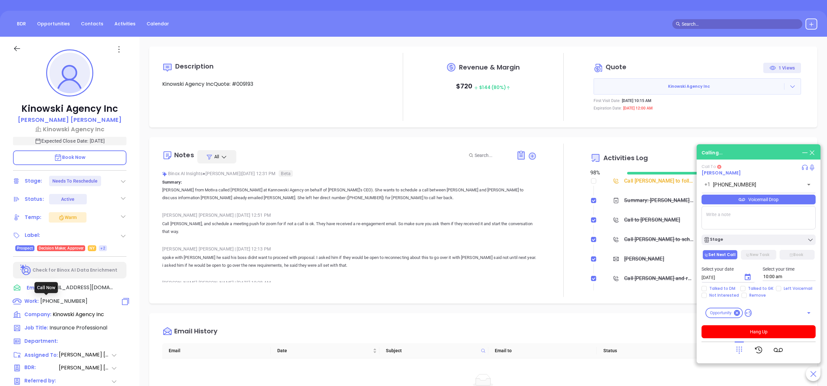
type input "[PHONE_NUMBER]"
click at [85, 155] on span "Book Now" at bounding box center [70, 157] width 32 height 7
click at [774, 333] on button "Hang Up" at bounding box center [759, 332] width 114 height 13
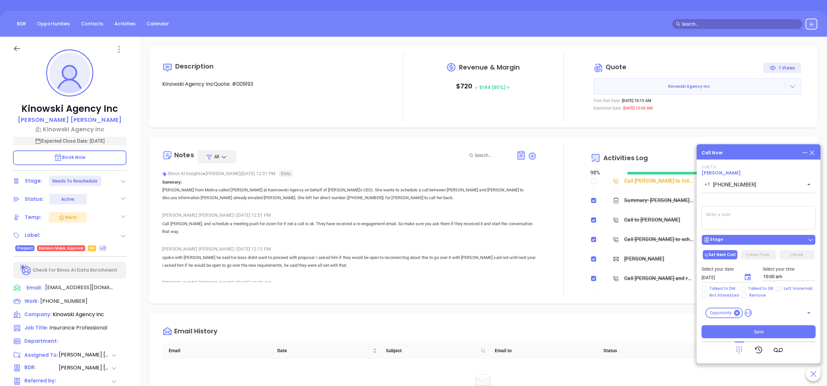
click at [742, 239] on div "Stage" at bounding box center [759, 240] width 110 height 7
click at [748, 276] on icon "Choose date, selected date is Sep 23, 2025" at bounding box center [748, 277] width 6 height 7
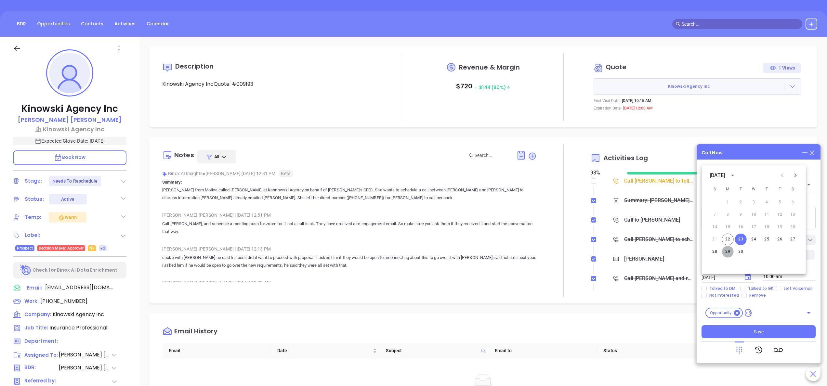
click at [727, 251] on button "29" at bounding box center [728, 252] width 12 height 12
type input "[DATE]"
click at [777, 289] on input "Left Voicemail" at bounding box center [778, 288] width 5 height 5
checkbox input "true"
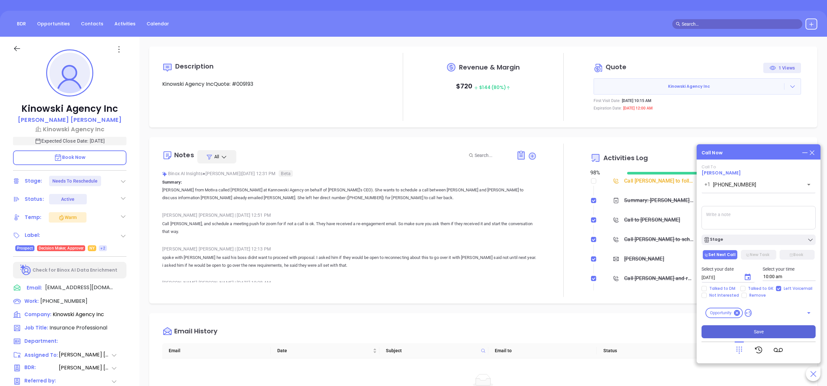
click at [770, 330] on button "Save" at bounding box center [759, 332] width 114 height 13
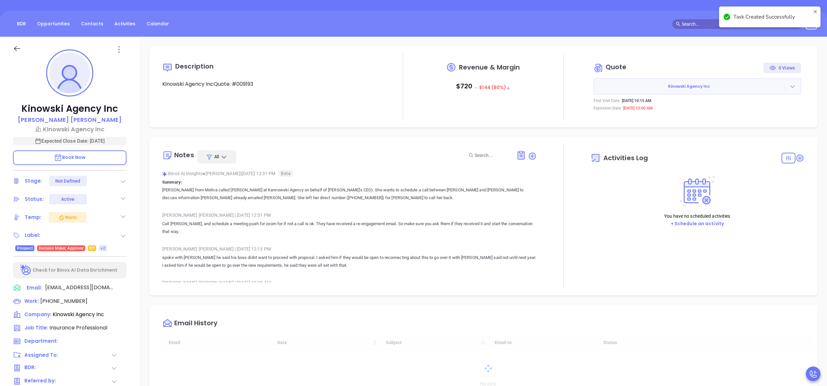
type input "10:00 am"
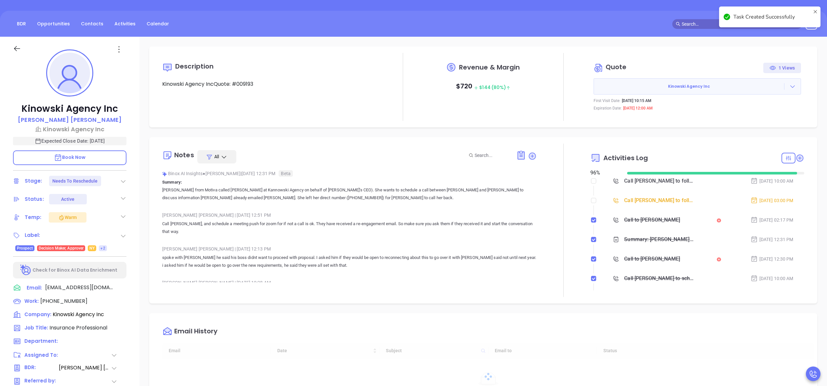
type input "[DATE]"
type input "[PERSON_NAME]"
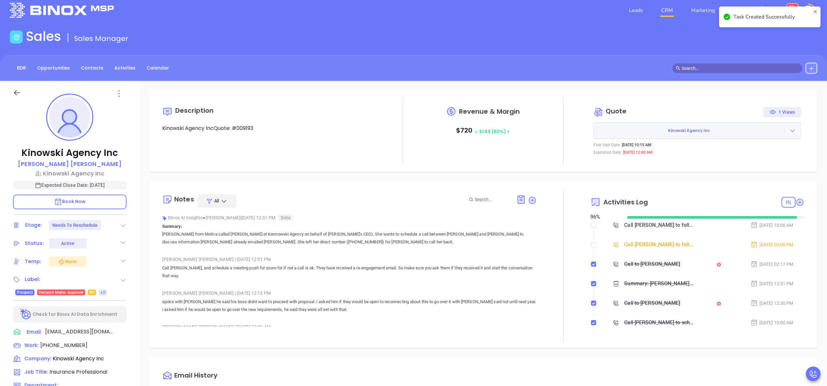
scroll to position [0, 0]
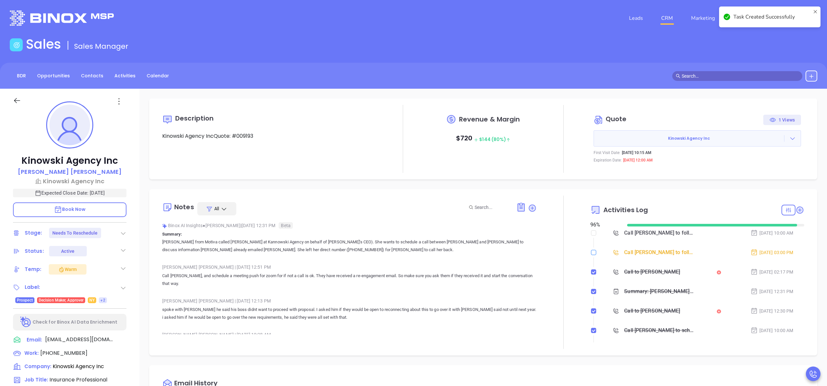
click at [591, 253] on input "checkbox" at bounding box center [593, 252] width 5 height 5
checkbox input "true"
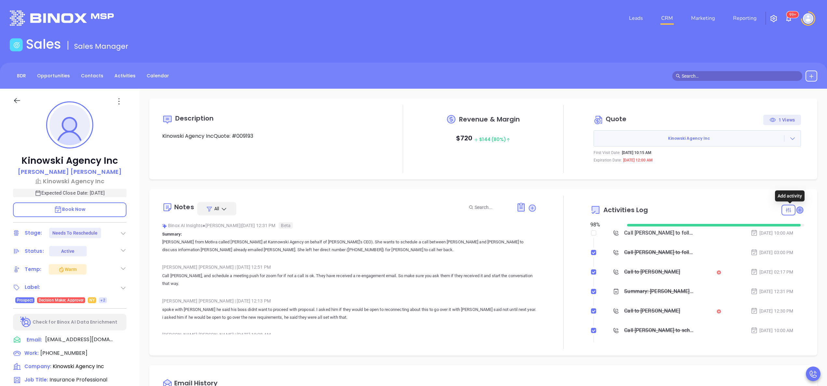
click at [797, 212] on icon at bounding box center [800, 210] width 7 height 7
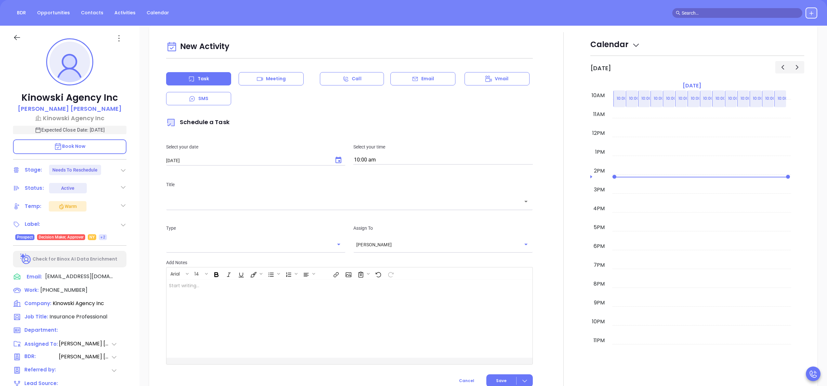
scroll to position [89, 0]
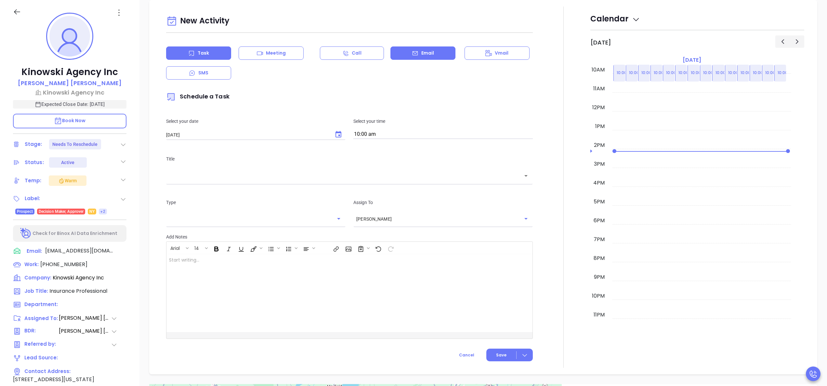
click at [422, 51] on p "Email" at bounding box center [427, 53] width 13 height 7
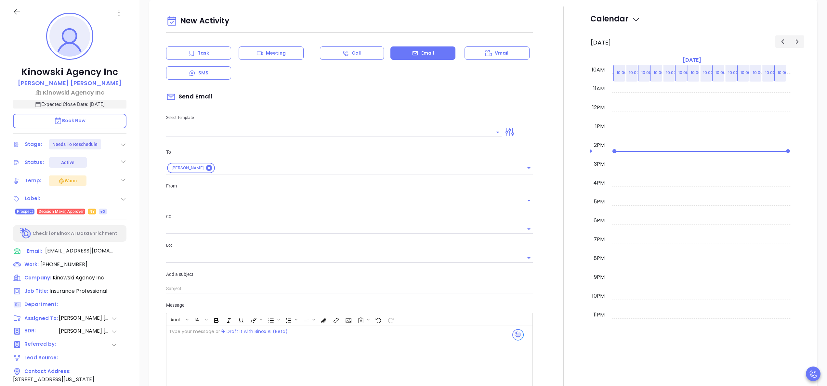
type input "[PERSON_NAME]"
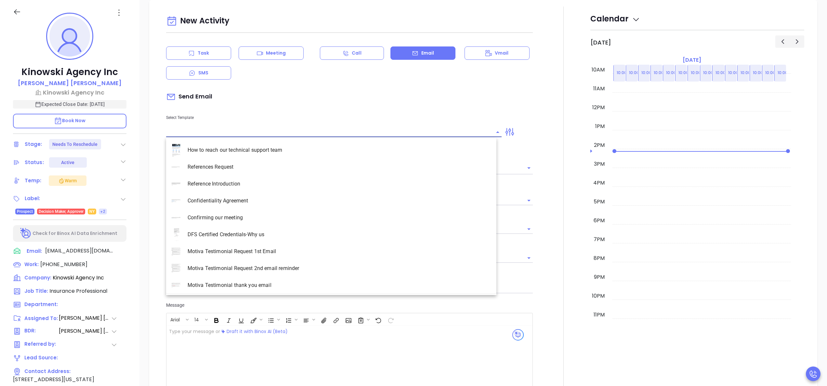
click at [230, 130] on input "text" at bounding box center [329, 131] width 326 height 9
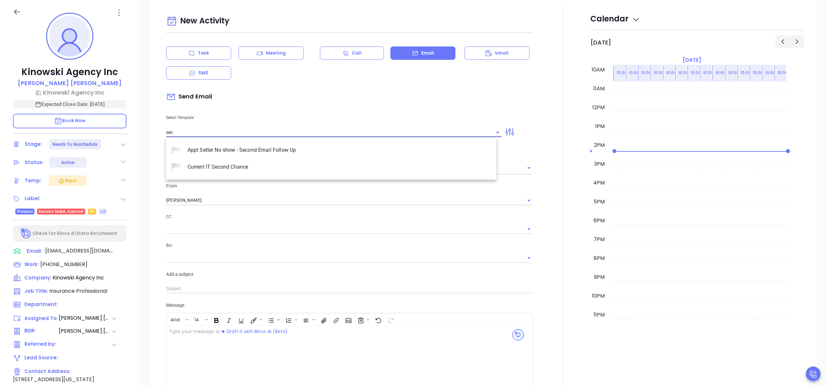
click at [241, 146] on li "Appt Setter No show - Second Email Follow Up" at bounding box center [331, 150] width 330 height 17
type input "Appt Setter No show - Second Email Follow Up"
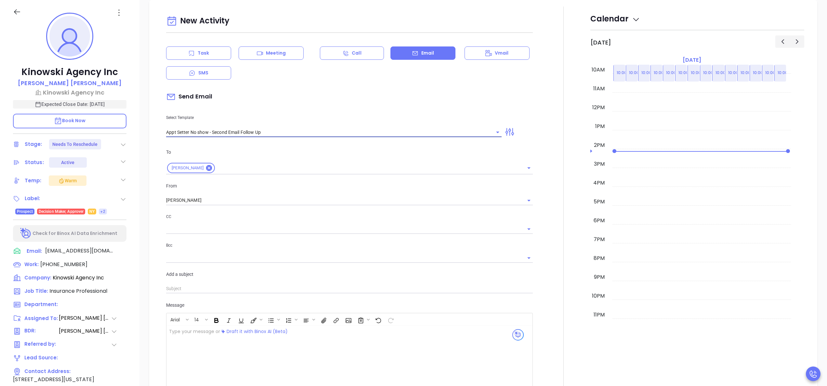
type input "Have you decided this isn’t a priority?"
type input "Appt Setter No show - Second Email Follow Up"
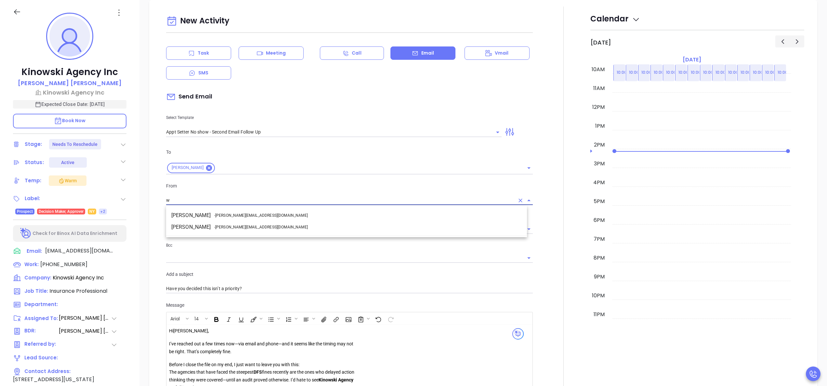
click at [254, 214] on li "Walter Contreras - walter@motiva.net" at bounding box center [346, 216] width 361 height 12
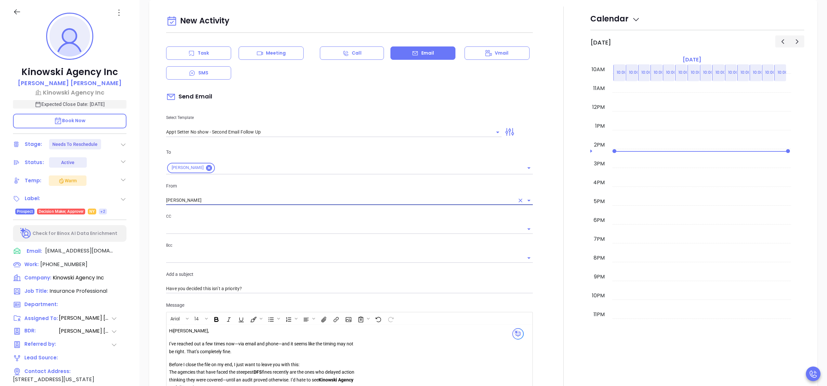
type input "Walter Contreras"
click at [541, 305] on div at bounding box center [564, 266] width 54 height 518
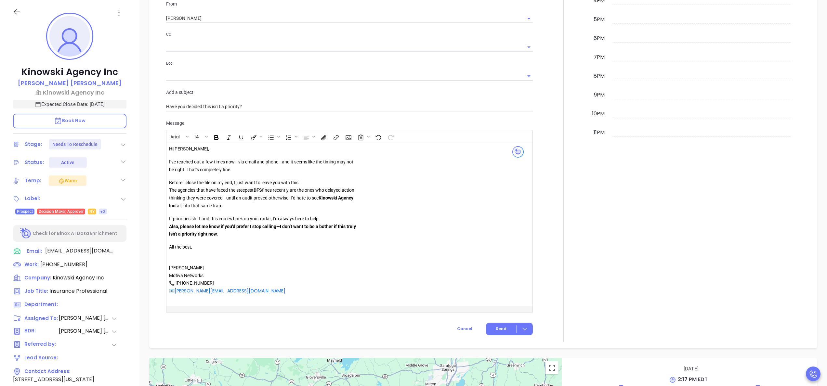
scroll to position [552, 0]
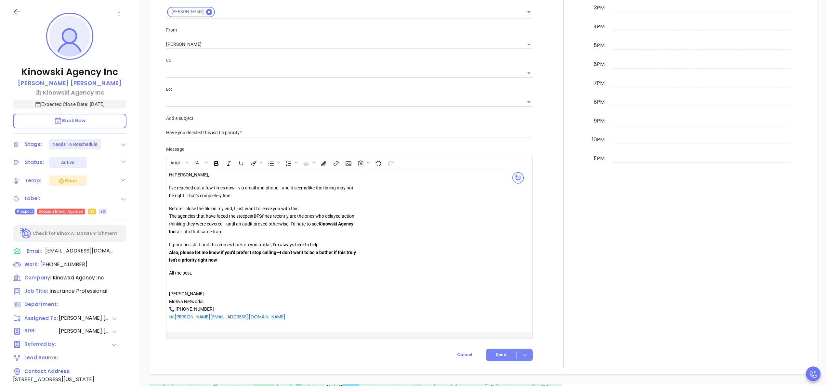
click at [500, 358] on span "Send" at bounding box center [501, 355] width 11 height 6
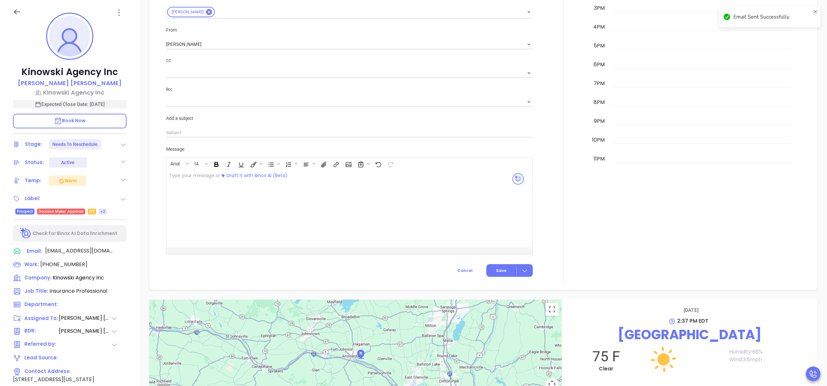
scroll to position [0, 0]
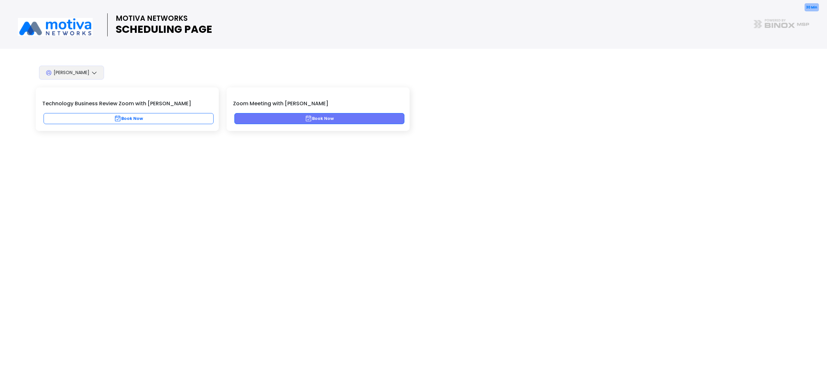
click at [288, 119] on button "Book Now" at bounding box center [319, 118] width 170 height 11
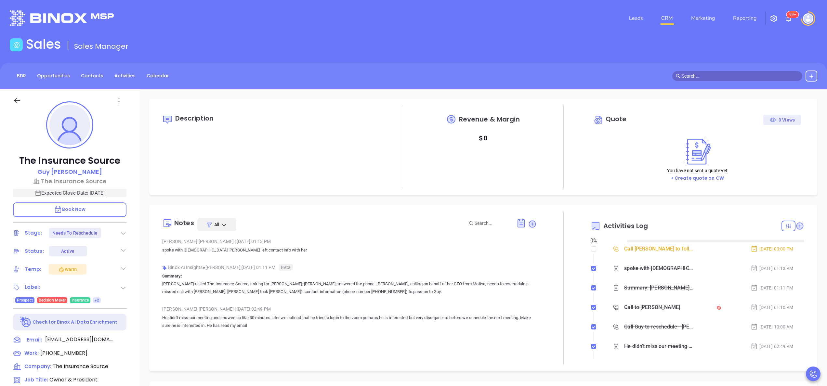
type input "[DATE]"
click at [797, 224] on icon at bounding box center [800, 226] width 7 height 7
type input "[PERSON_NAME]"
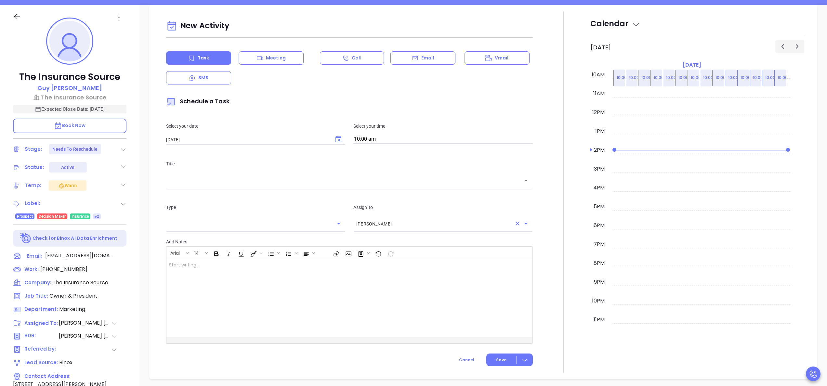
scroll to position [89, 0]
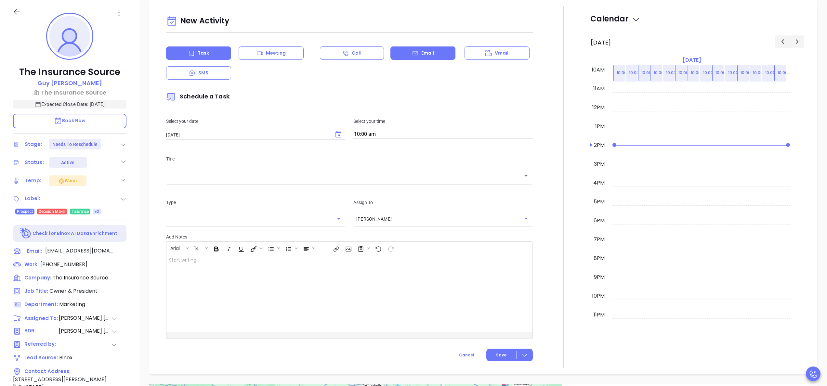
click at [414, 53] on icon at bounding box center [415, 53] width 5 height 4
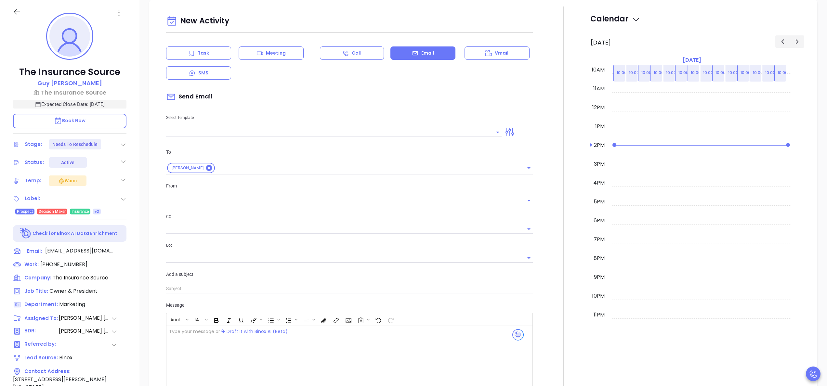
click at [222, 131] on input "text" at bounding box center [329, 131] width 326 height 9
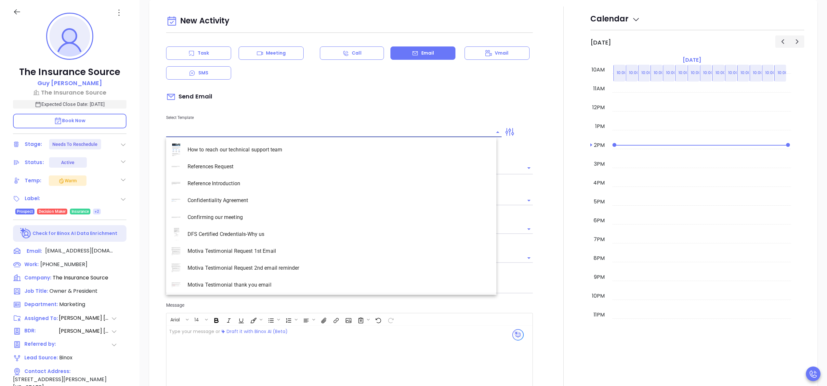
type input "[PERSON_NAME]"
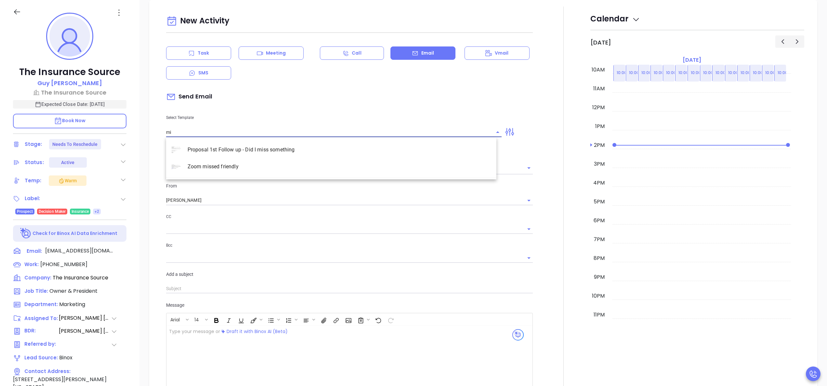
type input "m"
click at [263, 139] on ul "Appt Setter No show - Second Email Follow Up Current IT Second Chance" at bounding box center [331, 158] width 330 height 39
click at [267, 143] on li "Appt Setter No show - Second Email Follow Up" at bounding box center [331, 149] width 330 height 17
type input "Appt Setter No show - Second Email Follow Up"
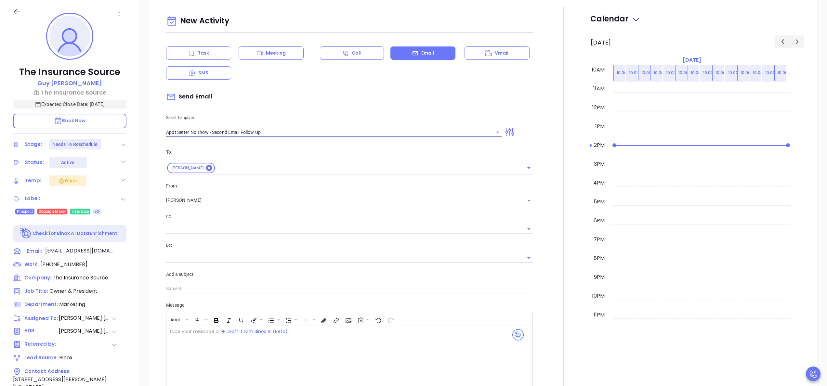
type input "Have you decided this isn’t a priority?"
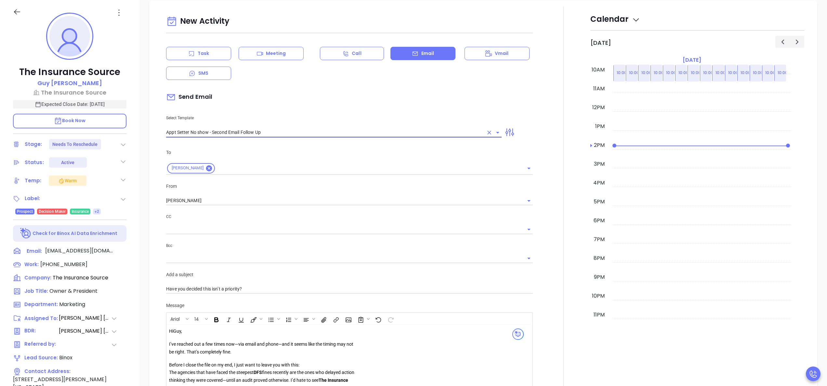
scroll to position [412, 0]
click at [517, 199] on icon "Clear" at bounding box center [520, 200] width 7 height 7
type input "Appt Setter No show - Second Email Follow Up"
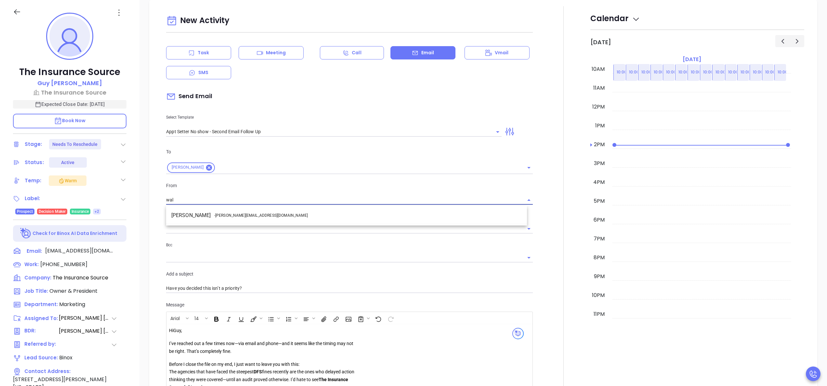
click at [406, 218] on li "Walter Contreras - [EMAIL_ADDRESS][DOMAIN_NAME]" at bounding box center [346, 216] width 361 height 12
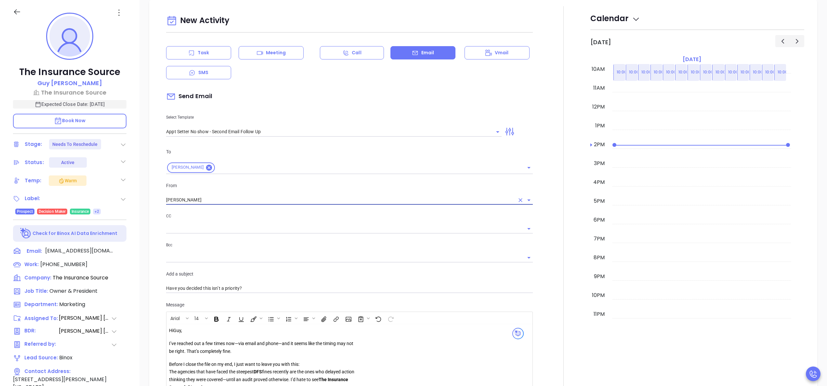
type input "[PERSON_NAME]"
click at [541, 206] on div at bounding box center [564, 265] width 54 height 518
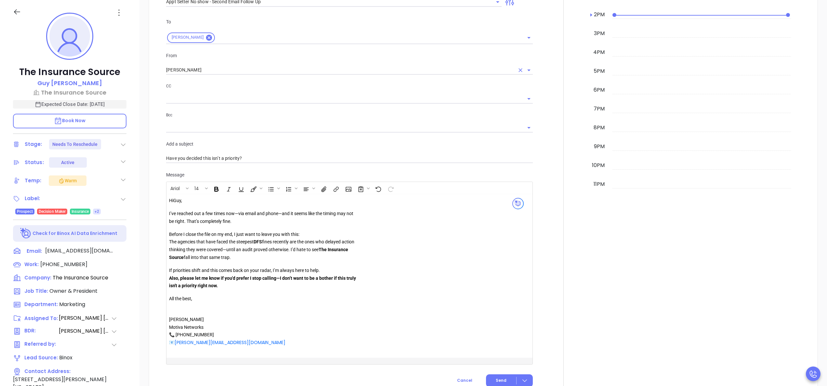
scroll to position [568, 0]
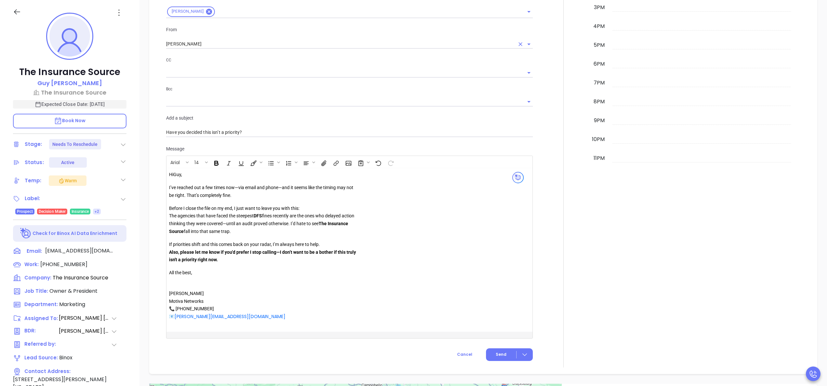
click at [258, 219] on strong "DFS" at bounding box center [258, 215] width 8 height 5
click at [218, 165] on icon "Bold" at bounding box center [217, 163] width 4 height 4
click at [541, 228] on div at bounding box center [564, 109] width 54 height 518
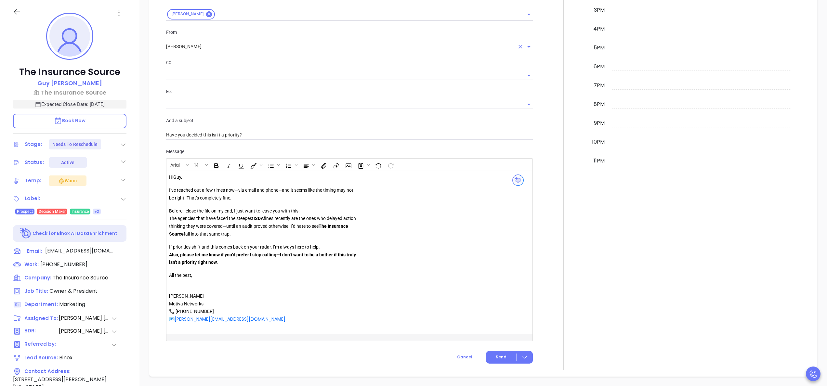
scroll to position [594, 0]
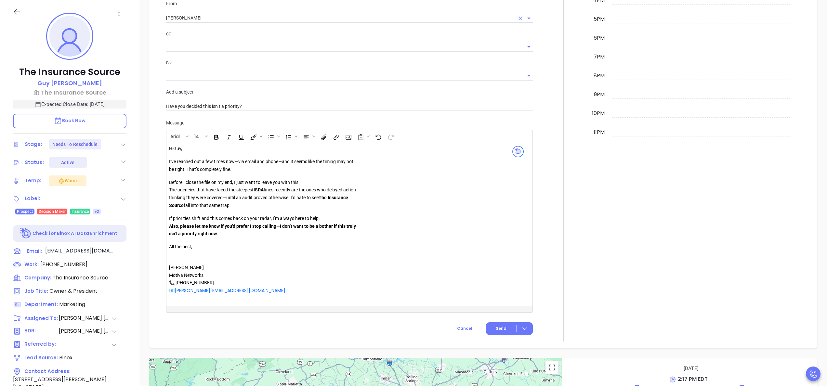
click at [259, 192] on strong "ISDA" at bounding box center [259, 189] width 10 height 5
click at [423, 188] on div "Hi [PERSON_NAME] , I’ve reached out a few times now—via email and phone—and it …" at bounding box center [336, 224] width 335 height 158
click at [496, 327] on span "Send" at bounding box center [501, 329] width 11 height 6
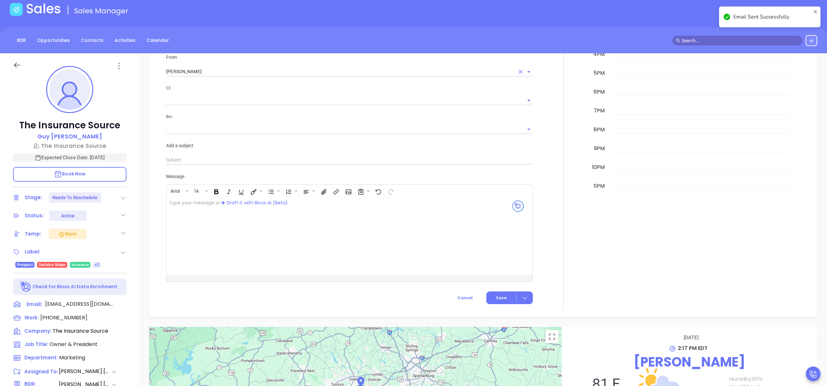
scroll to position [0, 0]
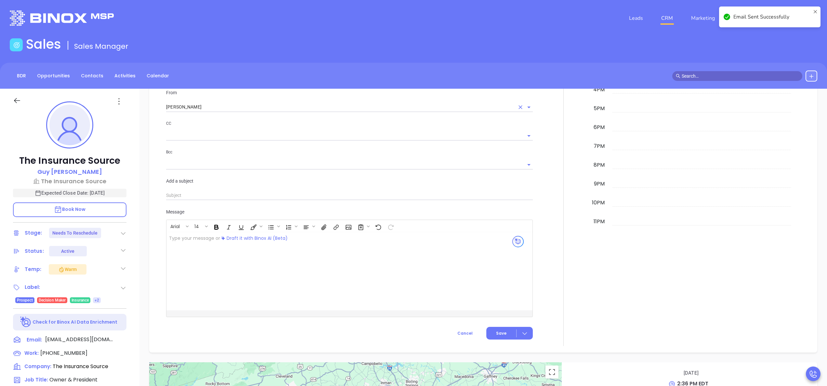
click at [580, 220] on div at bounding box center [564, 129] width 54 height 433
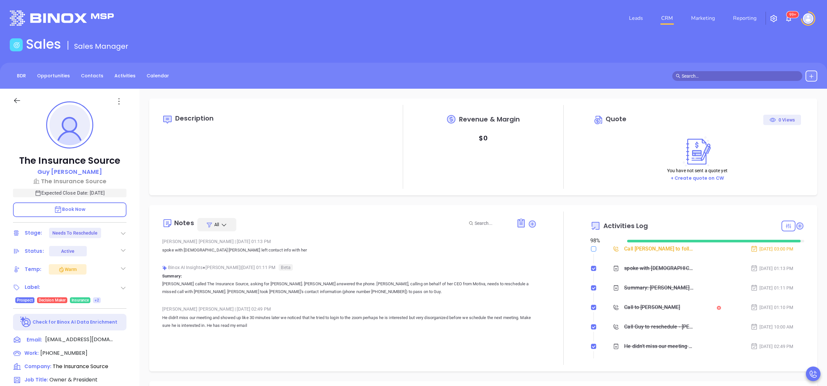
click at [591, 250] on input "checkbox" at bounding box center [593, 249] width 5 height 5
checkbox input "true"
click at [797, 226] on icon at bounding box center [800, 226] width 7 height 7
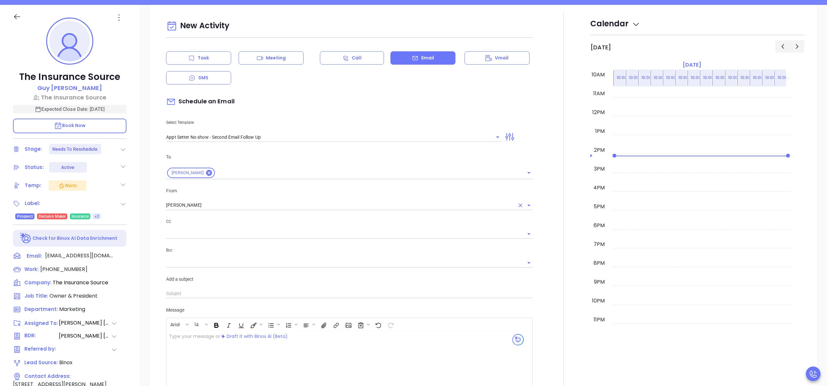
scroll to position [89, 0]
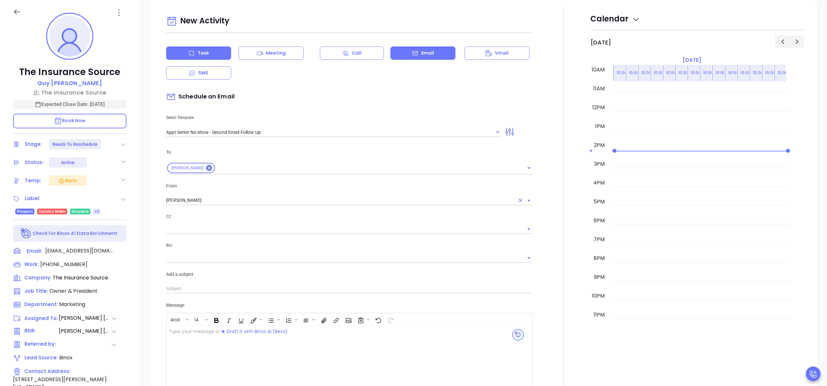
click at [194, 52] on icon at bounding box center [191, 53] width 7 height 7
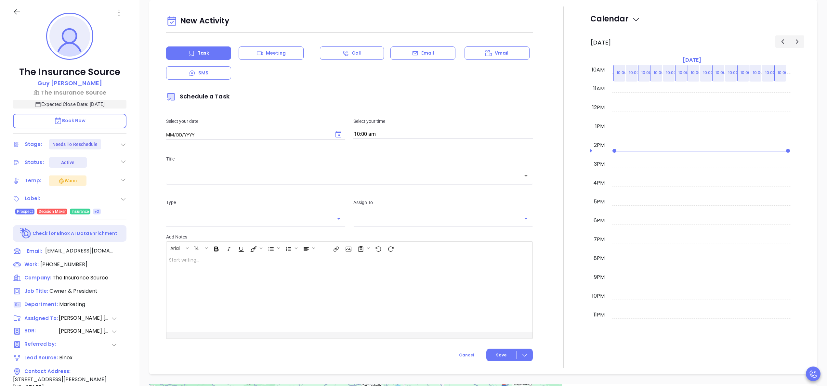
type input "[DATE]"
type input "[PERSON_NAME]"
click at [337, 136] on icon "Choose date, selected date is Sep 23, 2025" at bounding box center [339, 134] width 6 height 7
click at [195, 224] on button "29" at bounding box center [192, 226] width 12 height 12
type input "[DATE]"
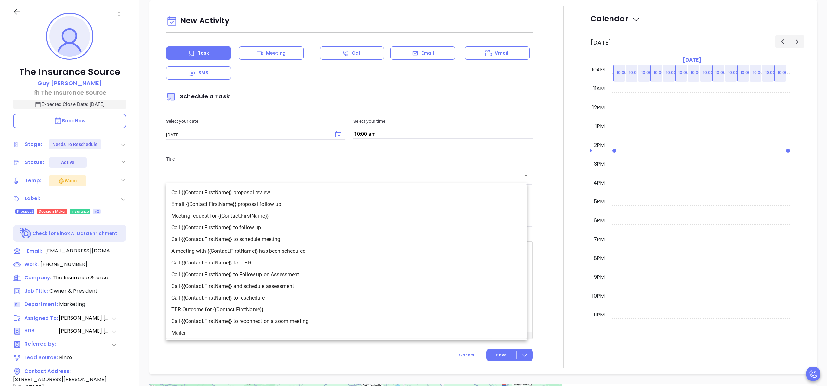
click at [266, 178] on input "text" at bounding box center [344, 175] width 351 height 7
click at [258, 226] on li "Call {{Contact.FirstName}} to follow up" at bounding box center [346, 228] width 361 height 12
type input "Call [PERSON_NAME] to follow up"
type input "Call"
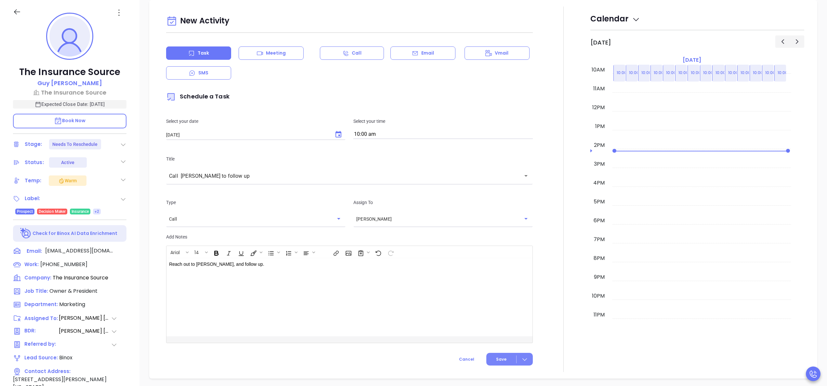
click at [496, 358] on span "Save" at bounding box center [501, 360] width 10 height 6
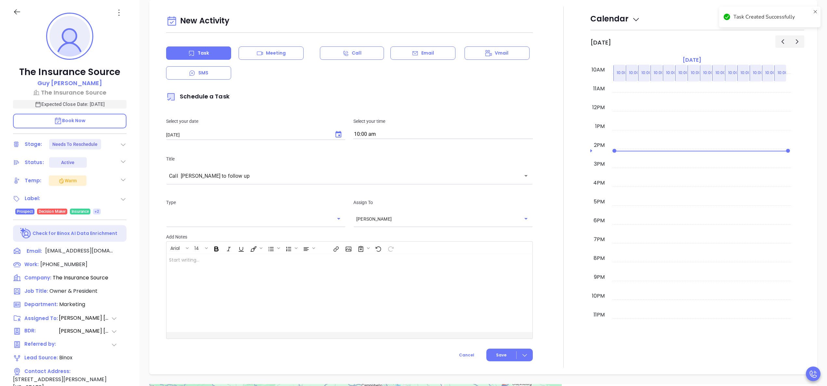
checkbox input "false"
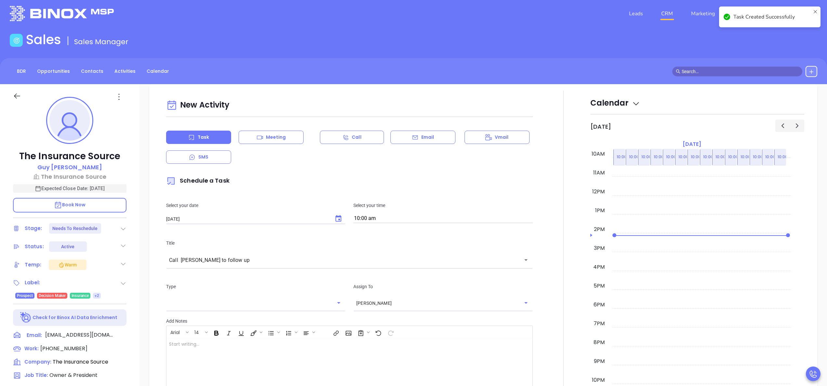
scroll to position [0, 0]
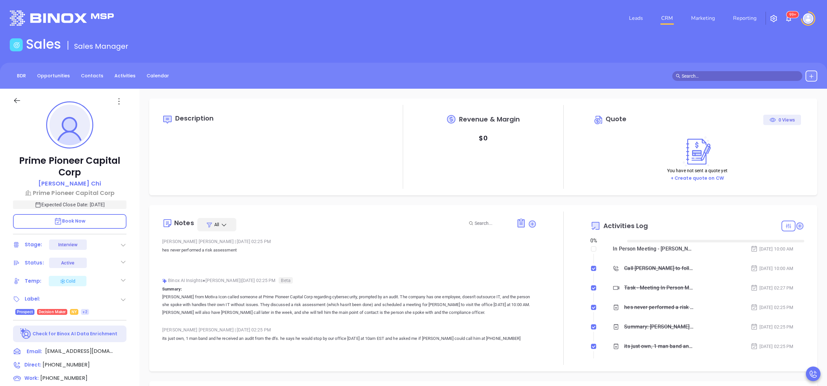
type input "10:00 am"
type input "[DATE]"
type input "[PERSON_NAME]"
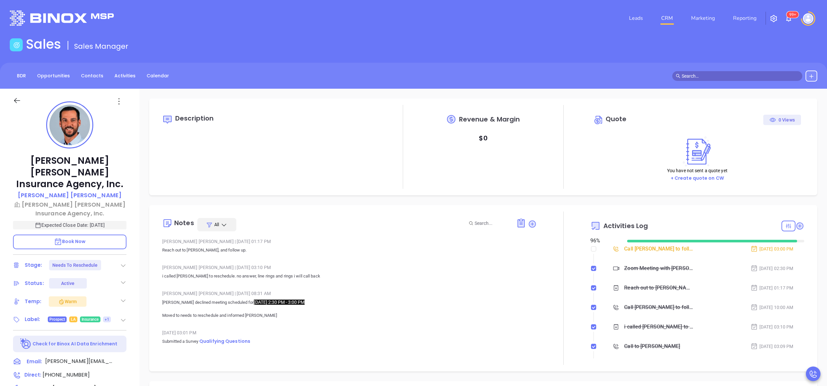
type input "[PERSON_NAME]"
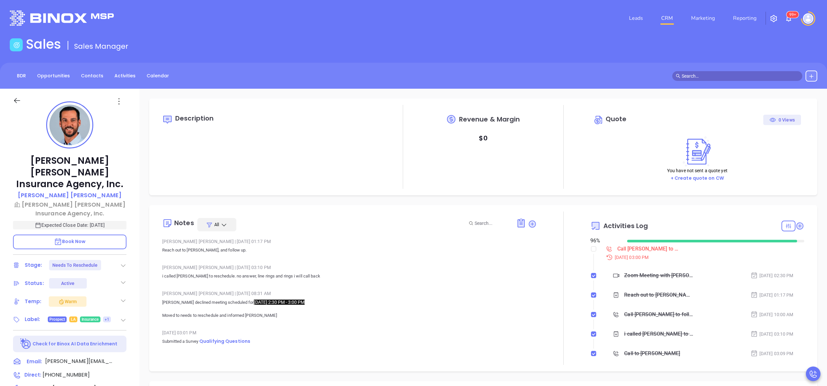
click at [140, 327] on div "Description Revenue & Margin $ 0 Quote 0 Views You have not sent a quote yet + …" at bounding box center [484, 316] width 688 height 455
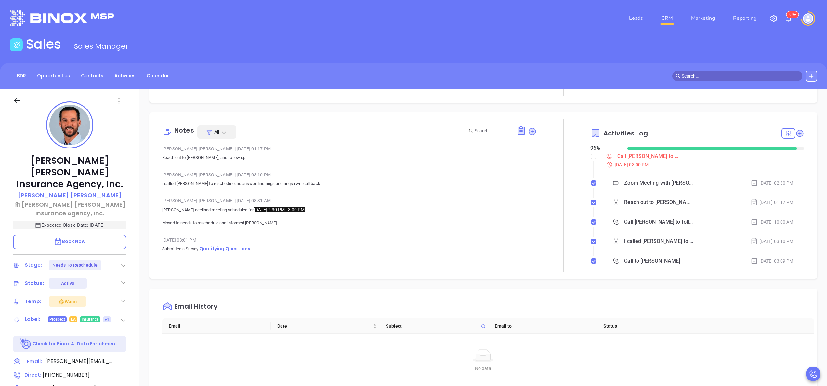
scroll to position [104, 0]
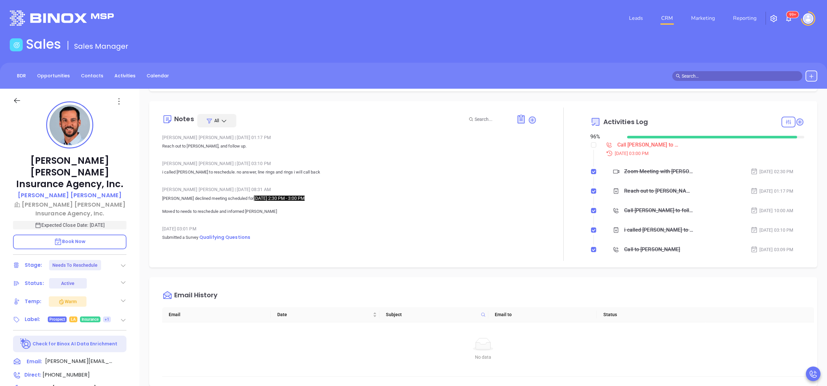
click at [133, 315] on div "[PERSON_NAME] [PERSON_NAME] Insurance Agency, Inc. [PERSON_NAME] [PERSON_NAME] …" at bounding box center [70, 330] width 140 height 483
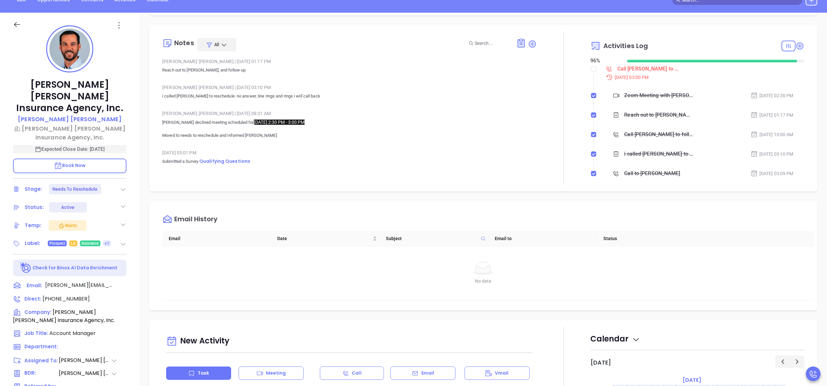
scroll to position [185, 0]
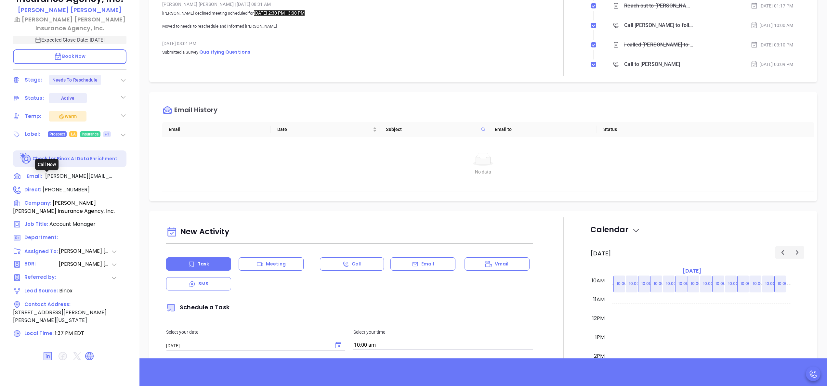
click at [68, 186] on span "[PHONE_NUMBER]" at bounding box center [66, 189] width 47 height 7
type input "[PHONE_NUMBER]"
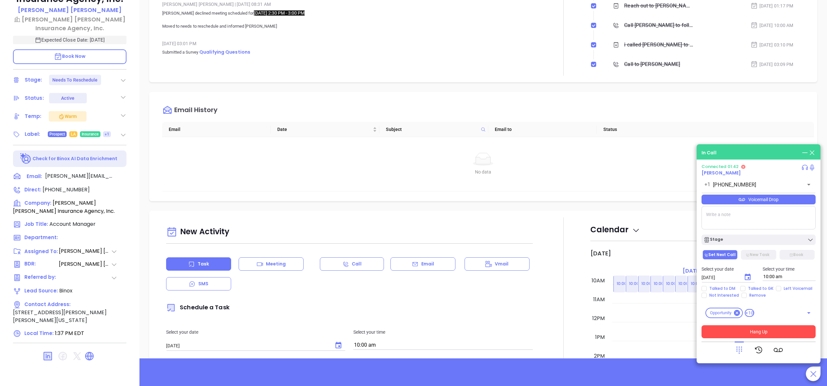
click at [749, 332] on button "Hang Up" at bounding box center [759, 332] width 114 height 13
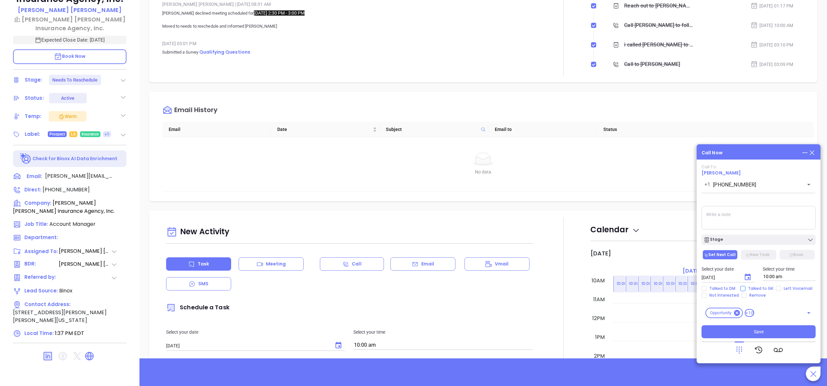
click at [742, 289] on input "Talked to GK" at bounding box center [743, 288] width 5 height 5
checkbox input "true"
click at [776, 289] on input "Left Voicemail" at bounding box center [778, 288] width 5 height 5
checkbox input "true"
click at [750, 279] on icon "Choose date, selected date is Sep 23, 2025" at bounding box center [748, 278] width 8 height 8
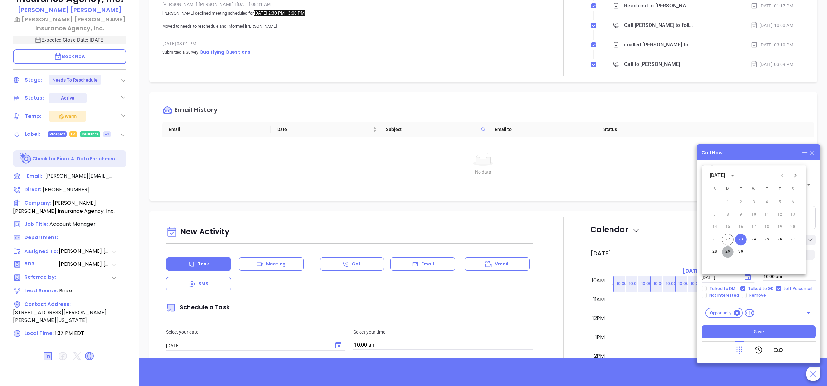
click at [729, 256] on button "29" at bounding box center [728, 252] width 12 height 12
type input "[DATE]"
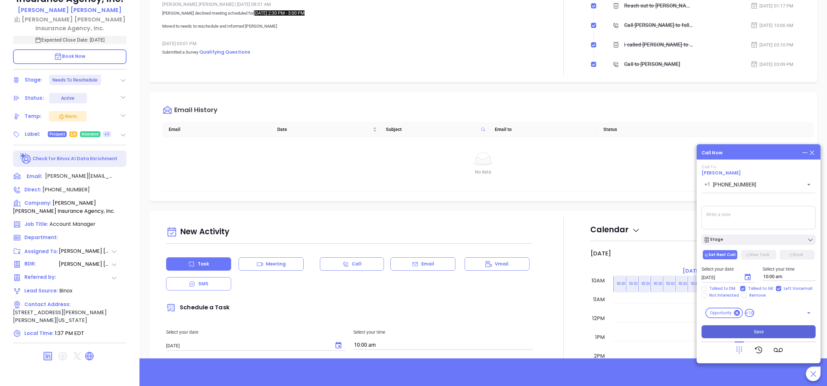
click at [756, 334] on span "Save" at bounding box center [759, 331] width 10 height 7
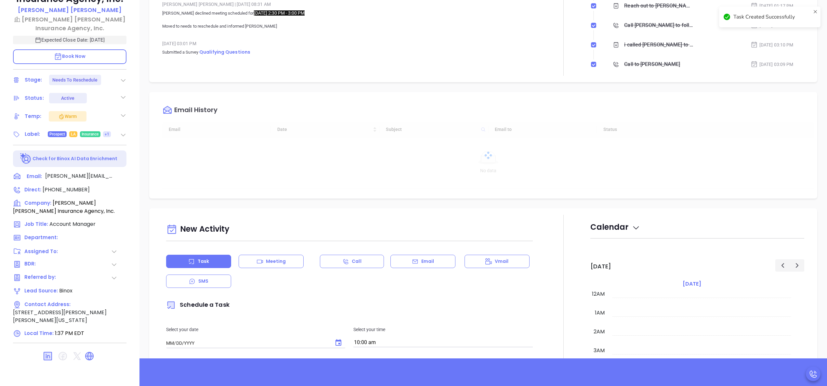
checkbox input "false"
type input "[DATE]"
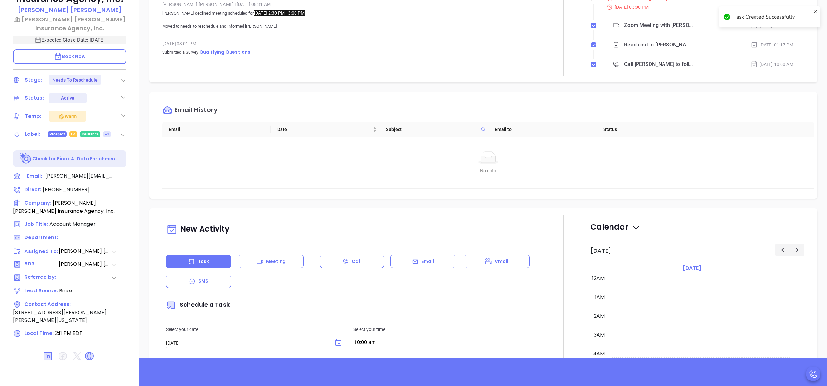
type input "[PERSON_NAME]"
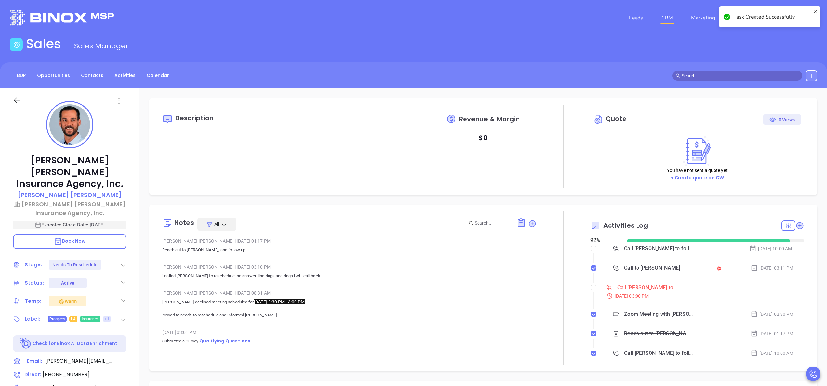
scroll to position [0, 0]
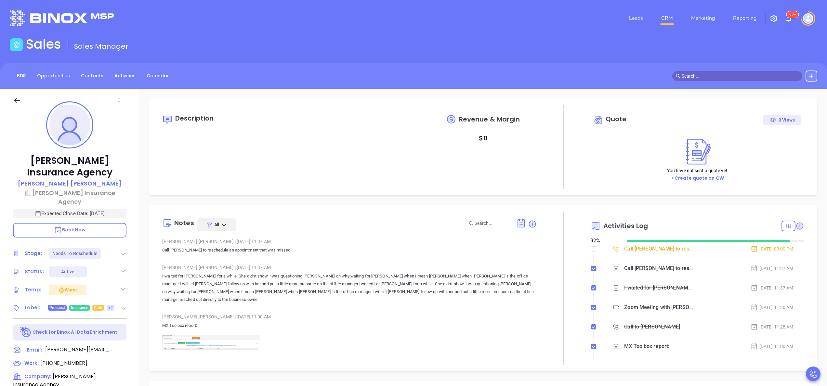
type input "[DATE]"
type input "[PERSON_NAME]"
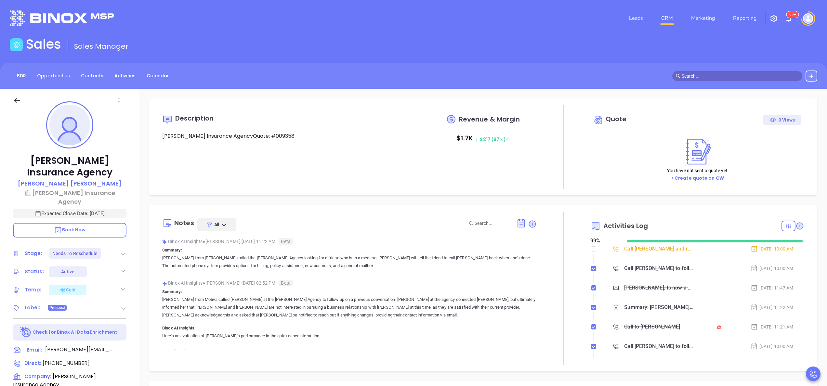
type input "[DATE]"
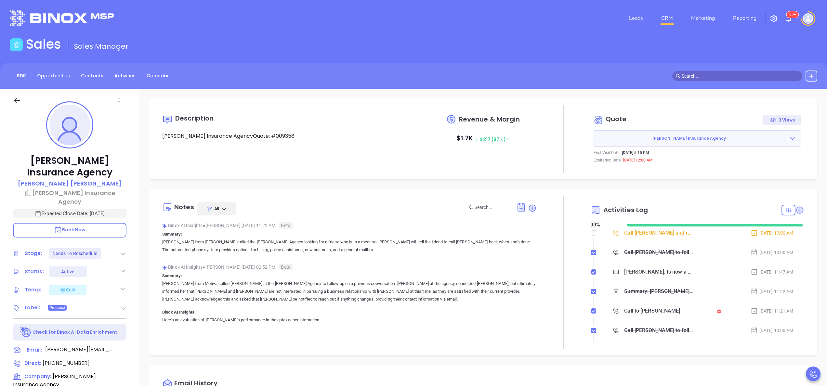
type input "[PERSON_NAME]"
click at [129, 287] on div "Wolfson Keegan Insurance Agency Fran Wolfson Wolfson-Keegan Insurance Agency Ex…" at bounding box center [70, 330] width 140 height 483
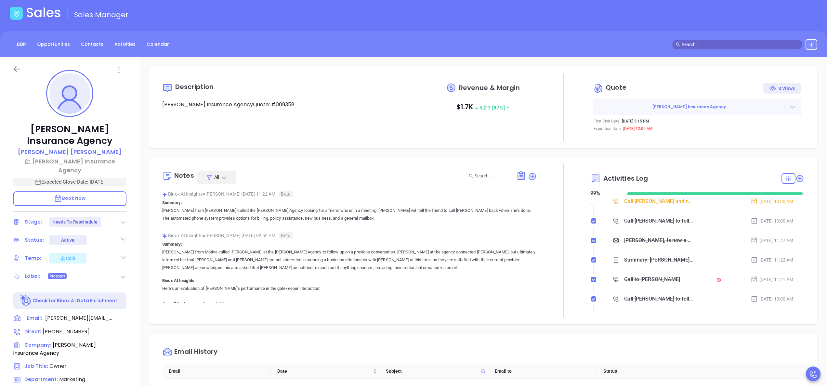
scroll to position [29, 0]
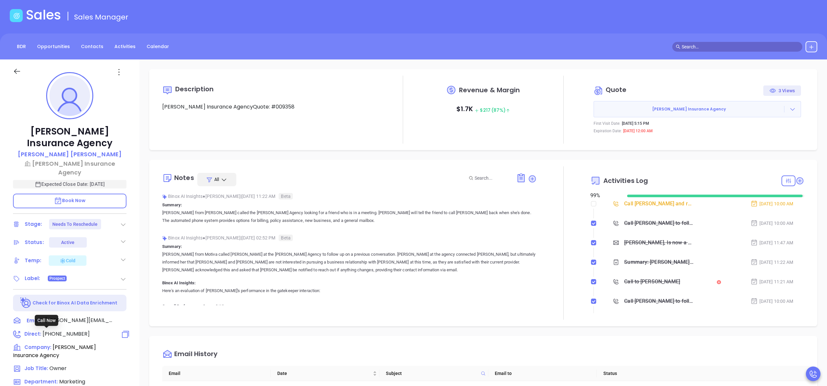
click at [60, 332] on span "(914) 779-0799" at bounding box center [66, 333] width 47 height 7
type input "(914) 779-0799"
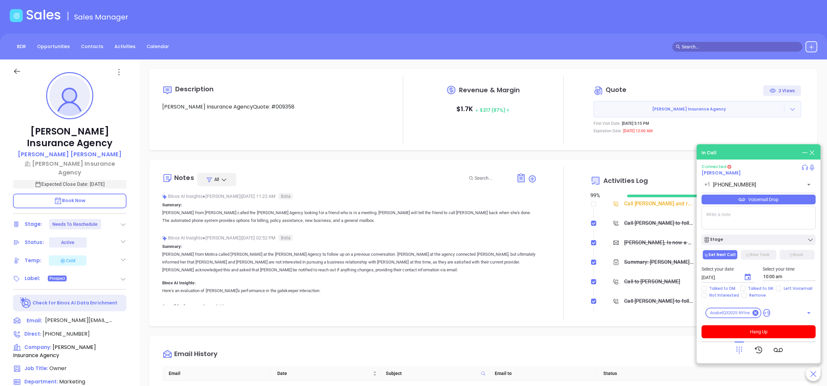
click at [140, 305] on div "Description Wolfson Keegan Insurance AgencyQuote: #009358 Revenue & Margin $ 1.…" at bounding box center [484, 287] width 688 height 455
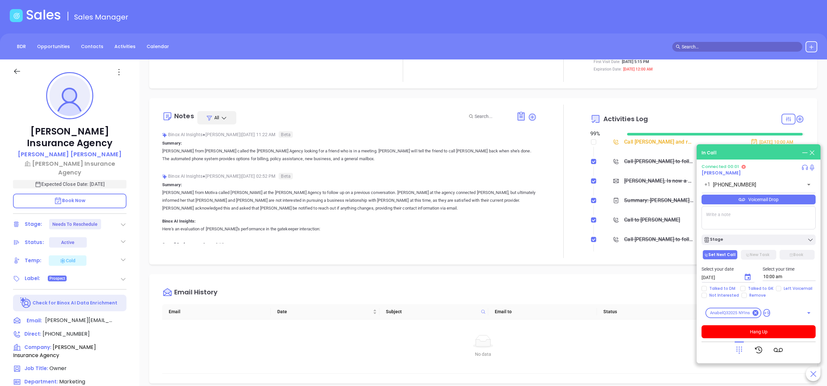
scroll to position [78, 0]
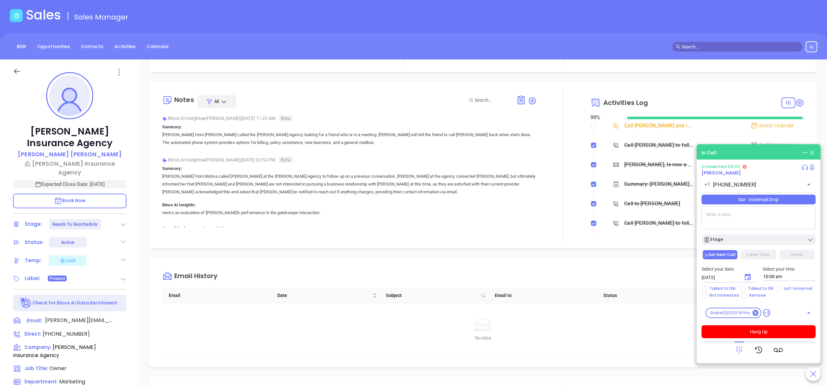
click at [133, 302] on div "Wolfson Keegan Insurance Agency Fran Wolfson Wolfson-Keegan Insurance Agency Ex…" at bounding box center [70, 301] width 140 height 483
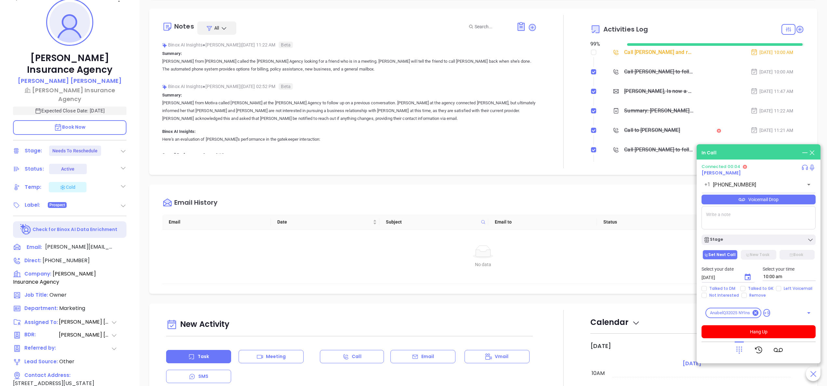
scroll to position [81, 0]
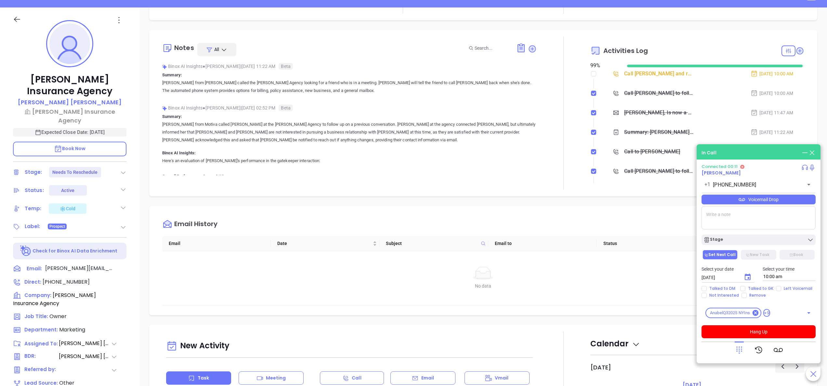
click at [743, 346] on icon at bounding box center [739, 350] width 9 height 9
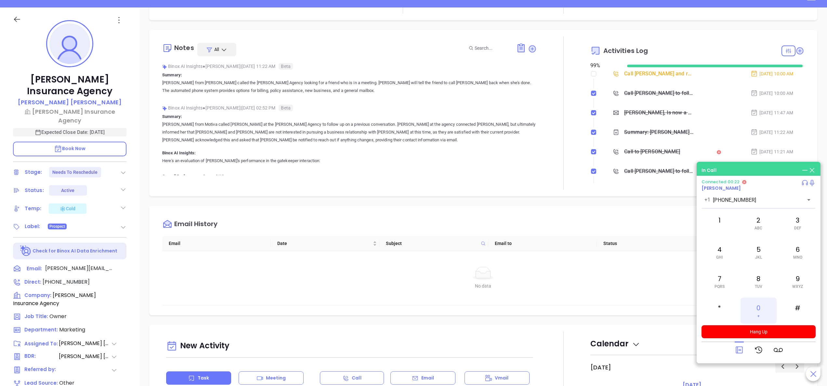
click at [764, 307] on div "0 +" at bounding box center [759, 311] width 36 height 26
click at [134, 248] on div "Wolfson Keegan Insurance Agency Fran Wolfson Wolfson-Keegan Insurance Agency Ex…" at bounding box center [70, 248] width 140 height 483
click at [771, 333] on button "Hang Up" at bounding box center [759, 332] width 114 height 13
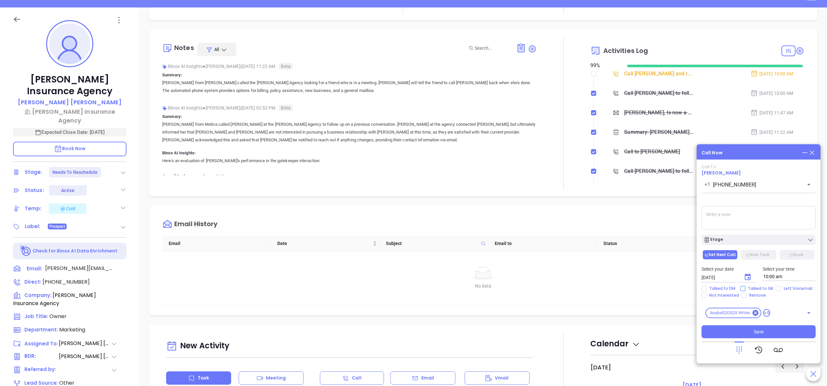
click at [773, 287] on span "Talked to GK" at bounding box center [761, 288] width 31 height 5
click at [746, 287] on input "Talked to GK" at bounding box center [743, 288] width 5 height 5
checkbox input "true"
click at [789, 287] on span "Left Voicemail" at bounding box center [798, 288] width 34 height 5
click at [781, 287] on input "Left Voicemail" at bounding box center [778, 288] width 5 height 5
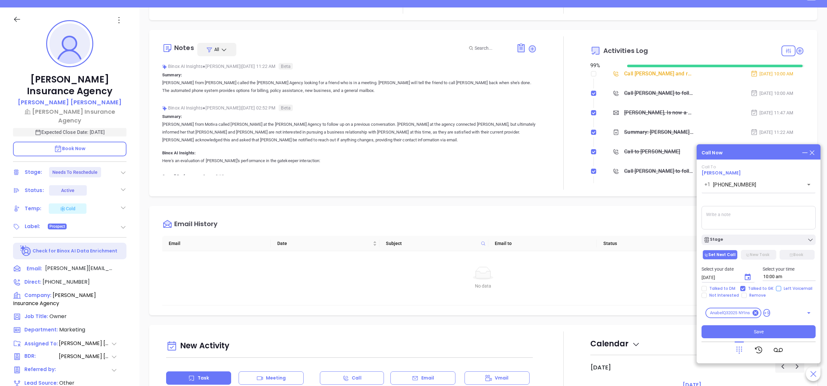
checkbox input "true"
click at [751, 276] on icon "Choose date, selected date is Sep 23, 2025" at bounding box center [748, 278] width 8 height 8
click at [727, 249] on button "29" at bounding box center [728, 252] width 12 height 12
type input "09/29/2025"
click at [749, 331] on button "Save" at bounding box center [759, 332] width 114 height 13
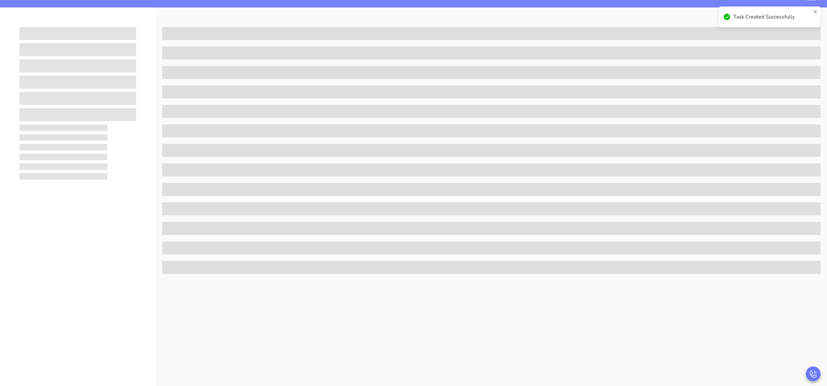
scroll to position [0, 0]
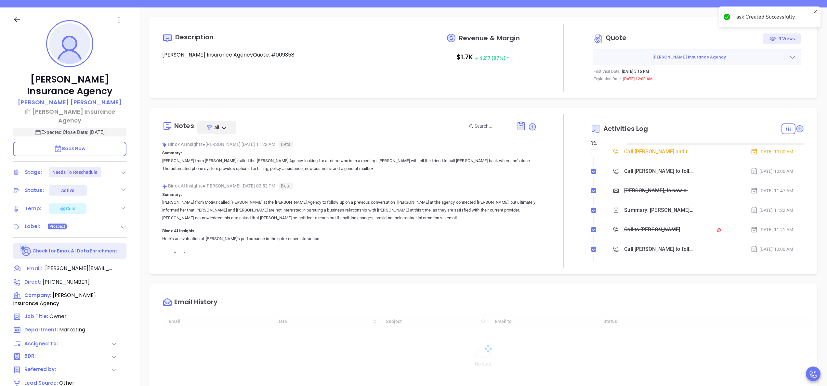
type input "[DATE]"
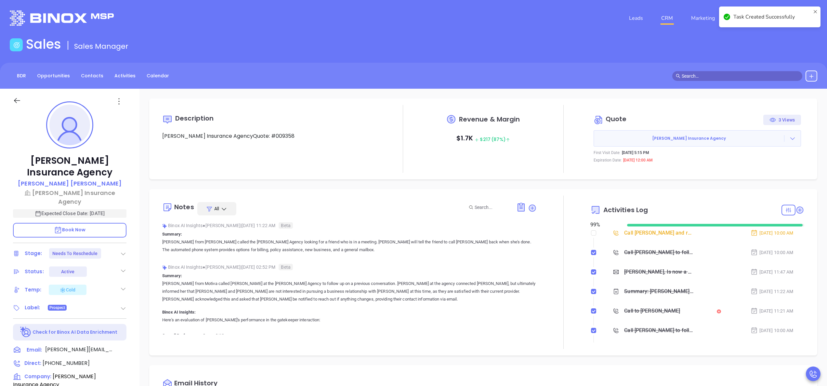
checkbox input "false"
type input "[PERSON_NAME]"
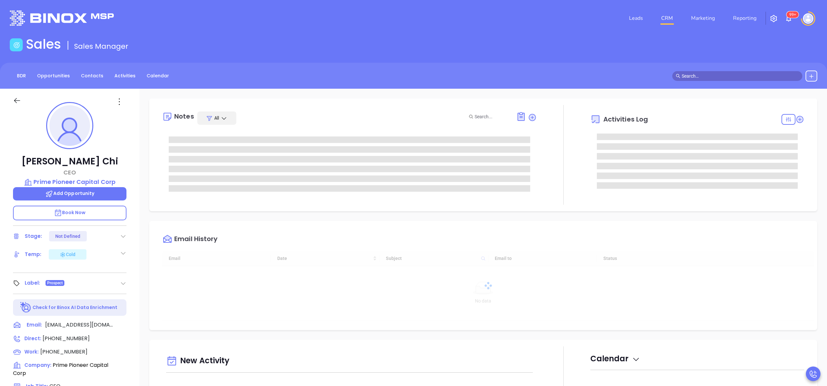
type input "[DATE]"
type input "[PERSON_NAME]"
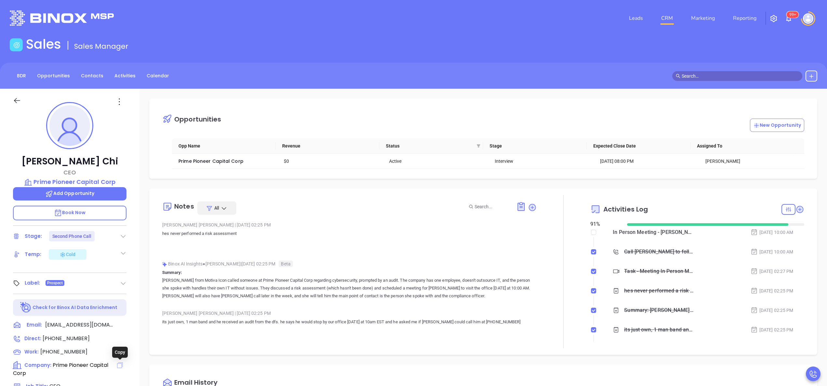
click at [120, 364] on icon at bounding box center [120, 366] width 6 height 6
click at [102, 215] on p "Book Now" at bounding box center [69, 213] width 113 height 15
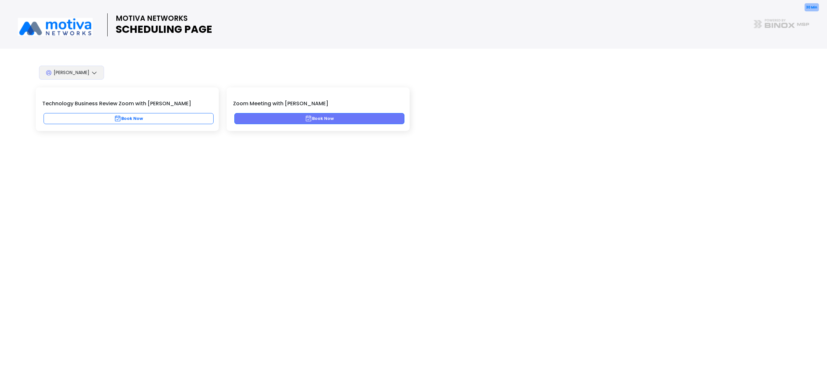
click at [331, 122] on button "Book Now" at bounding box center [319, 118] width 170 height 11
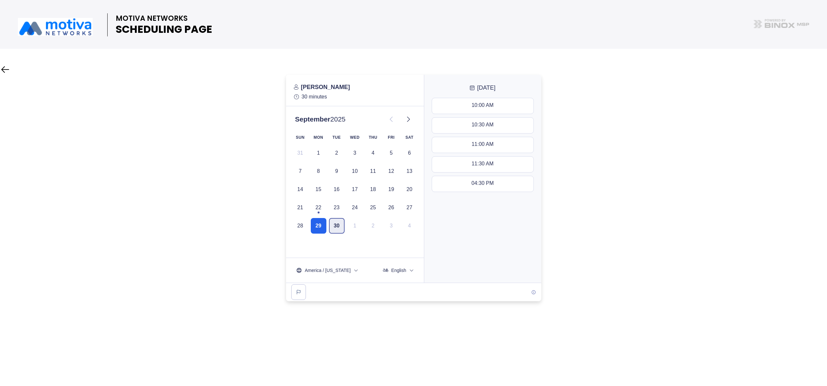
click at [340, 230] on button "30" at bounding box center [337, 226] width 16 height 16
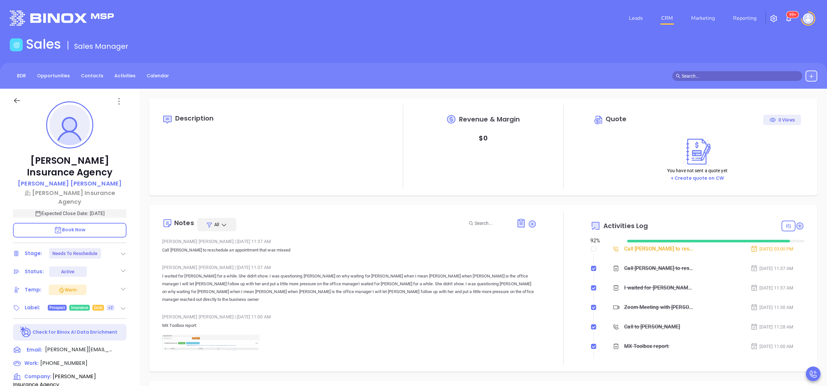
scroll to position [189, 0]
click at [133, 200] on div "[PERSON_NAME] Insurance Agency [PERSON_NAME] Insurance Agency Expected Close Da…" at bounding box center [70, 330] width 140 height 483
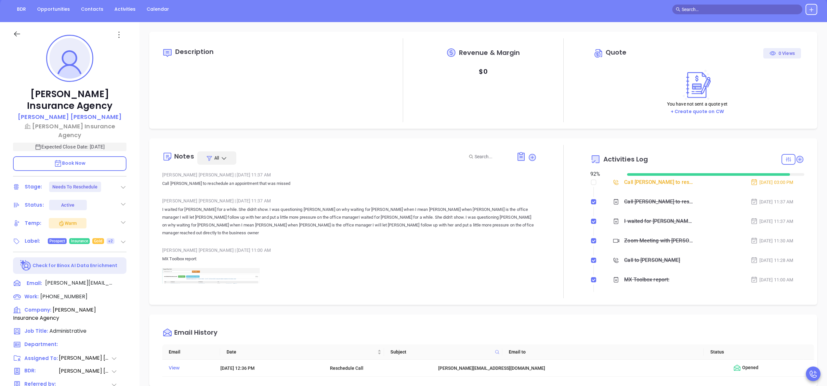
scroll to position [78, 0]
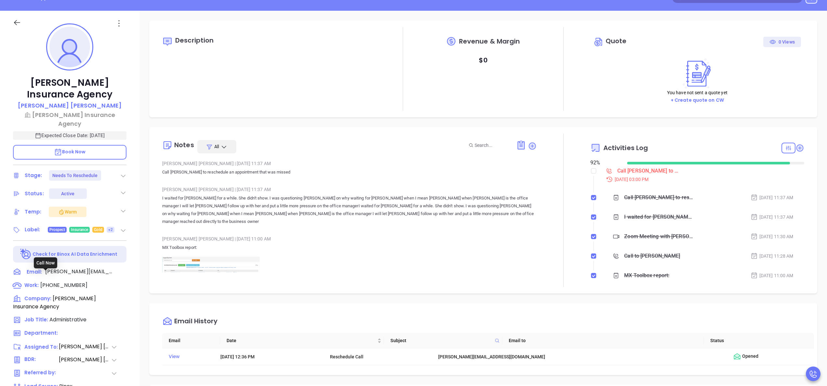
click at [61, 282] on span "[PHONE_NUMBER]" at bounding box center [63, 285] width 47 height 7
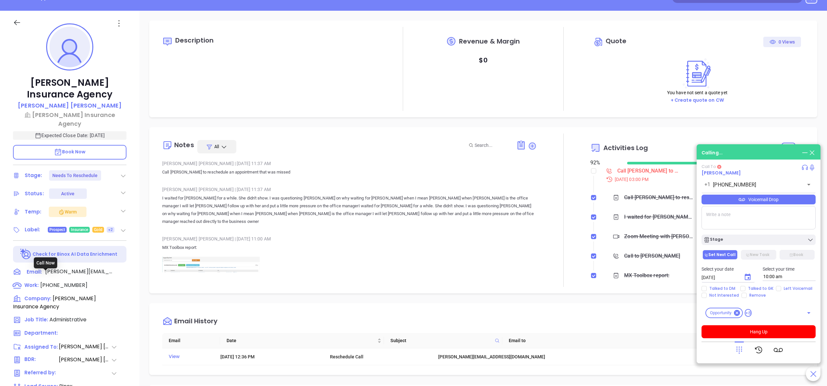
type input "[PHONE_NUMBER]"
click at [77, 147] on p "Book Now" at bounding box center [69, 152] width 113 height 15
click at [767, 327] on button "Hang Up" at bounding box center [759, 332] width 114 height 13
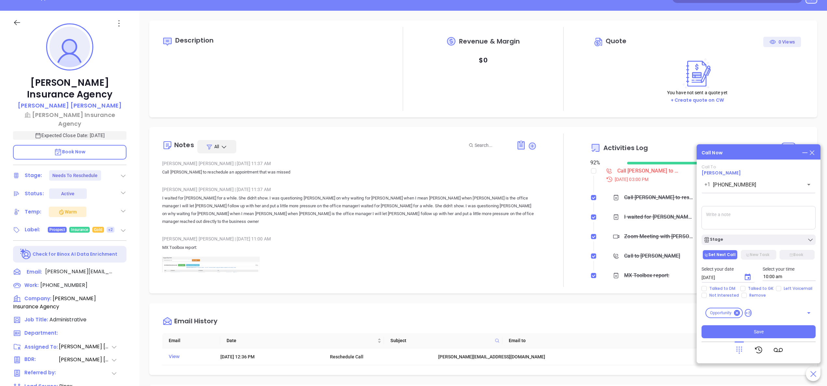
click at [135, 331] on div "[PERSON_NAME] Insurance Agency [PERSON_NAME] Insurance Agency Expected Close Da…" at bounding box center [70, 252] width 140 height 483
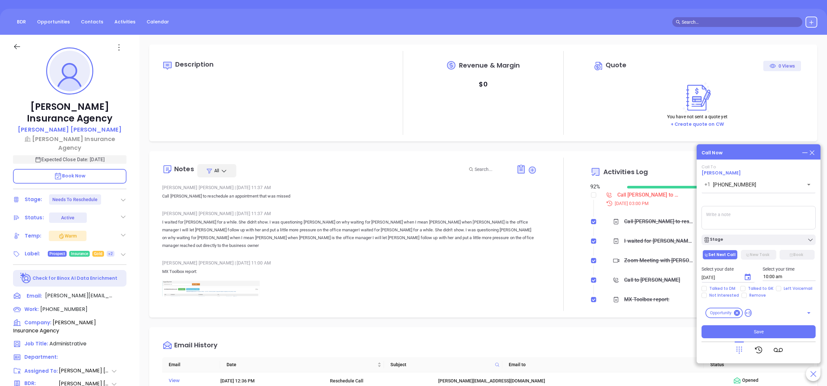
scroll to position [52, 0]
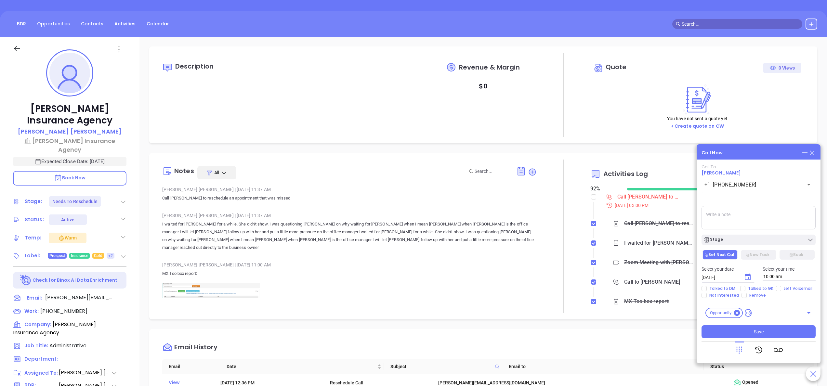
click at [77, 175] on span "Book Now" at bounding box center [70, 178] width 32 height 7
click at [64, 308] on span "[PHONE_NUMBER]" at bounding box center [63, 311] width 47 height 7
click at [757, 331] on span "Save" at bounding box center [759, 331] width 10 height 7
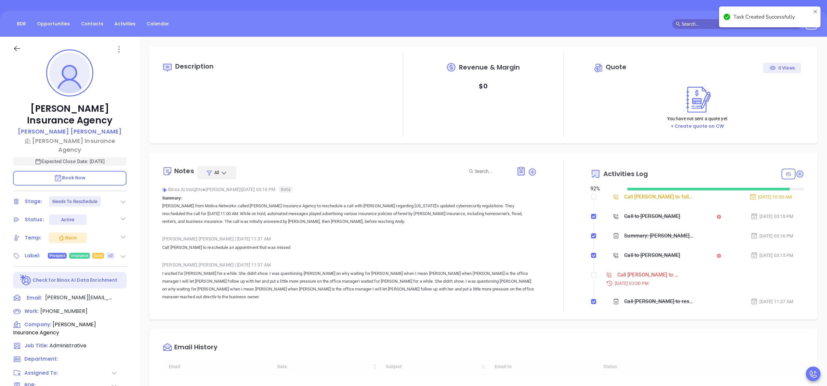
checkbox input "false"
type input "[DATE]"
type input "[PERSON_NAME]"
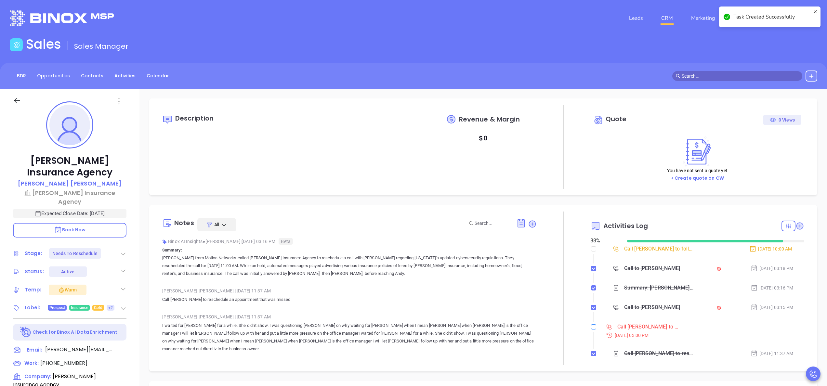
click at [591, 327] on input "checkbox" at bounding box center [593, 327] width 5 height 5
checkbox input "true"
click at [591, 247] on input "checkbox" at bounding box center [593, 249] width 5 height 5
checkbox input "true"
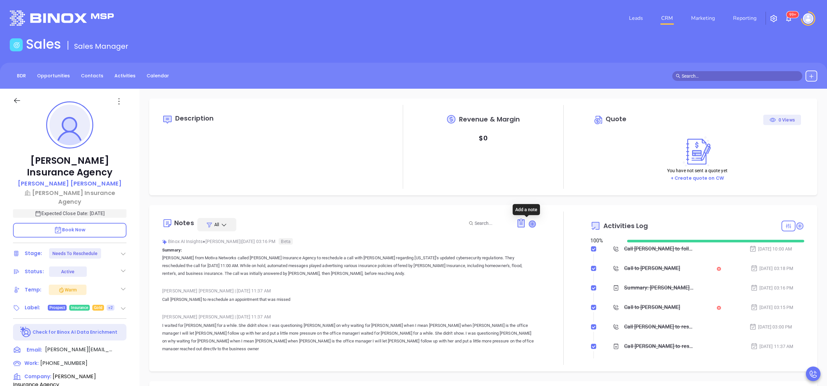
click at [529, 223] on icon at bounding box center [532, 224] width 7 height 7
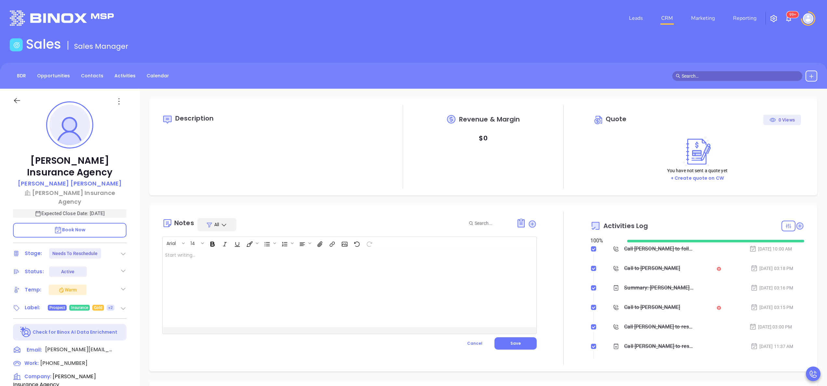
click at [219, 299] on div at bounding box center [337, 288] width 348 height 78
click at [518, 345] on button "Save" at bounding box center [516, 344] width 42 height 12
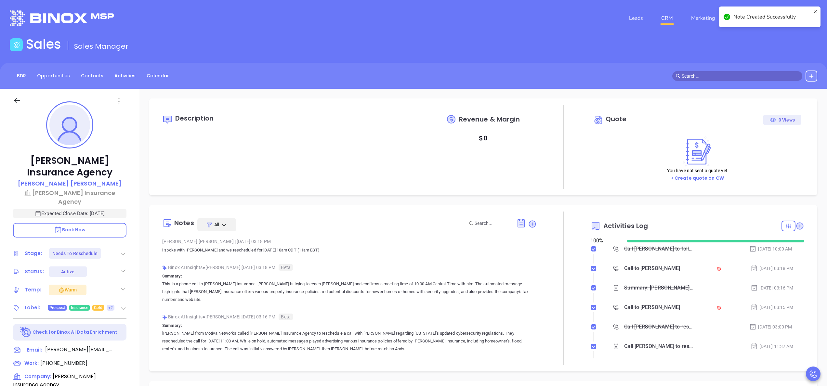
checkbox input "false"
click at [124, 251] on icon at bounding box center [123, 254] width 7 height 7
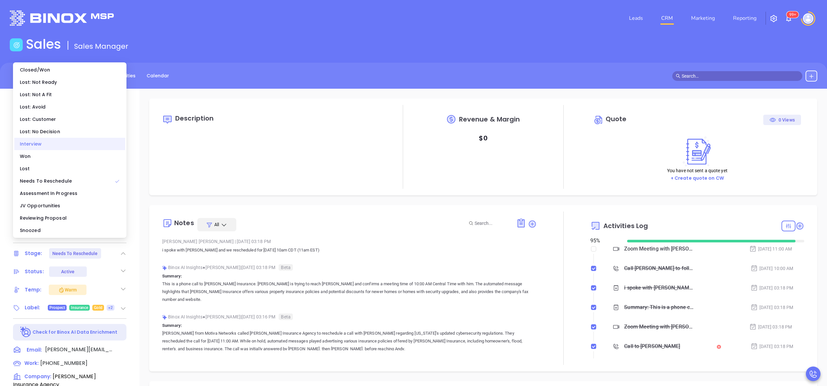
click at [63, 147] on div "Interview" at bounding box center [69, 144] width 111 height 12
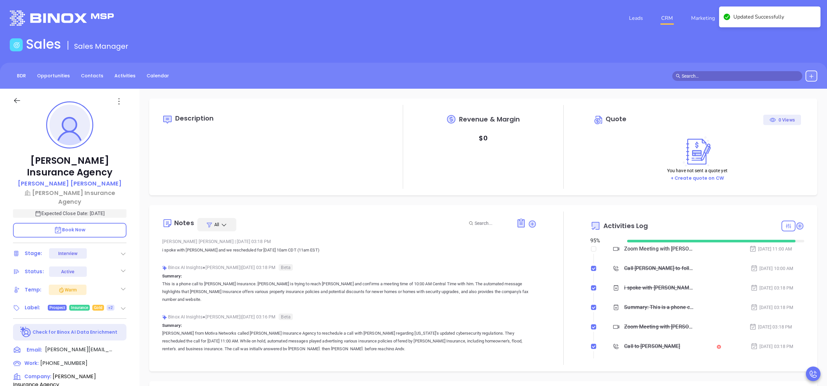
click at [313, 245] on div "Anabell Dominguez | Sep 22, 2025 03:18 PM" at bounding box center [349, 242] width 375 height 10
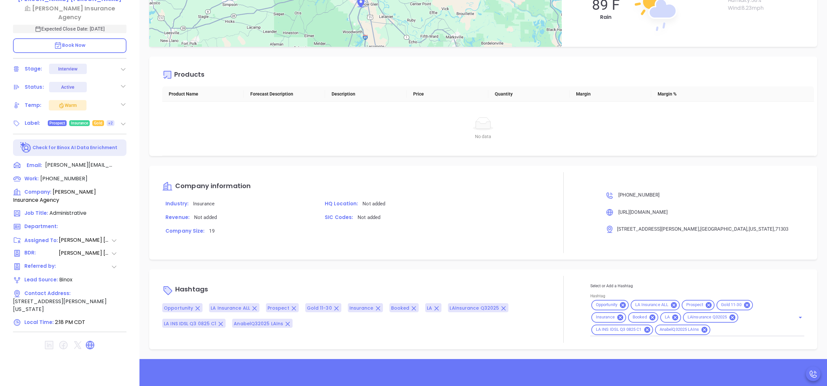
scroll to position [185, 0]
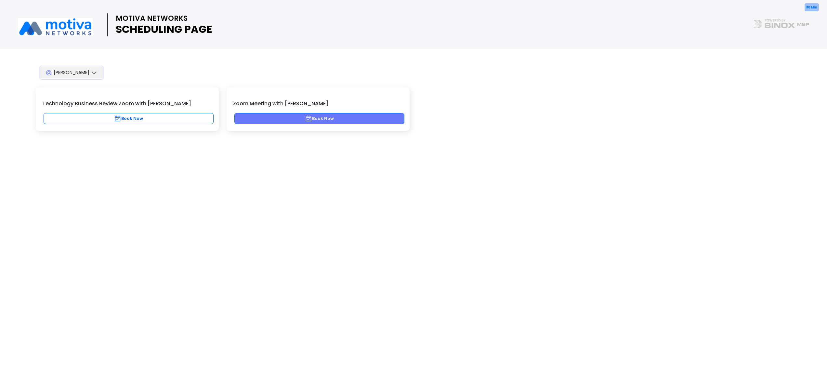
click at [297, 118] on button "Book Now" at bounding box center [319, 118] width 170 height 11
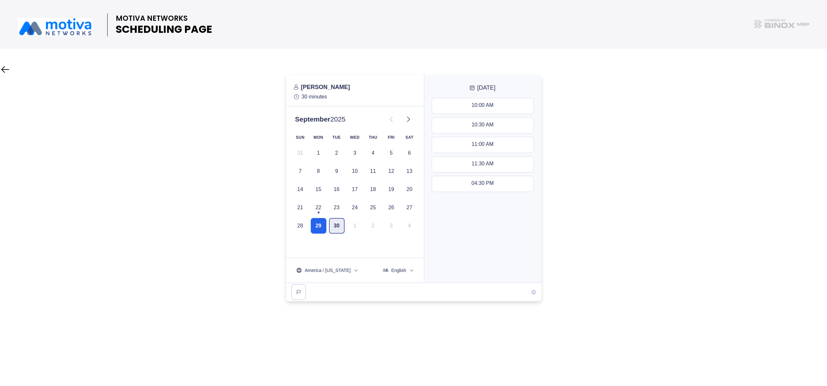
click at [339, 226] on button "30" at bounding box center [337, 226] width 16 height 16
click at [410, 119] on icon at bounding box center [409, 119] width 8 height 8
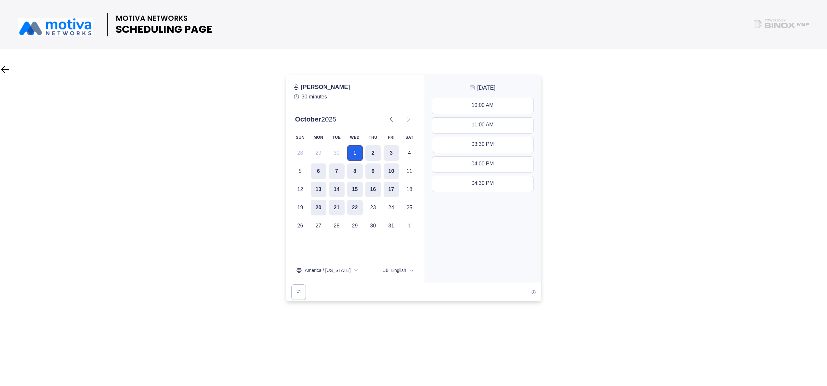
click at [354, 155] on button "1" at bounding box center [355, 153] width 16 height 16
click at [479, 130] on button "11:00 AM - 11:30 AM" at bounding box center [482, 126] width 101 height 16
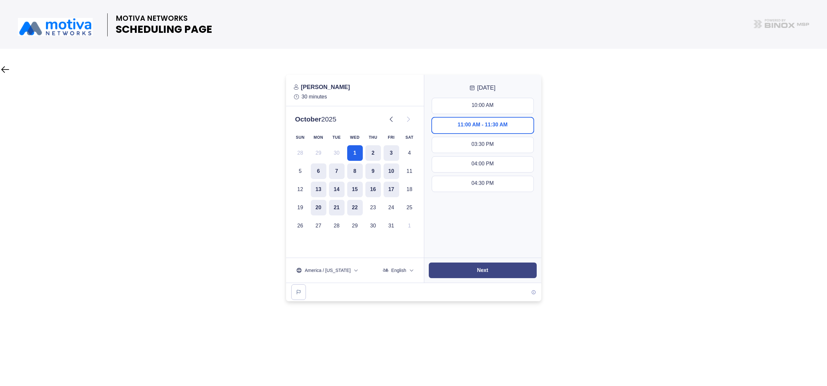
click at [0, 0] on slot "Next" at bounding box center [0, 0] width 0 height 0
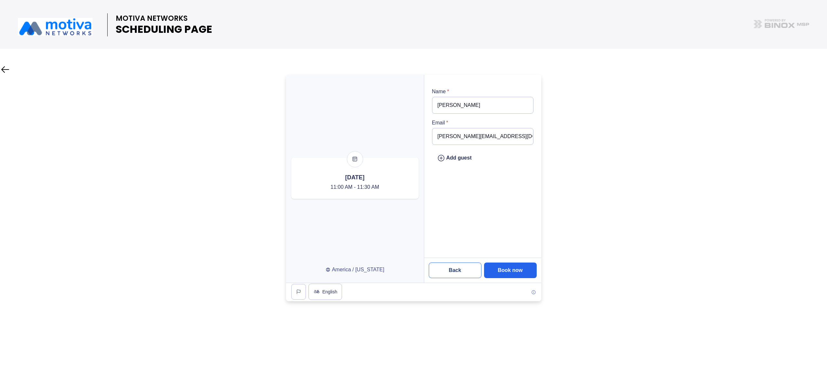
click at [0, 0] on slot "Back" at bounding box center [0, 0] width 0 height 0
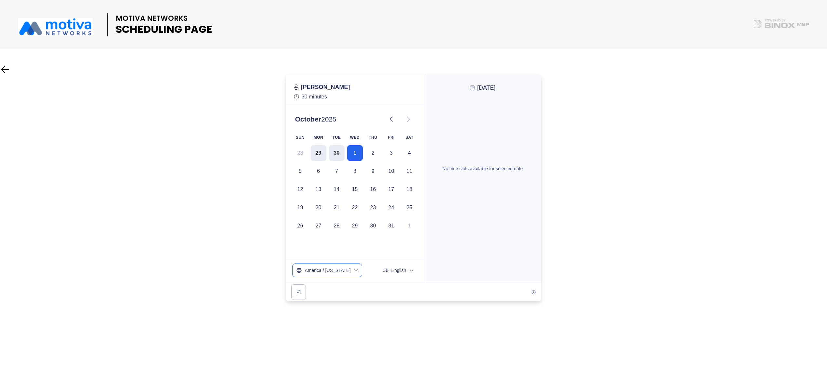
click at [350, 274] on button "America / [US_STATE]" at bounding box center [327, 270] width 69 height 13
click at [321, 288] on input "text" at bounding box center [327, 289] width 63 height 12
type input "centr"
click at [318, 330] on li "US / Central -05:00" at bounding box center [327, 337] width 69 height 14
click at [331, 155] on button "30" at bounding box center [337, 153] width 16 height 16
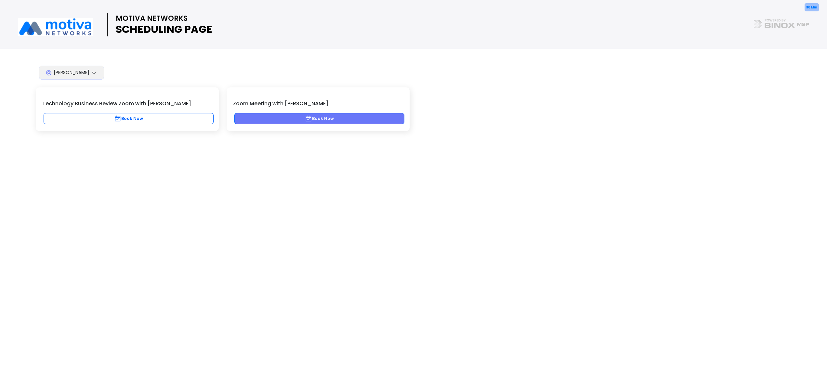
click at [358, 121] on button "Book Now" at bounding box center [319, 118] width 170 height 11
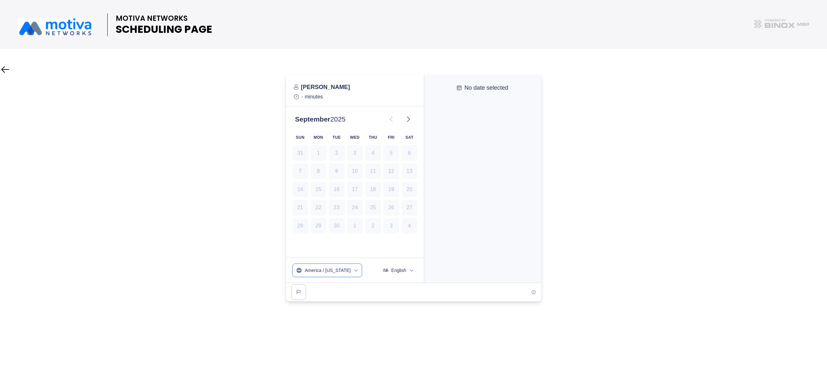
click at [353, 269] on button "America / [US_STATE]" at bounding box center [327, 270] width 69 height 13
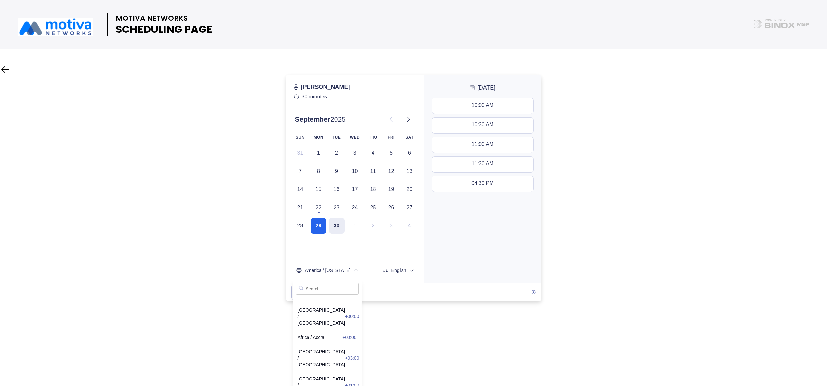
click at [324, 289] on input "text" at bounding box center [327, 289] width 63 height 12
type input "centr"
click at [328, 334] on span "US / Central -05:00" at bounding box center [327, 337] width 59 height 7
click at [409, 122] on icon at bounding box center [409, 119] width 8 height 8
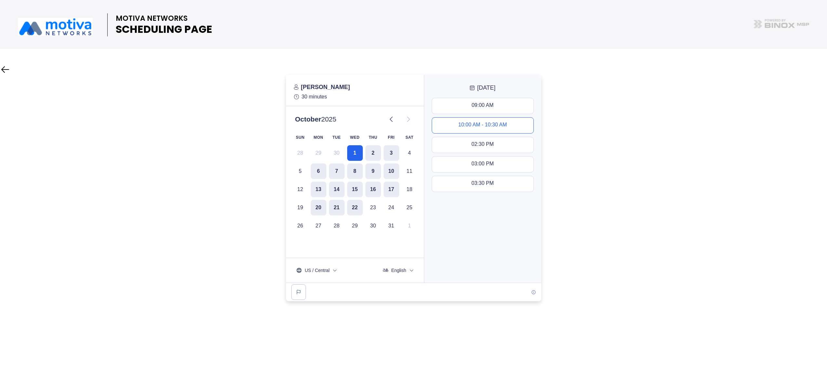
click at [470, 129] on button "10:00 AM - 10:30 AM" at bounding box center [482, 126] width 101 height 16
click at [493, 267] on button "Next" at bounding box center [483, 271] width 108 height 16
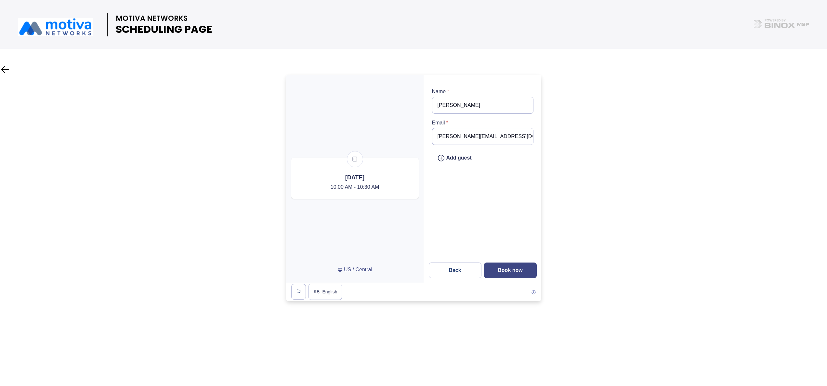
click at [0, 0] on slot "Book now" at bounding box center [0, 0] width 0 height 0
